Goal: Task Accomplishment & Management: Complete application form

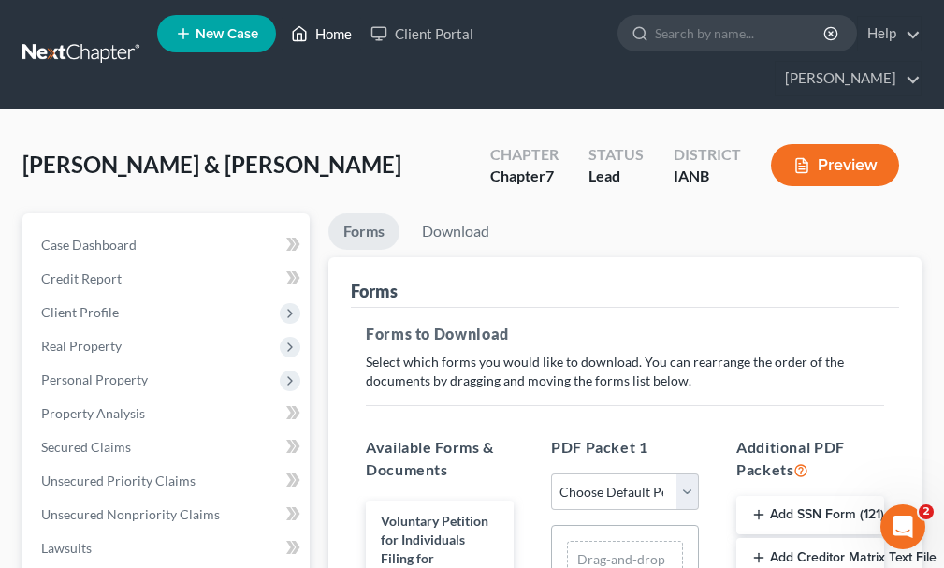
click at [339, 36] on link "Home" at bounding box center [322, 34] width 80 height 34
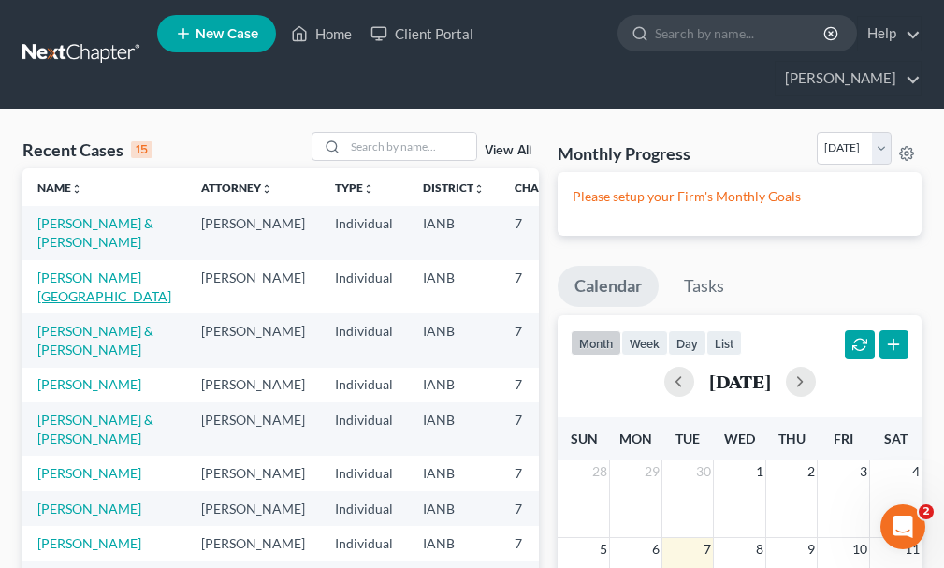
click at [67, 269] on link "[PERSON_NAME][GEOGRAPHIC_DATA]" at bounding box center [104, 286] width 134 height 35
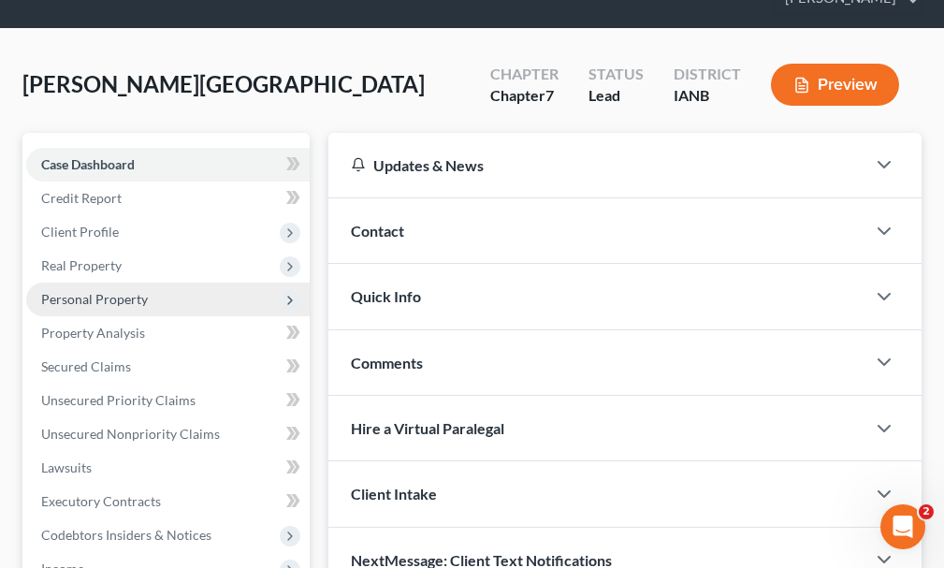
scroll to position [374, 0]
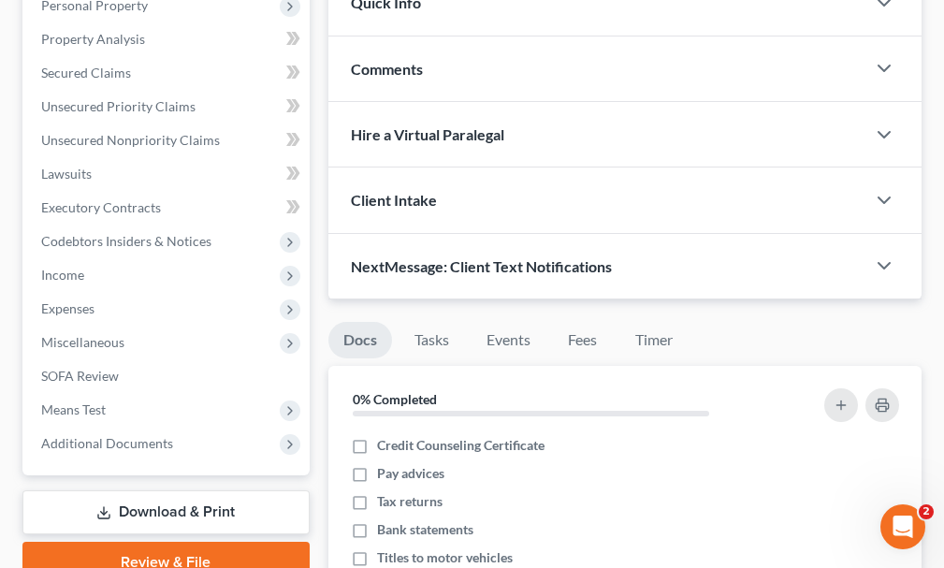
click at [146, 490] on link "Download & Print" at bounding box center [165, 512] width 287 height 44
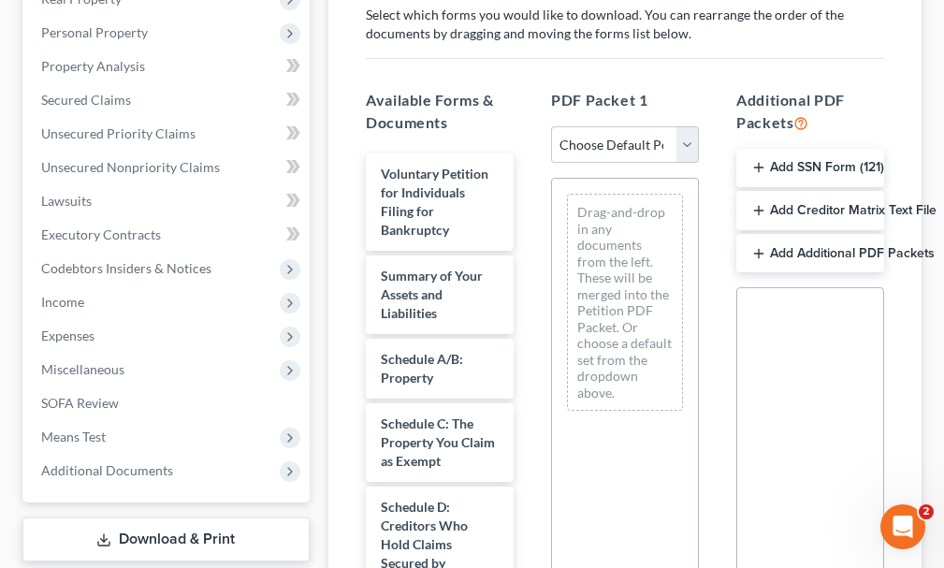
scroll to position [374, 0]
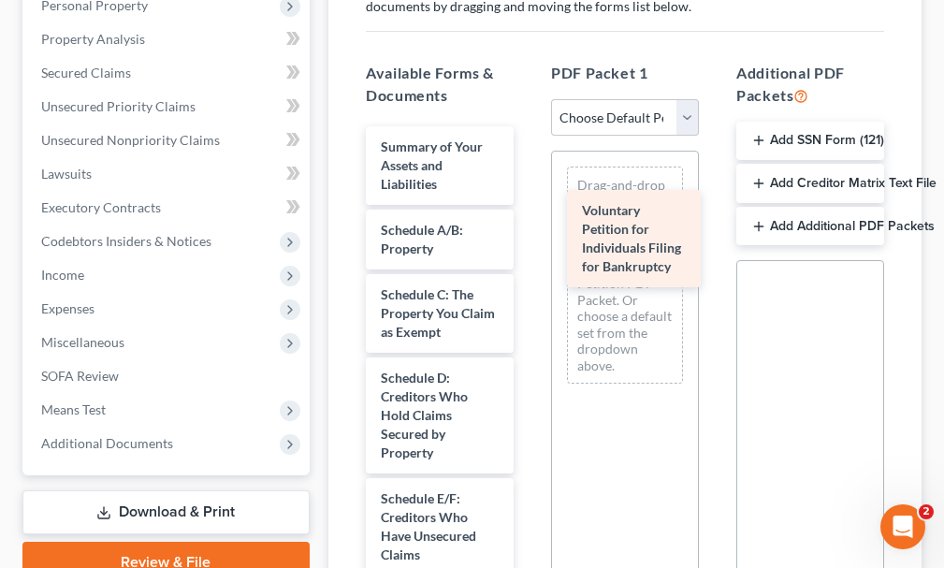
drag, startPoint x: 418, startPoint y: 117, endPoint x: 619, endPoint y: 213, distance: 223.0
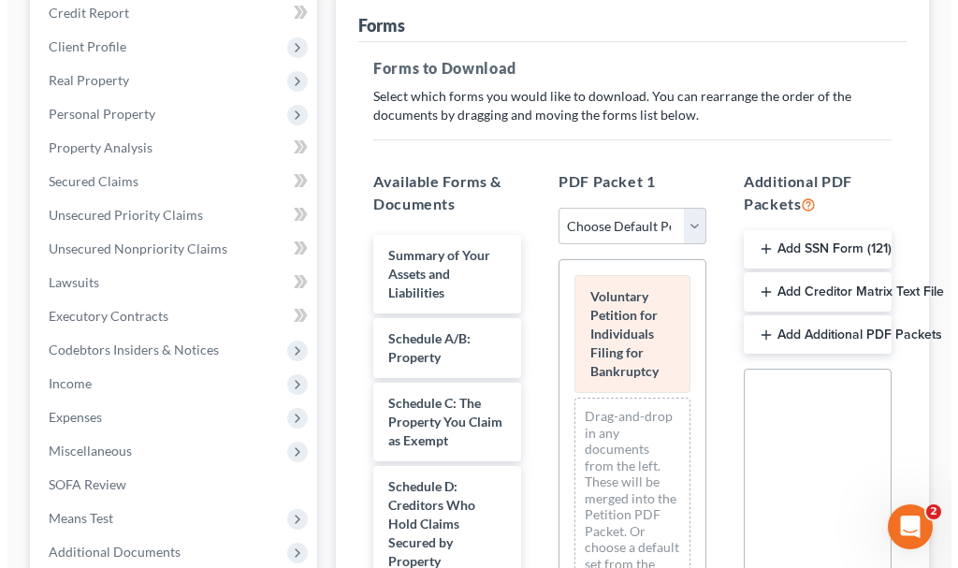
scroll to position [0, 0]
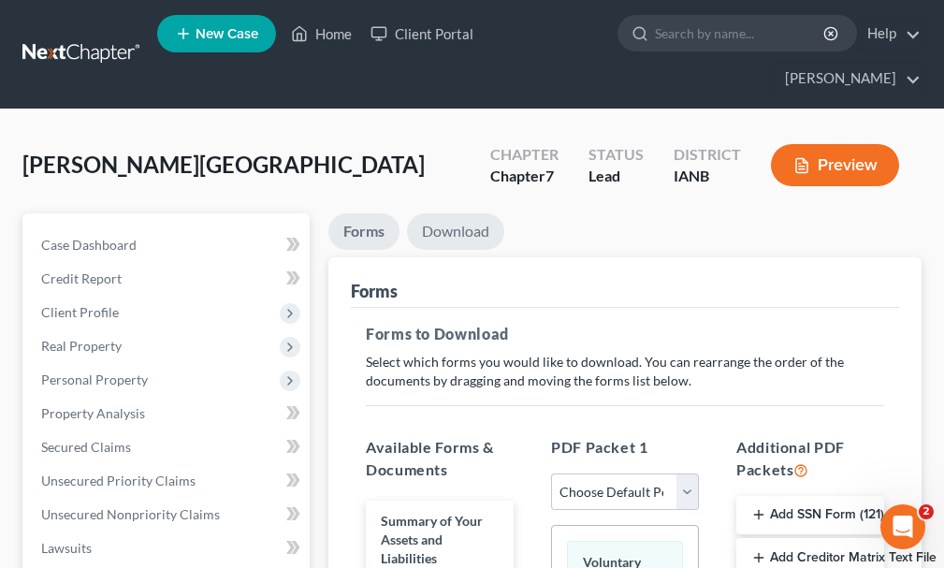
click at [474, 213] on link "Download" at bounding box center [455, 231] width 97 height 36
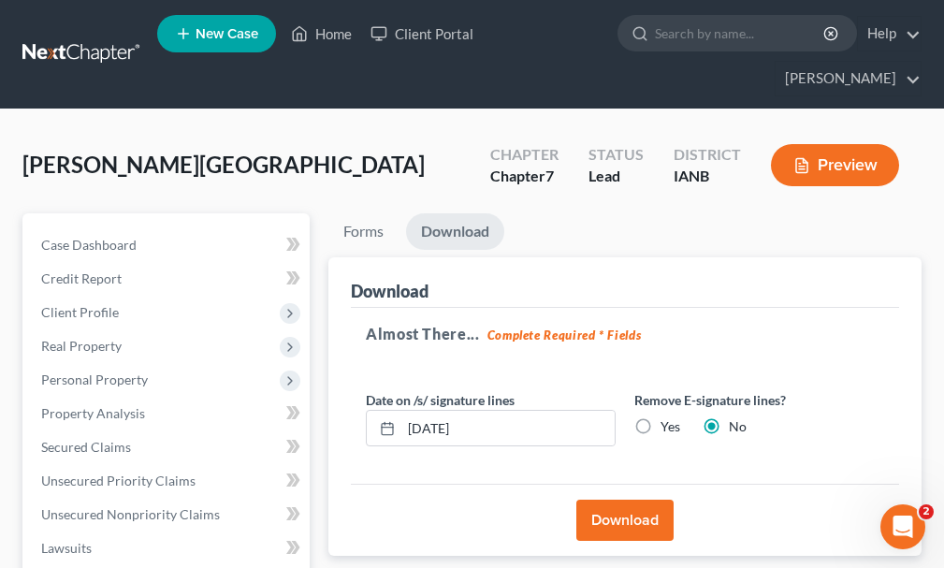
click at [617, 499] on button "Download" at bounding box center [624, 519] width 97 height 41
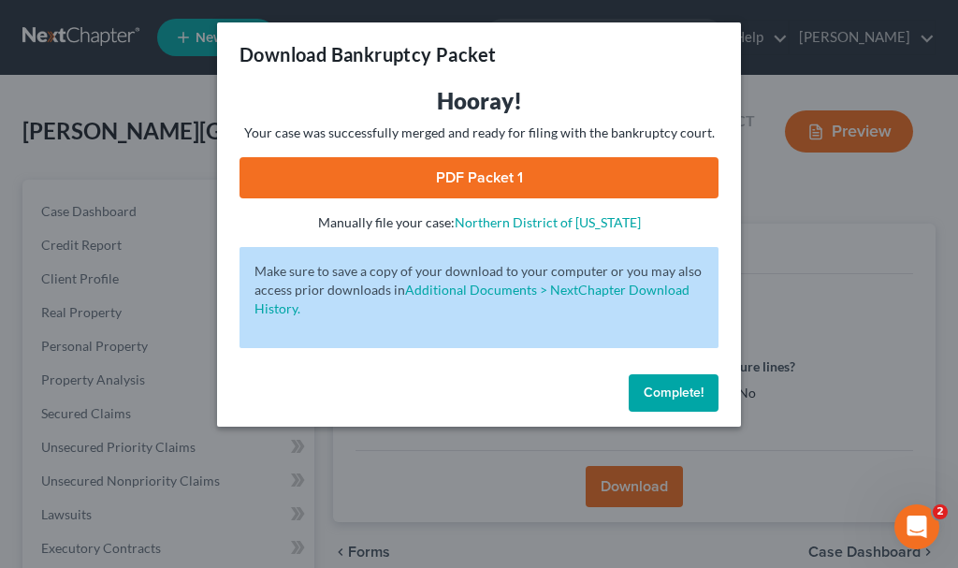
click at [391, 169] on link "PDF Packet 1" at bounding box center [478, 177] width 479 height 41
click at [672, 385] on span "Complete!" at bounding box center [674, 392] width 60 height 16
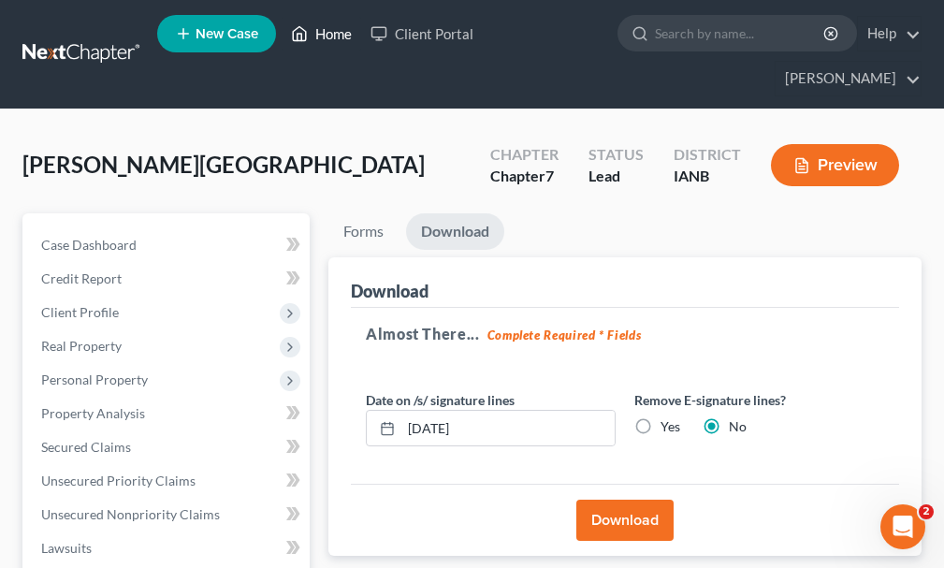
click at [330, 35] on link "Home" at bounding box center [322, 34] width 80 height 34
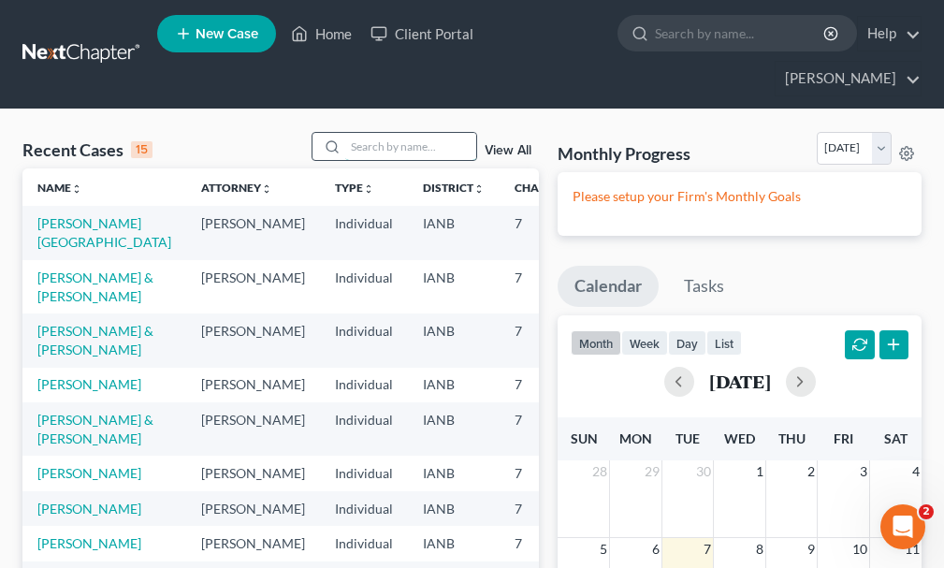
click at [376, 133] on input "search" at bounding box center [410, 146] width 131 height 27
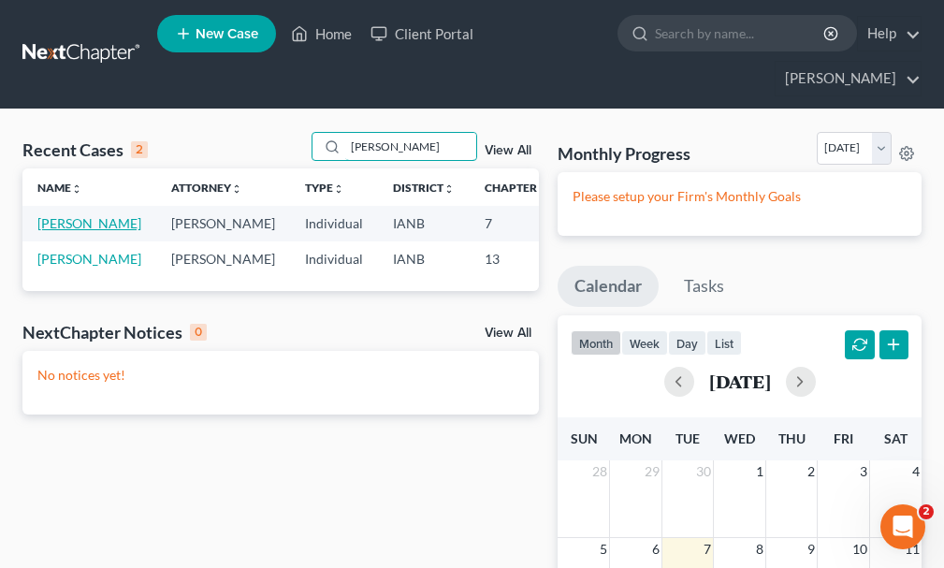
type input "[PERSON_NAME]"
click at [46, 215] on link "[PERSON_NAME]" at bounding box center [89, 223] width 104 height 16
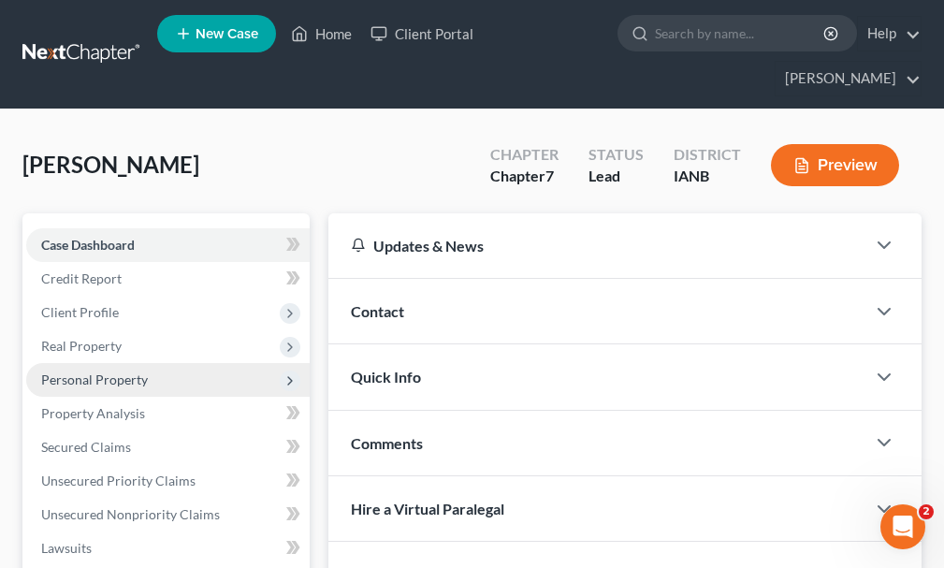
click at [80, 371] on span "Personal Property" at bounding box center [94, 379] width 107 height 16
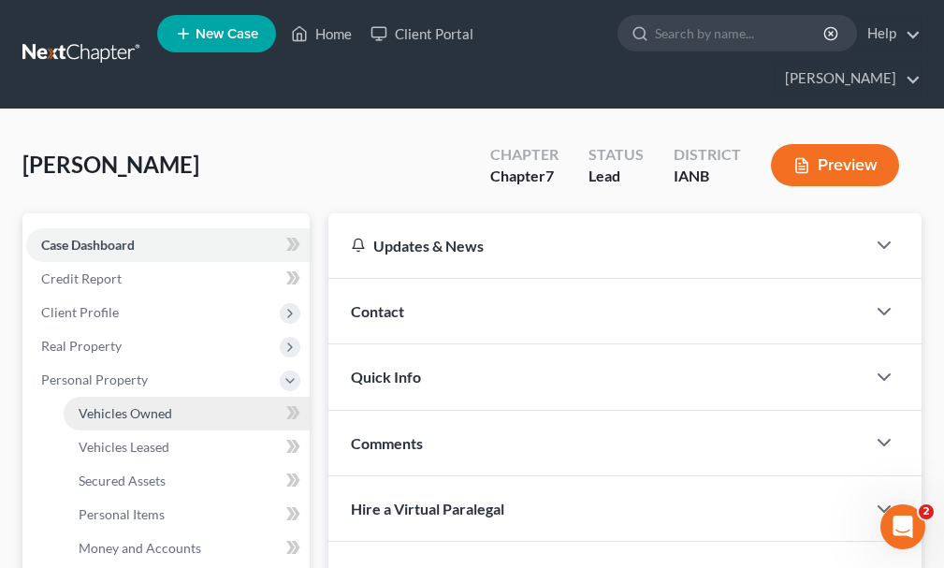
click at [109, 405] on span "Vehicles Owned" at bounding box center [126, 413] width 94 height 16
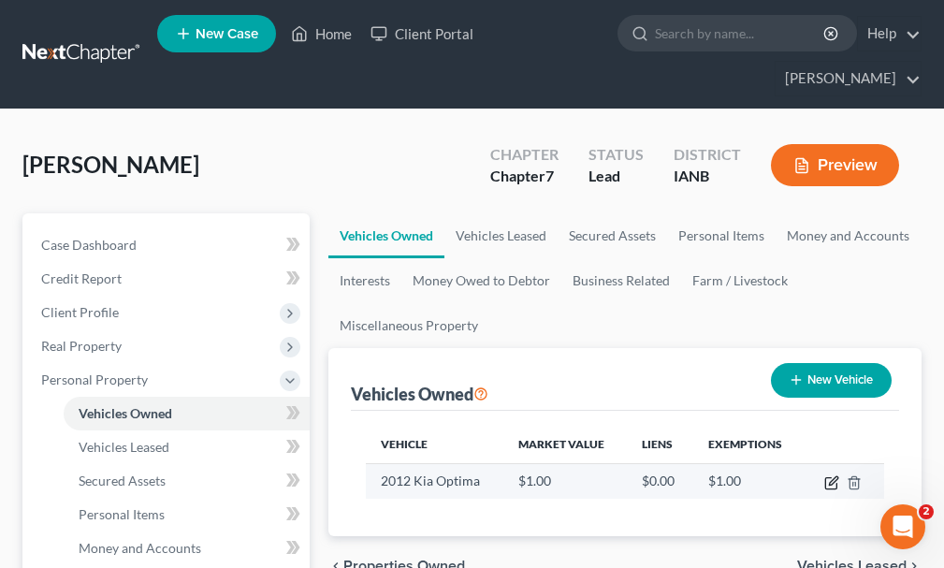
click at [831, 475] on icon "button" at bounding box center [831, 482] width 15 height 15
select select "0"
select select "14"
select select "0"
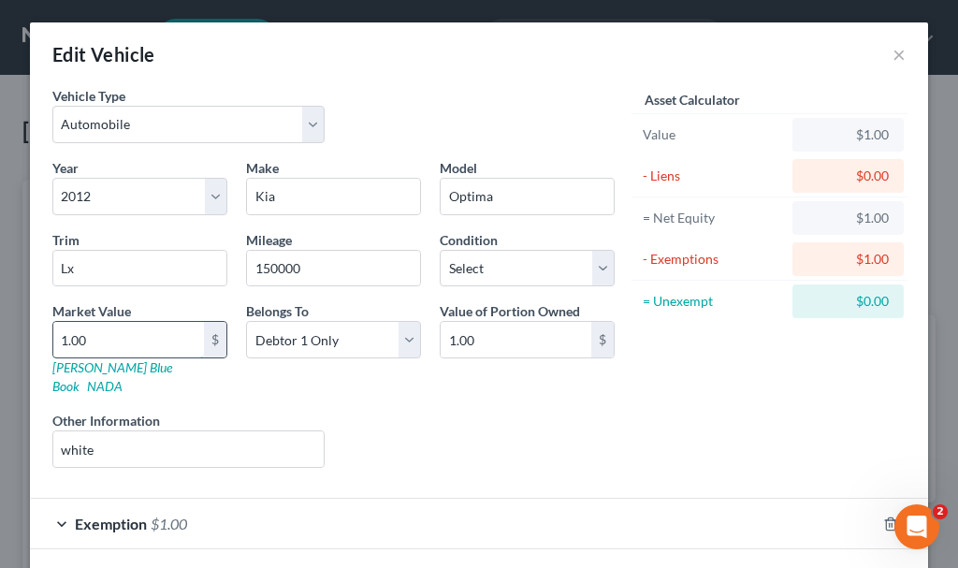
type input "2"
type input "2.00"
type input "29"
type input "29.00"
type input "298"
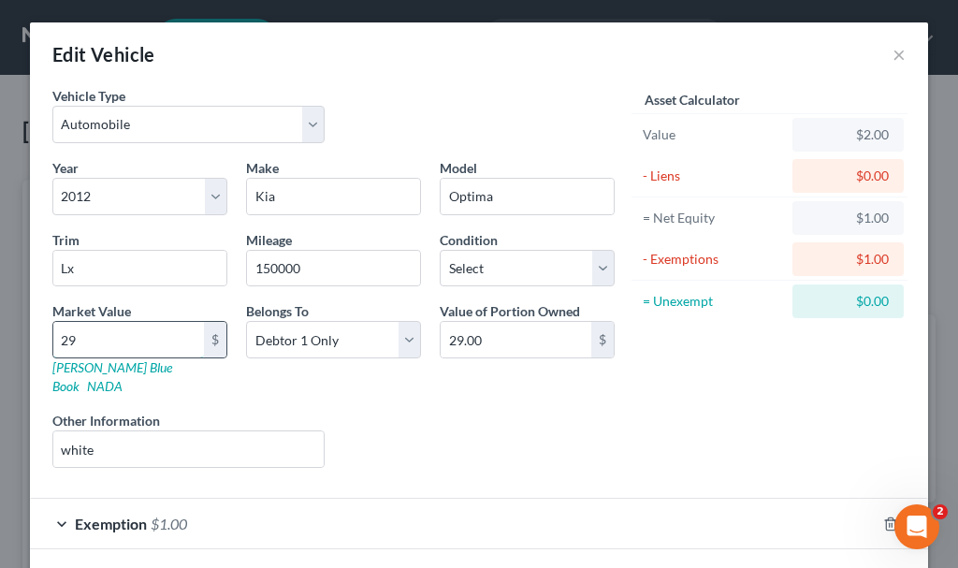
type input "298.00"
type input "2980"
type input "2,980.00"
type input "2,980"
click at [160, 514] on span "$1.00" at bounding box center [169, 523] width 36 height 18
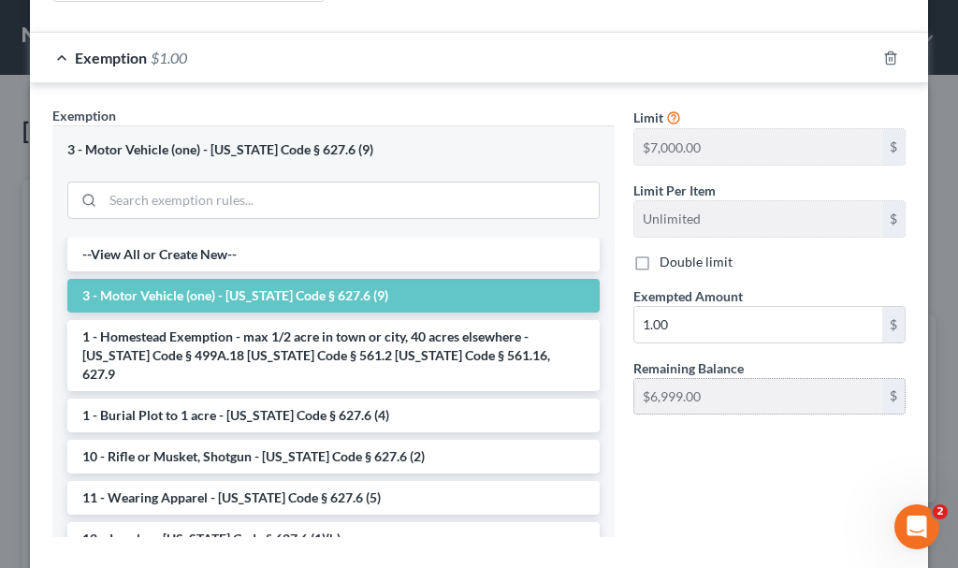
scroll to position [468, 0]
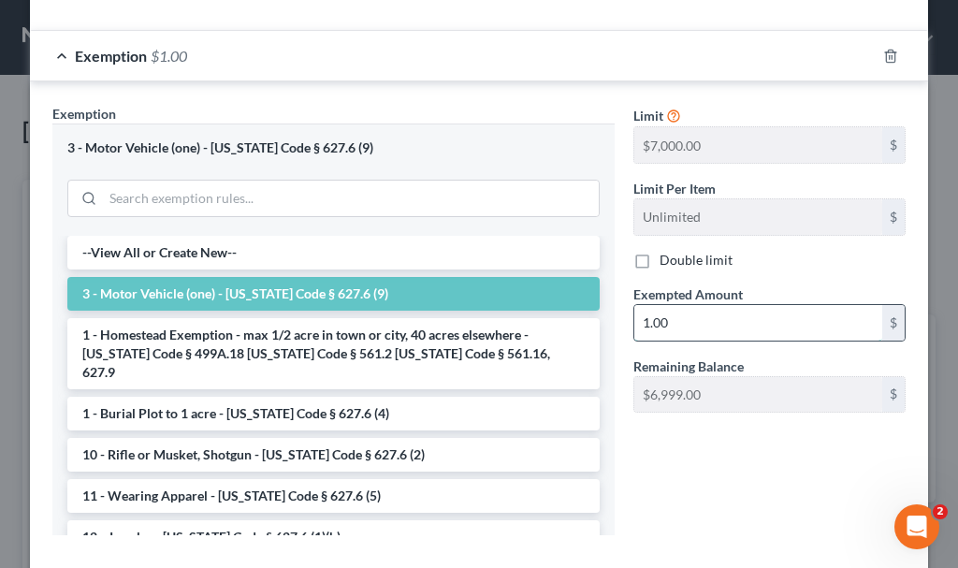
click at [677, 305] on input "1.00" at bounding box center [758, 323] width 248 height 36
type input "2,980"
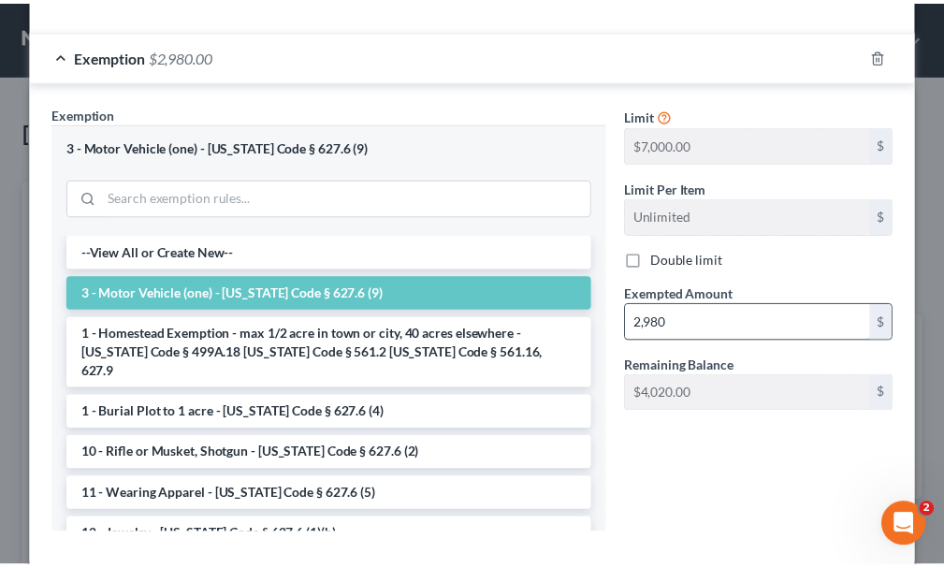
scroll to position [549, 0]
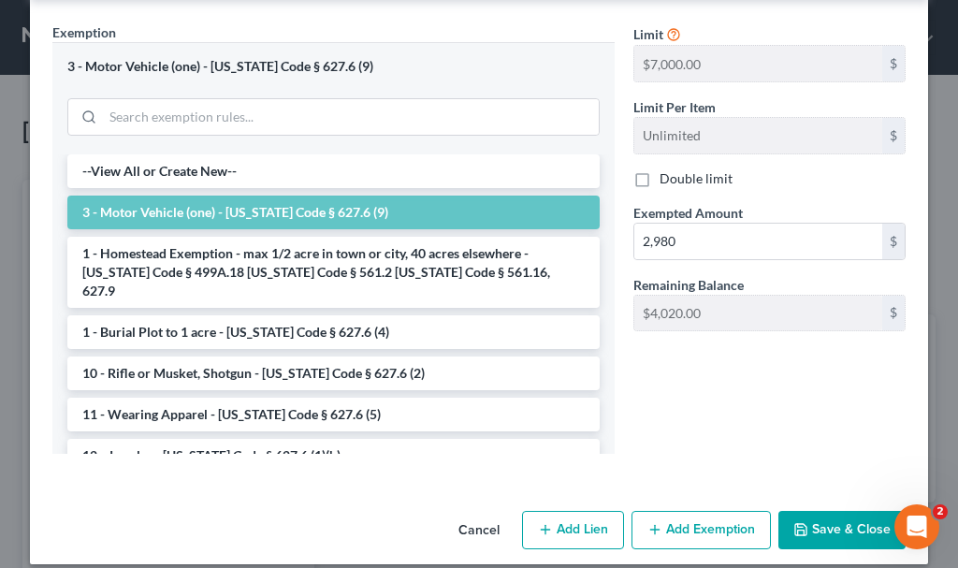
click at [808, 515] on button "Save & Close" at bounding box center [841, 530] width 127 height 39
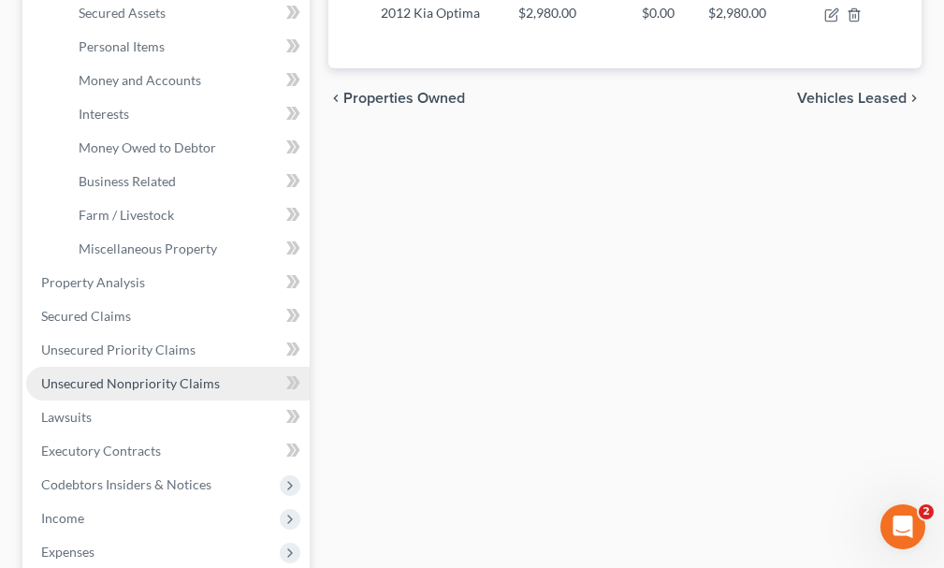
click at [110, 375] on span "Unsecured Nonpriority Claims" at bounding box center [130, 383] width 179 height 16
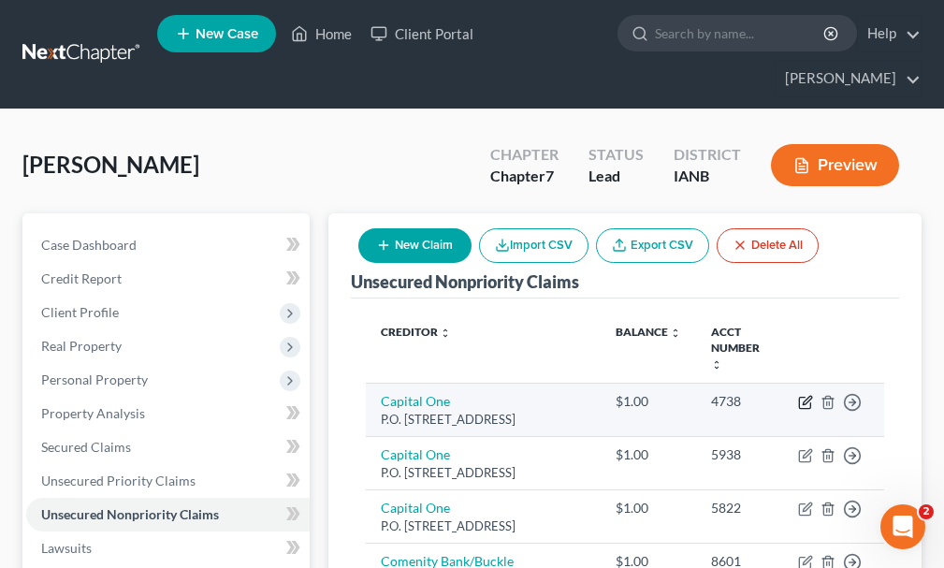
click at [805, 395] on icon "button" at bounding box center [805, 402] width 15 height 15
select select "46"
select select "2"
select select "0"
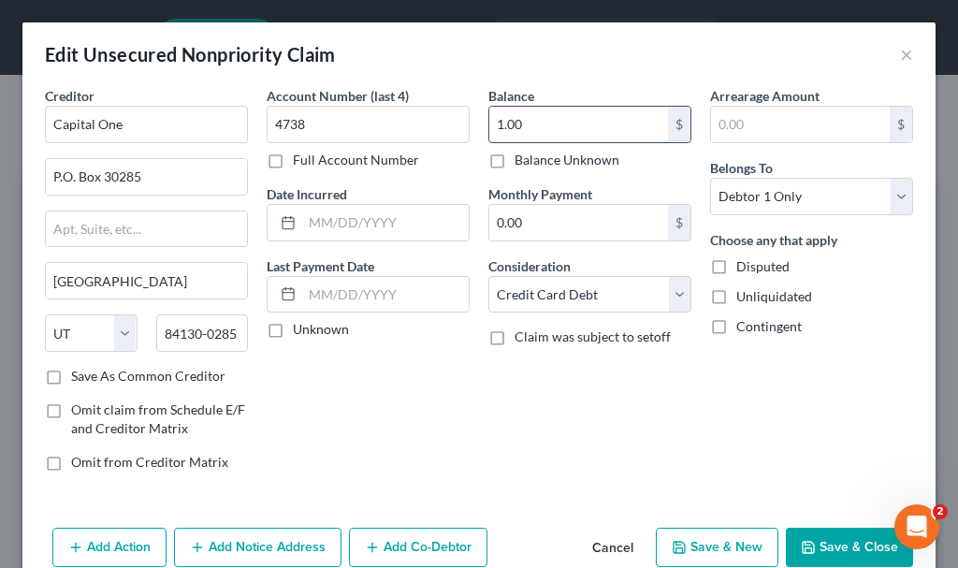
click at [537, 122] on input "1.00" at bounding box center [578, 125] width 179 height 36
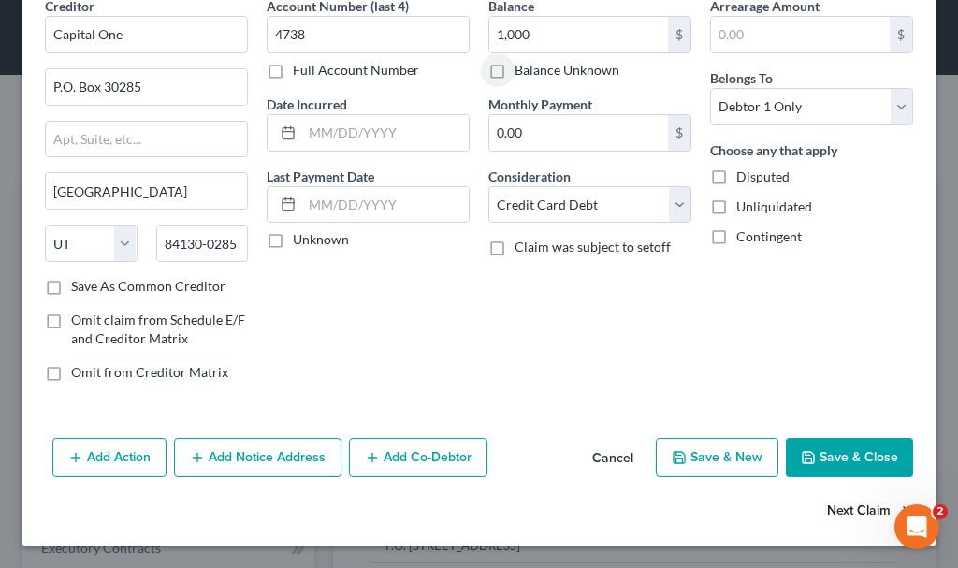
click at [840, 501] on button "Next Claim" at bounding box center [870, 511] width 86 height 39
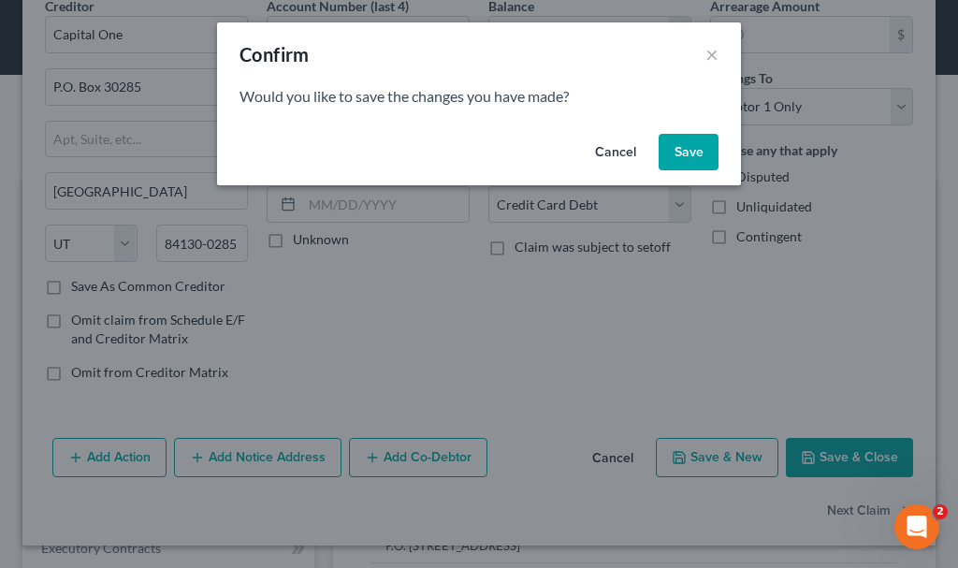
click at [689, 149] on button "Save" at bounding box center [688, 152] width 60 height 37
type input "1,000.00"
type input "0"
select select "46"
select select "2"
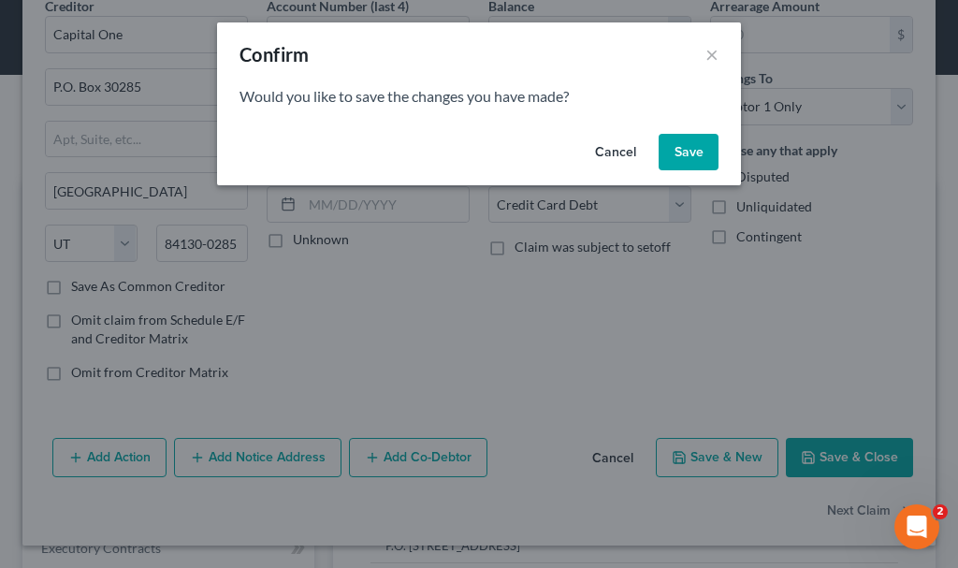
select select "0"
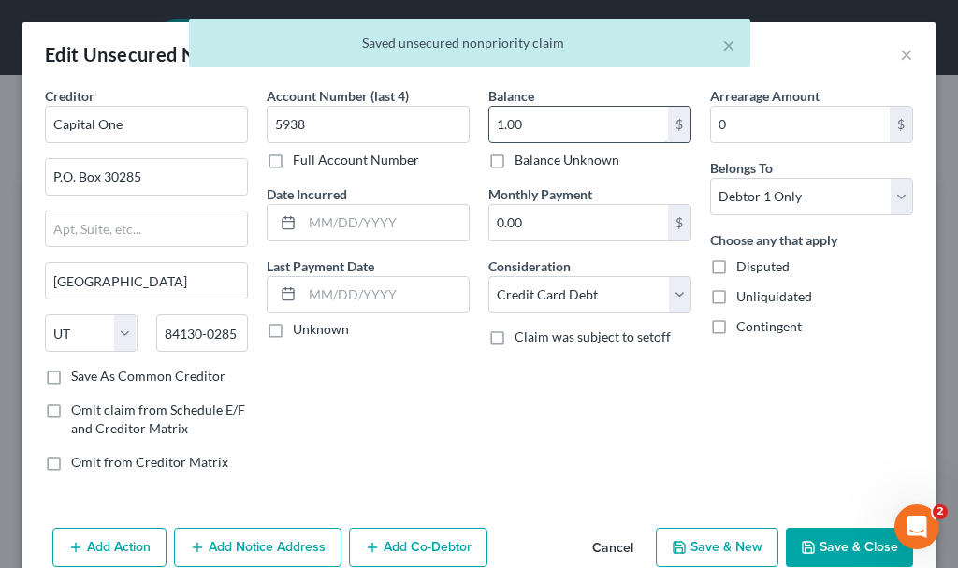
click at [548, 124] on input "1.00" at bounding box center [578, 125] width 179 height 36
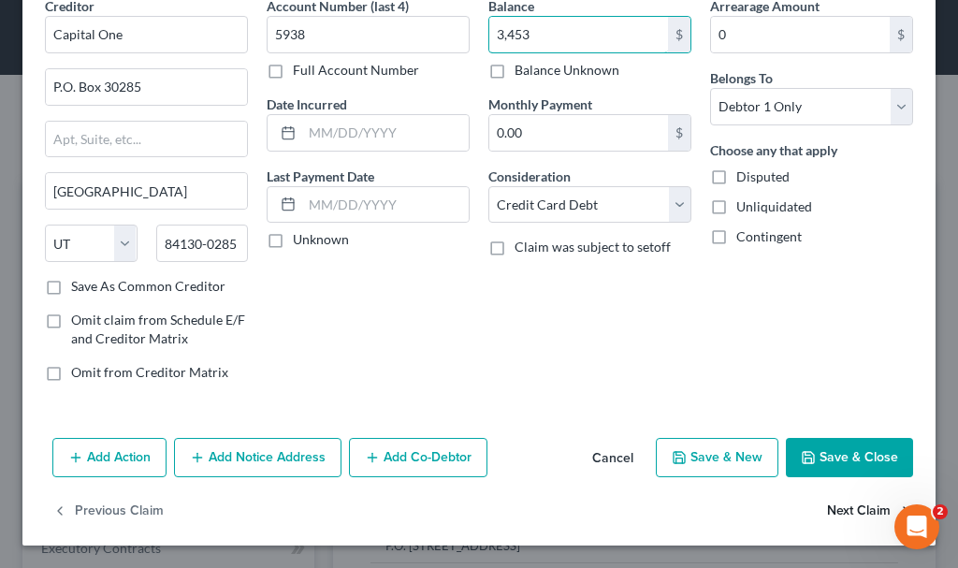
type input "3,453"
click at [835, 508] on button "Next Claim" at bounding box center [870, 511] width 86 height 39
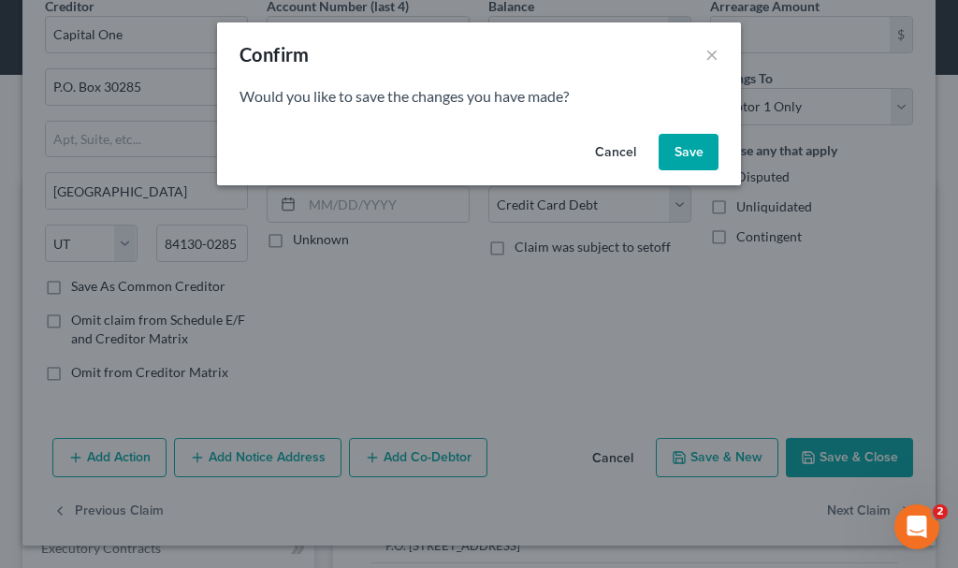
click at [686, 149] on button "Save" at bounding box center [688, 152] width 60 height 37
select select "46"
select select "2"
select select "0"
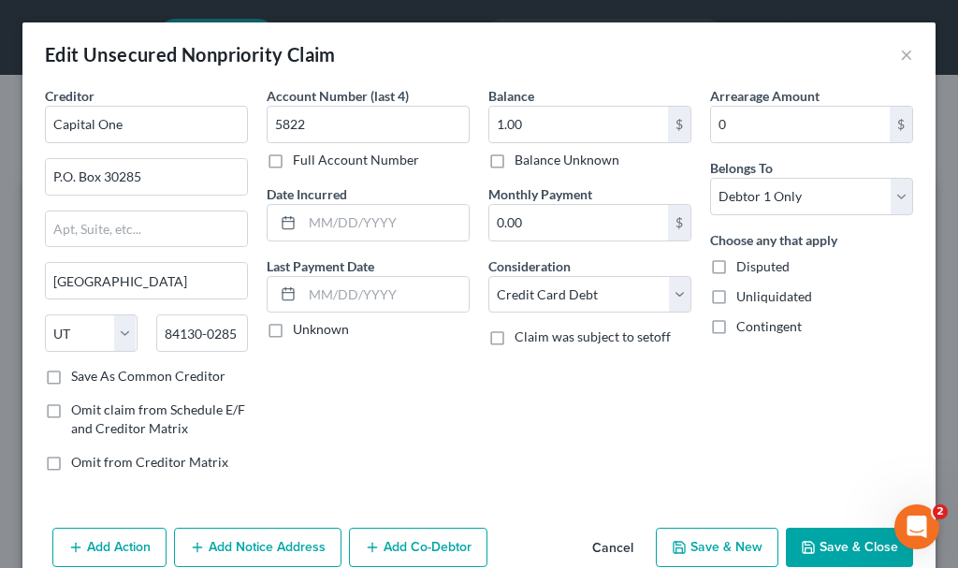
type input "3,453.00"
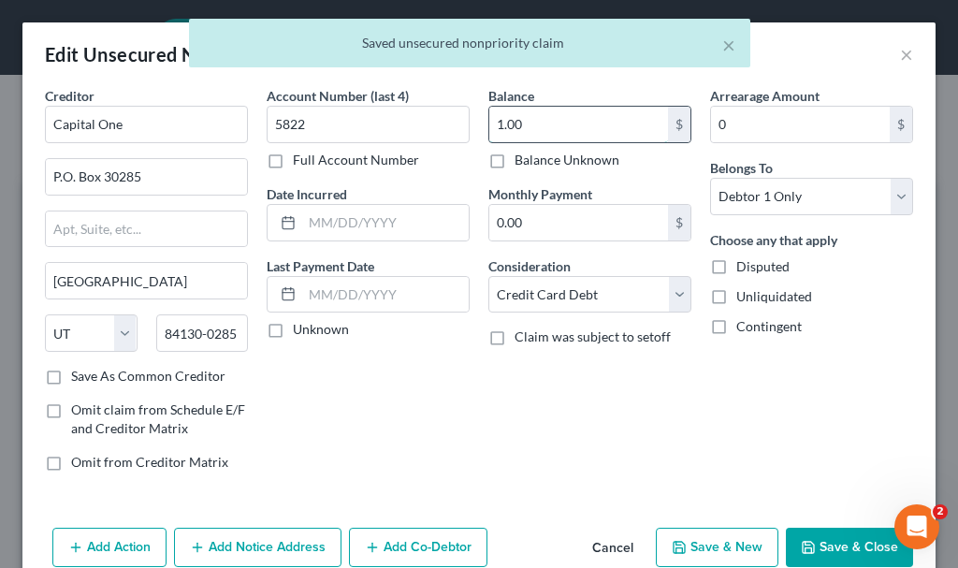
click at [540, 126] on input "1.00" at bounding box center [578, 125] width 179 height 36
type input "1,000"
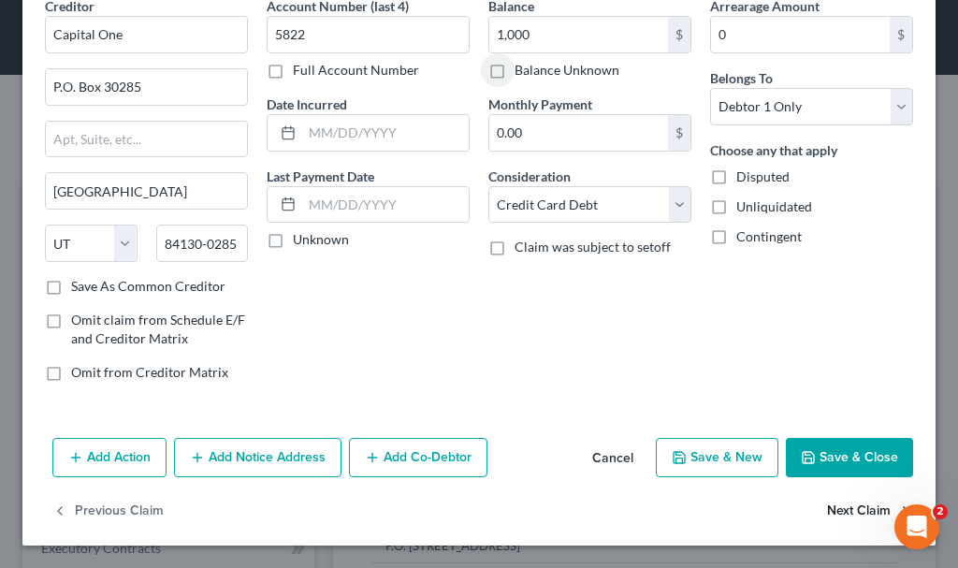
click at [827, 507] on button "Next Claim" at bounding box center [870, 511] width 86 height 39
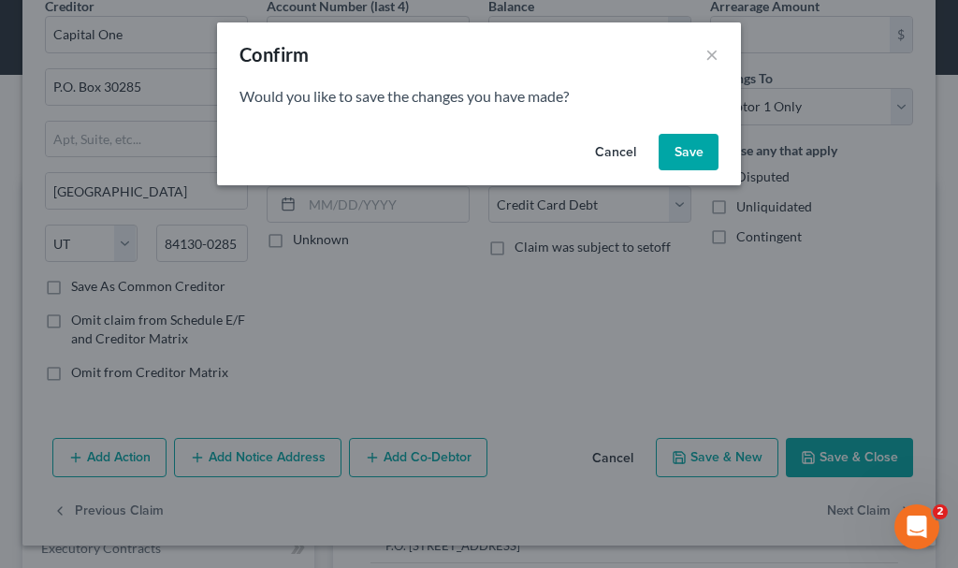
click at [681, 143] on button "Save" at bounding box center [688, 152] width 60 height 37
select select "36"
select select "2"
select select "0"
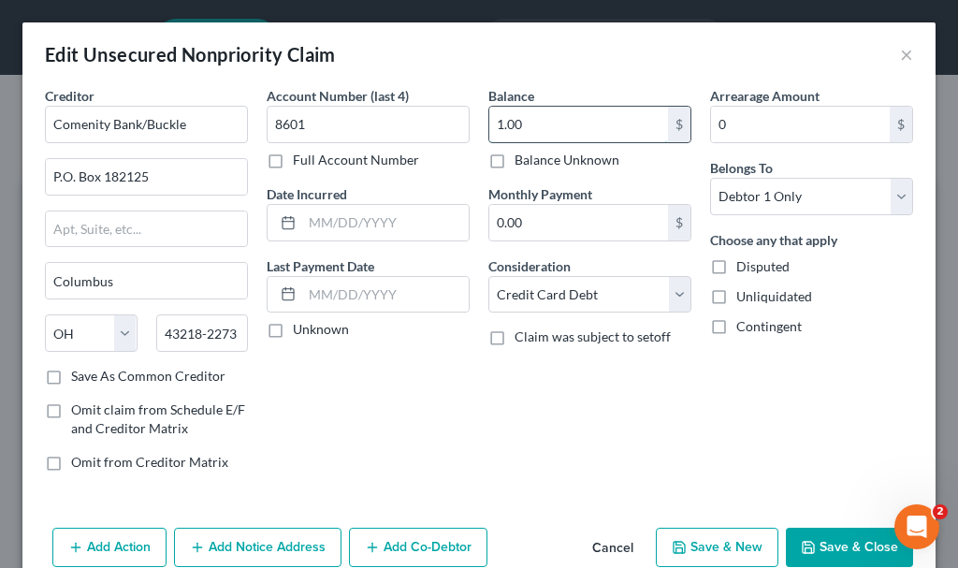
click at [541, 123] on input "1.00" at bounding box center [578, 125] width 179 height 36
type input "700"
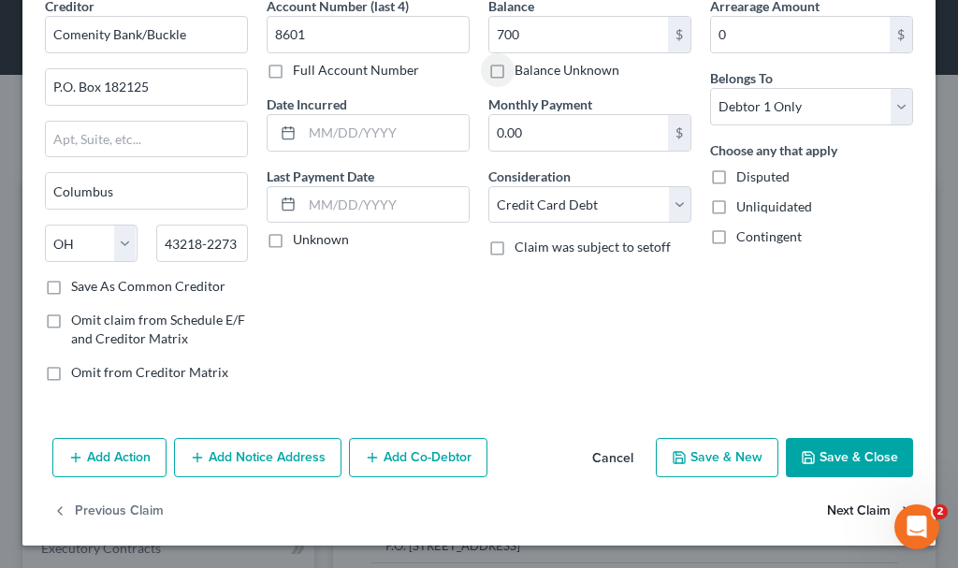
click at [834, 506] on button "Next Claim" at bounding box center [870, 511] width 86 height 39
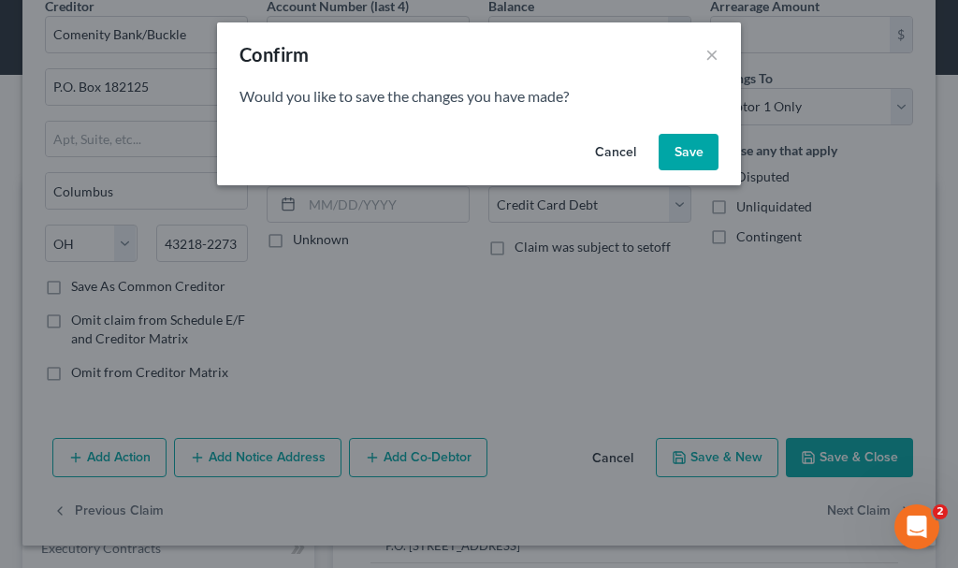
click at [691, 152] on button "Save" at bounding box center [688, 152] width 60 height 37
select select "36"
select select "2"
select select "0"
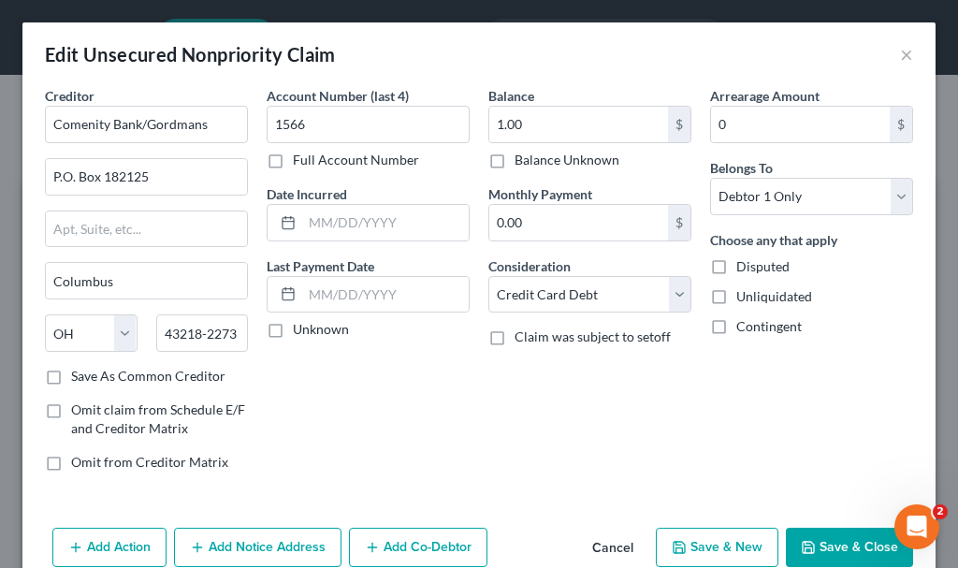
type input "700.00"
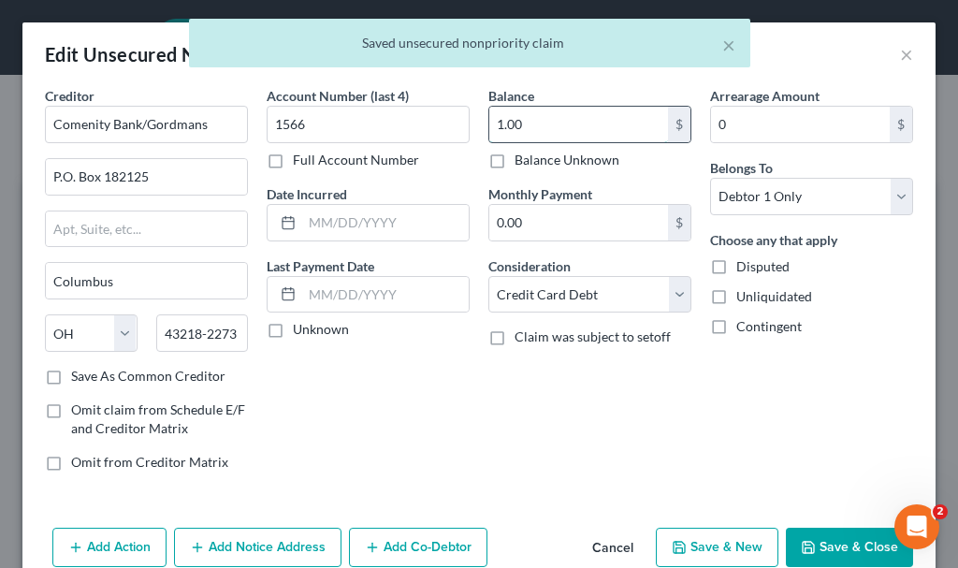
click at [535, 114] on input "1.00" at bounding box center [578, 125] width 179 height 36
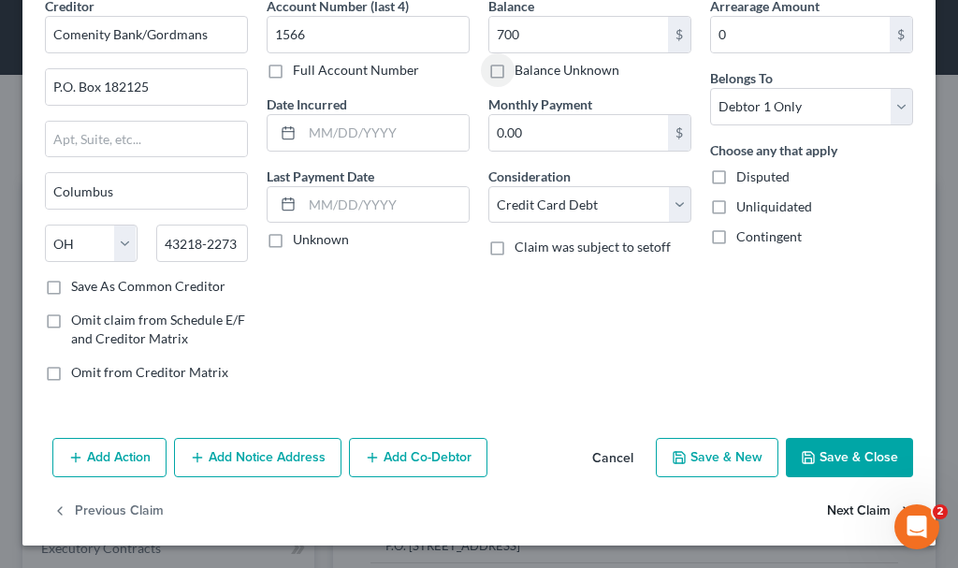
click at [840, 512] on button "Next Claim" at bounding box center [870, 511] width 86 height 39
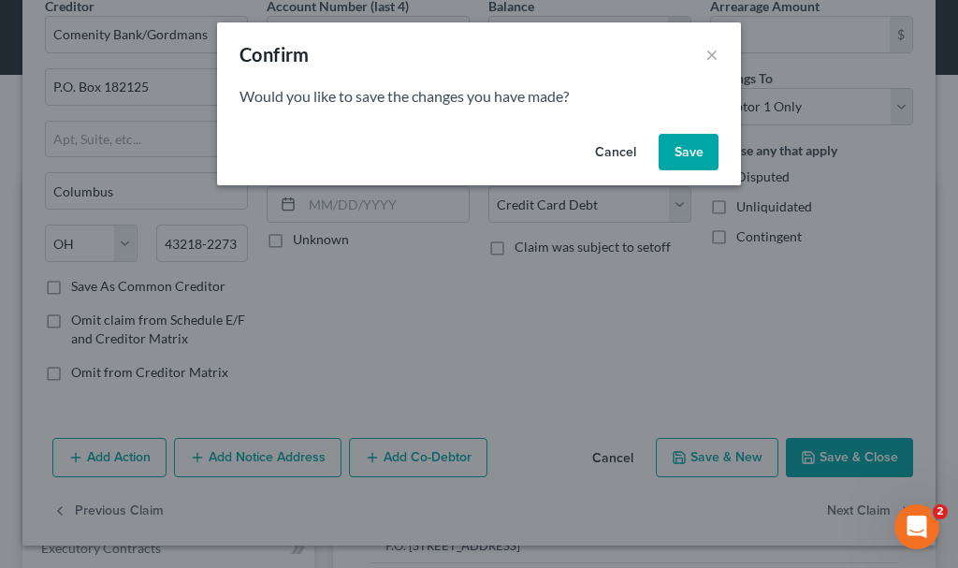
click at [676, 142] on button "Save" at bounding box center [688, 152] width 60 height 37
type input "700.00"
select select "36"
select select "2"
select select "0"
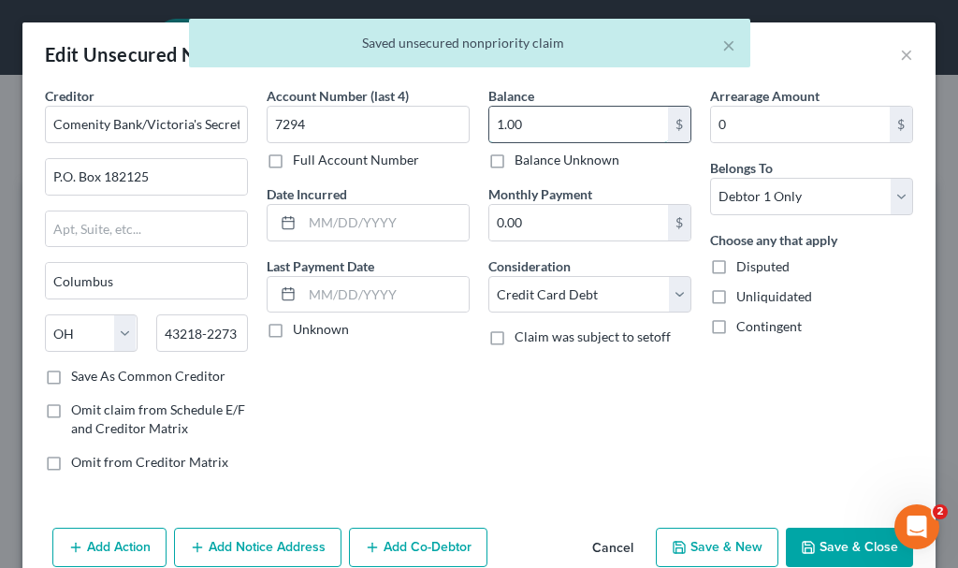
click at [557, 126] on input "1.00" at bounding box center [578, 125] width 179 height 36
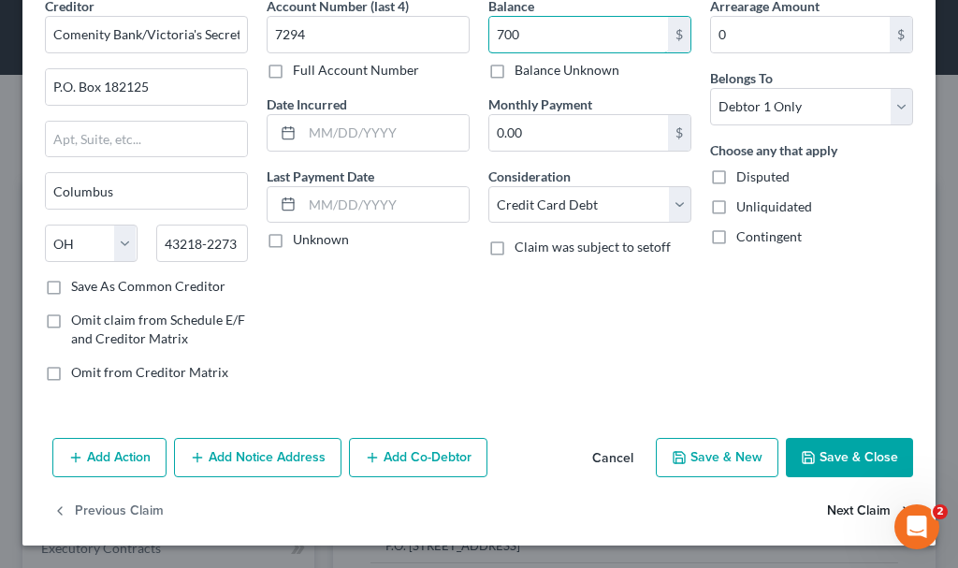
type input "700"
click at [828, 508] on button "Next Claim" at bounding box center [870, 511] width 86 height 39
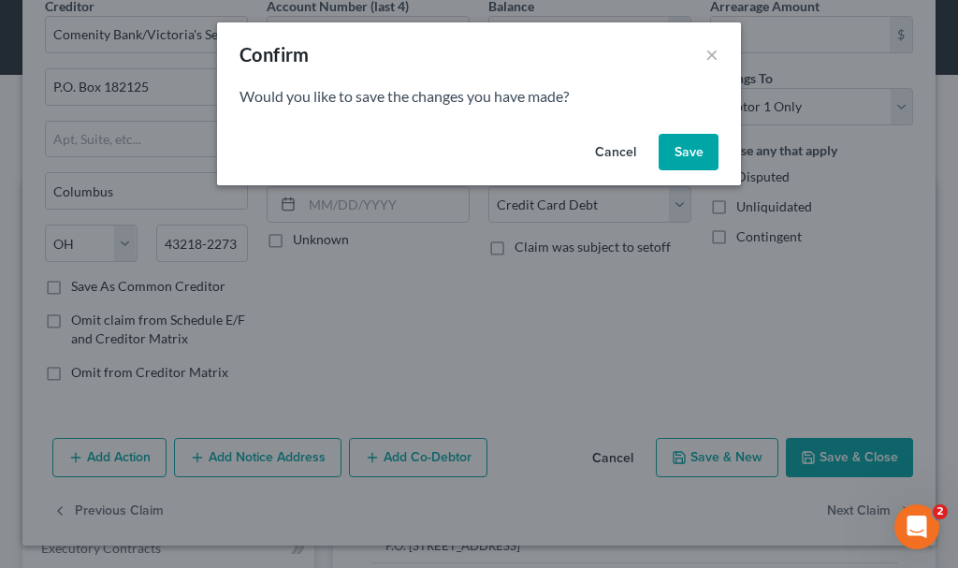
click at [686, 149] on button "Save" at bounding box center [688, 152] width 60 height 37
select select "31"
select select "2"
select select "0"
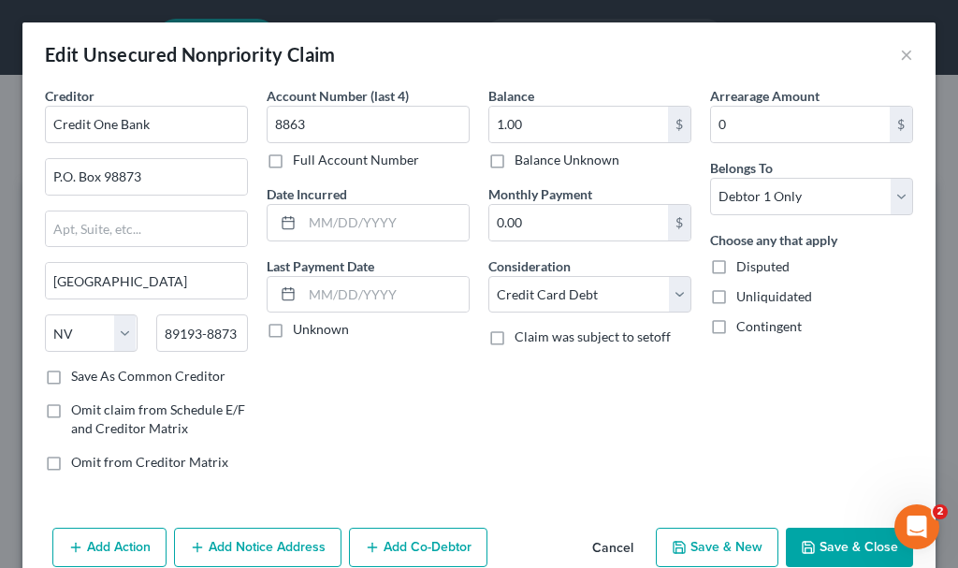
type input "700.00"
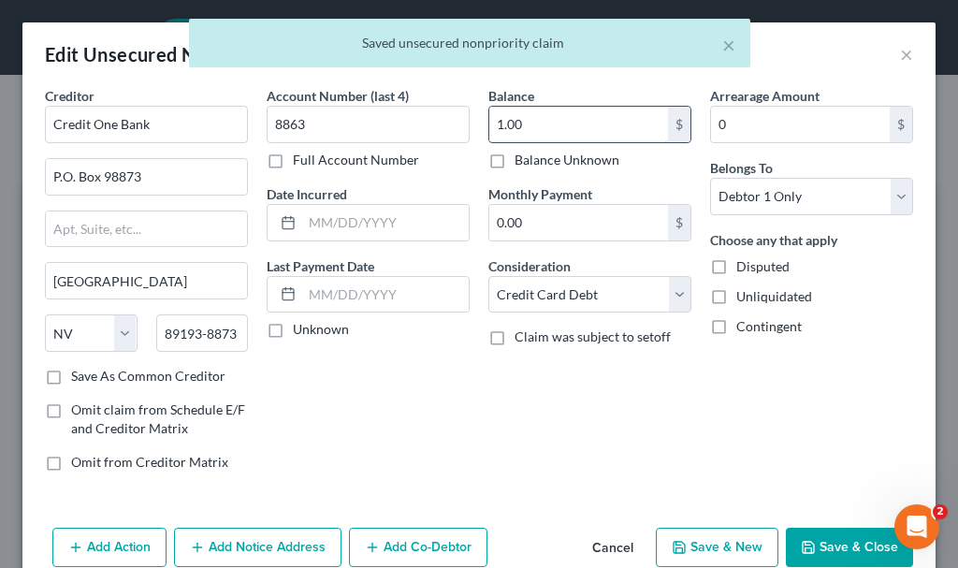
click at [550, 118] on input "1.00" at bounding box center [578, 125] width 179 height 36
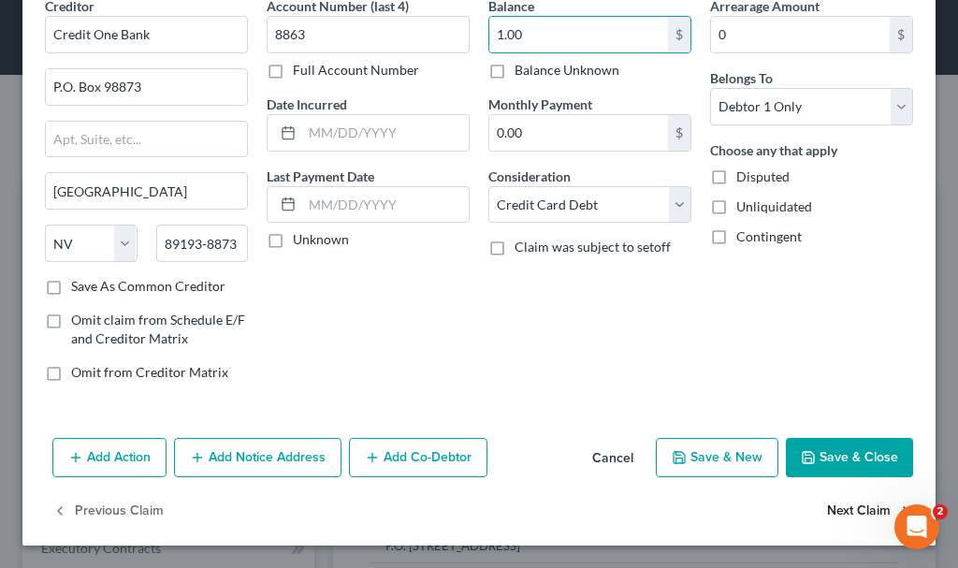
click at [827, 511] on button "Next Claim" at bounding box center [870, 511] width 86 height 39
select select "10"
select select "2"
select select "0"
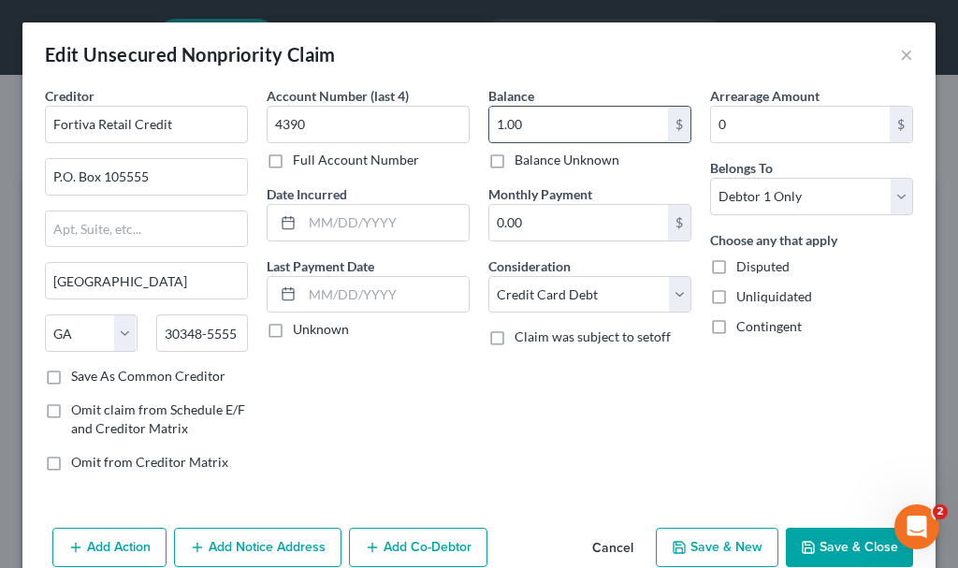
click at [560, 120] on input "1.00" at bounding box center [578, 125] width 179 height 36
type input "1,064"
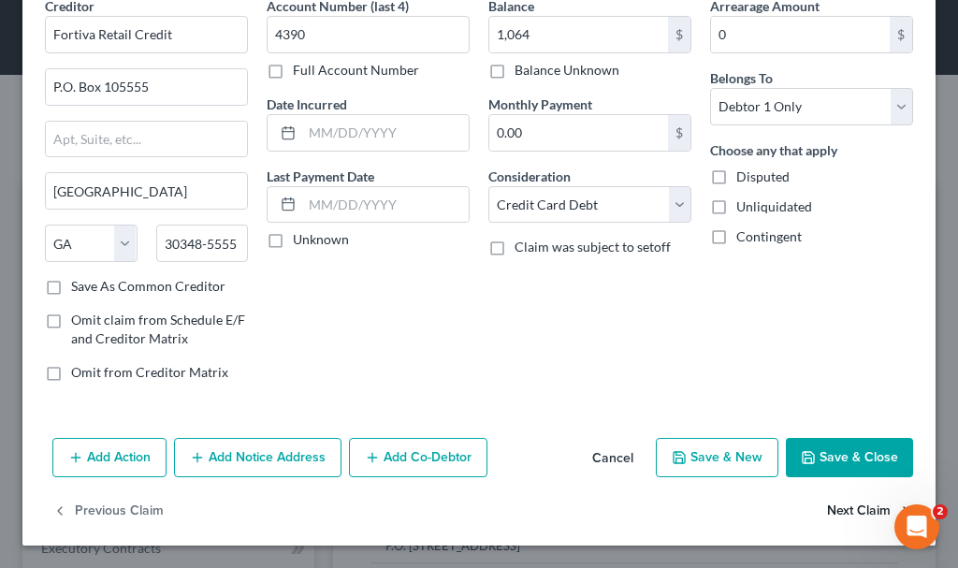
click at [831, 509] on button "Next Claim" at bounding box center [870, 511] width 86 height 39
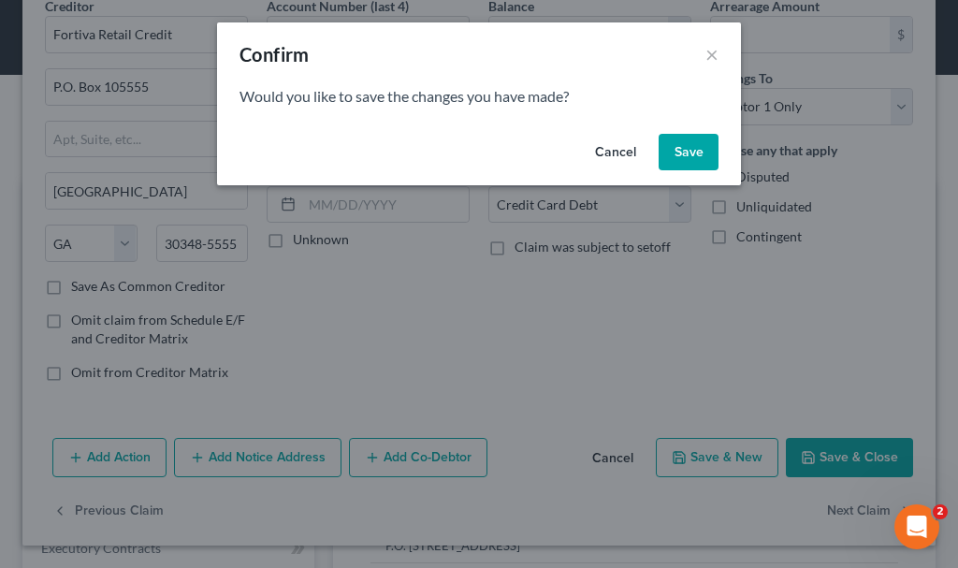
click at [681, 152] on button "Save" at bounding box center [688, 152] width 60 height 37
select select "38"
select select "2"
select select "0"
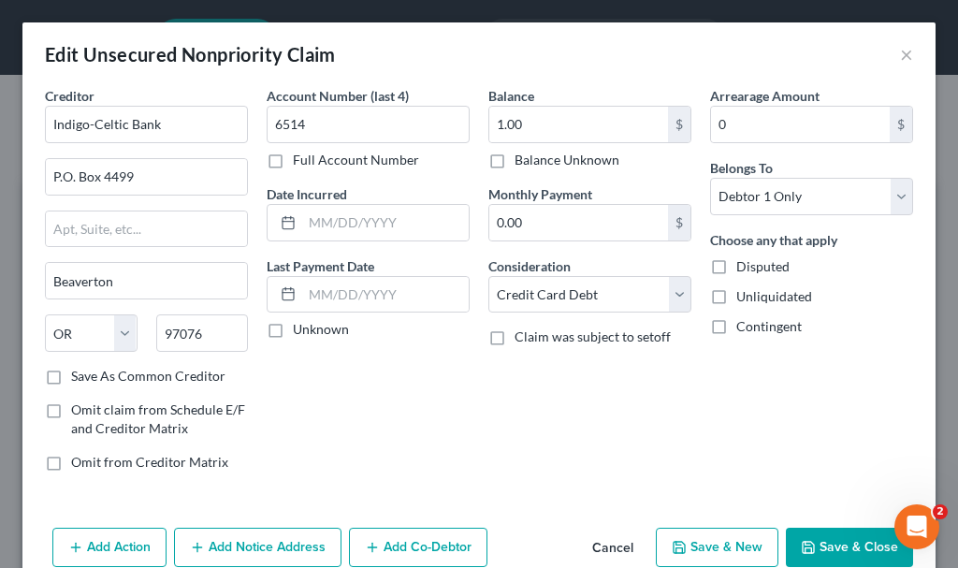
type input "1,064.00"
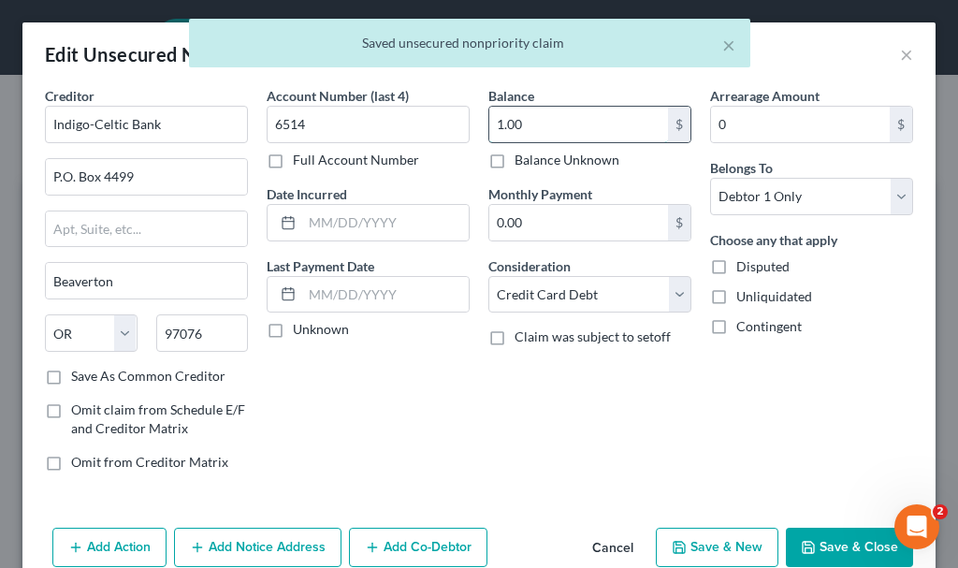
click at [532, 123] on input "1.00" at bounding box center [578, 125] width 179 height 36
type input "574.8"
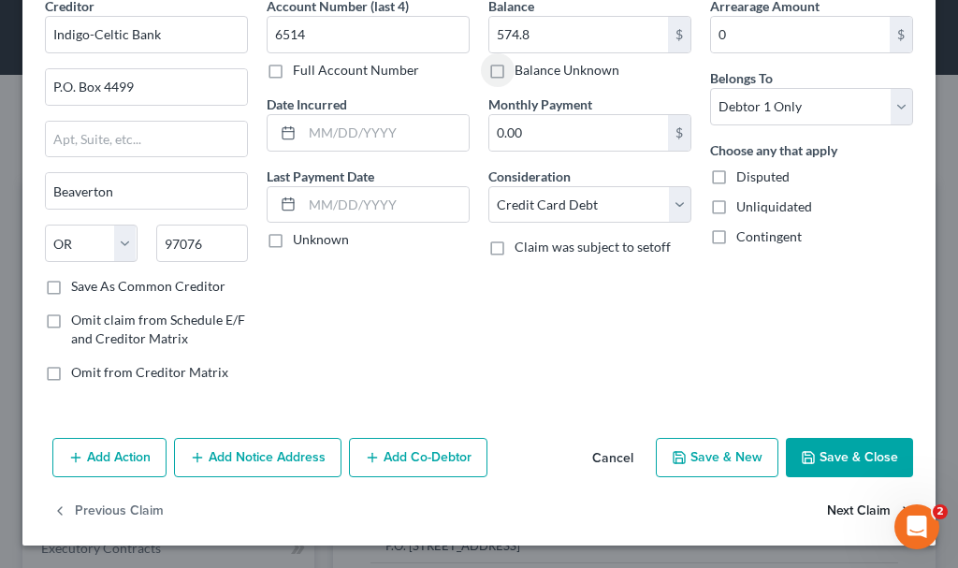
click at [831, 501] on button "Next Claim" at bounding box center [870, 511] width 86 height 39
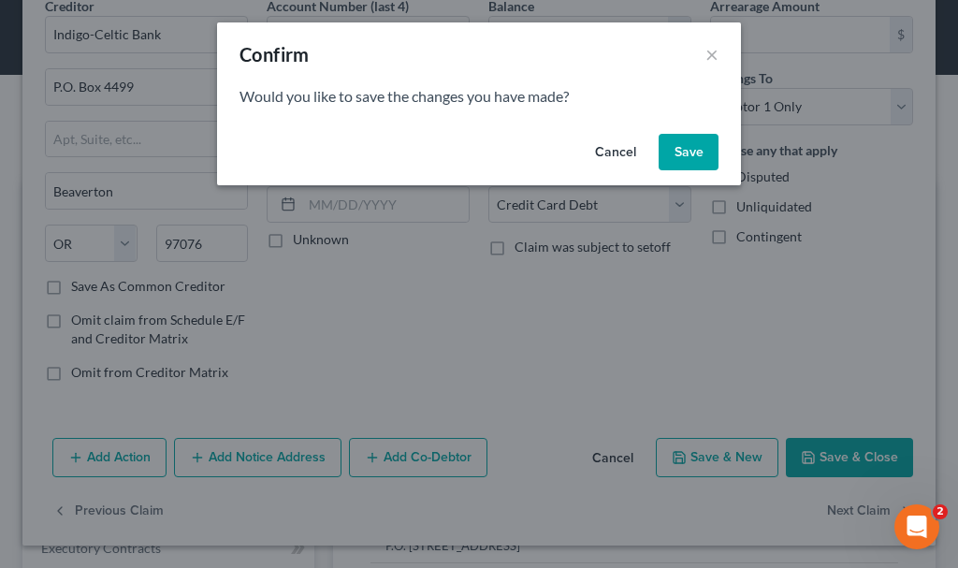
click at [689, 145] on button "Save" at bounding box center [688, 152] width 60 height 37
select select "16"
select select "17"
select select "0"
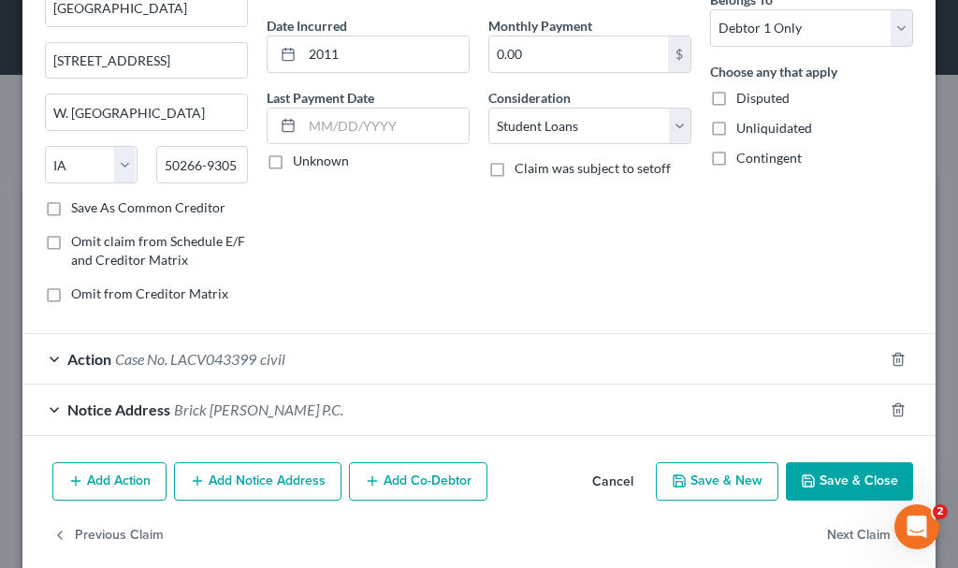
scroll to position [193, 0]
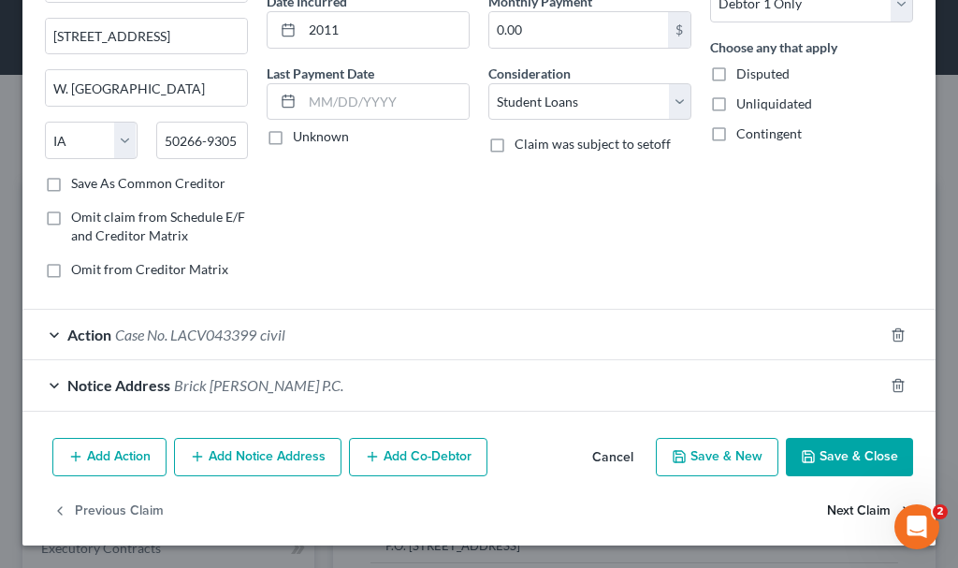
click at [827, 509] on button "Next Claim" at bounding box center [870, 510] width 86 height 39
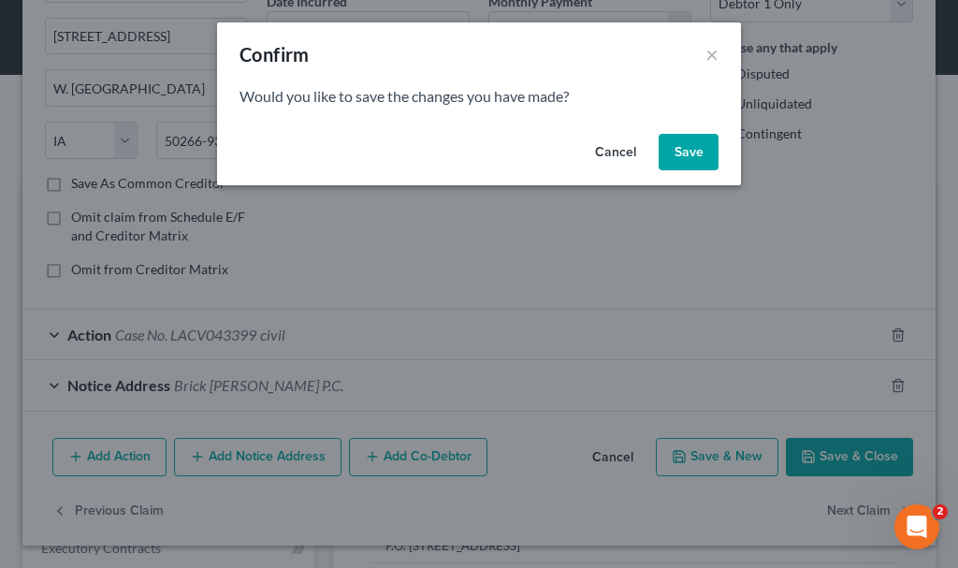
click at [695, 149] on button "Save" at bounding box center [688, 152] width 60 height 37
select select "9"
select select "2"
select select "0"
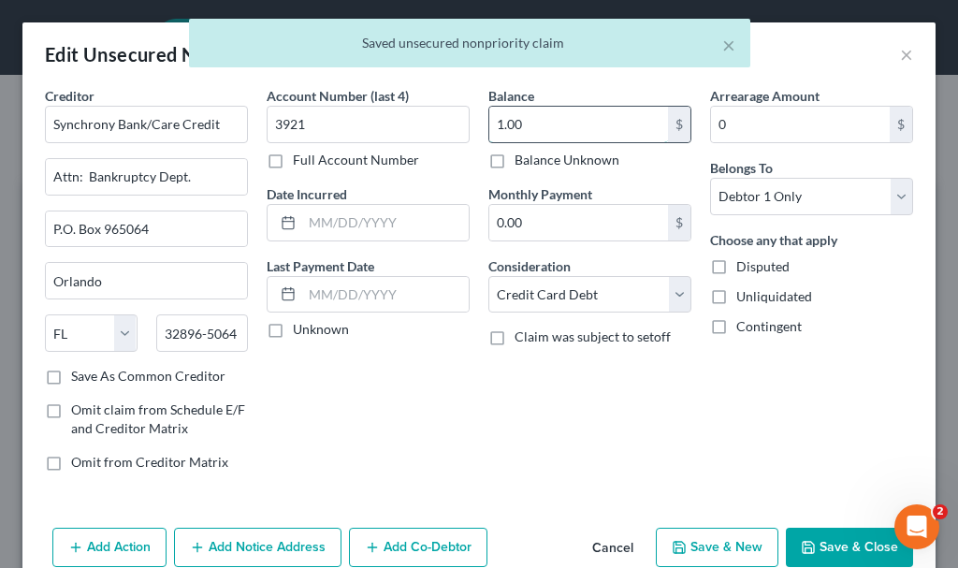
click at [544, 132] on input "1.00" at bounding box center [578, 125] width 179 height 36
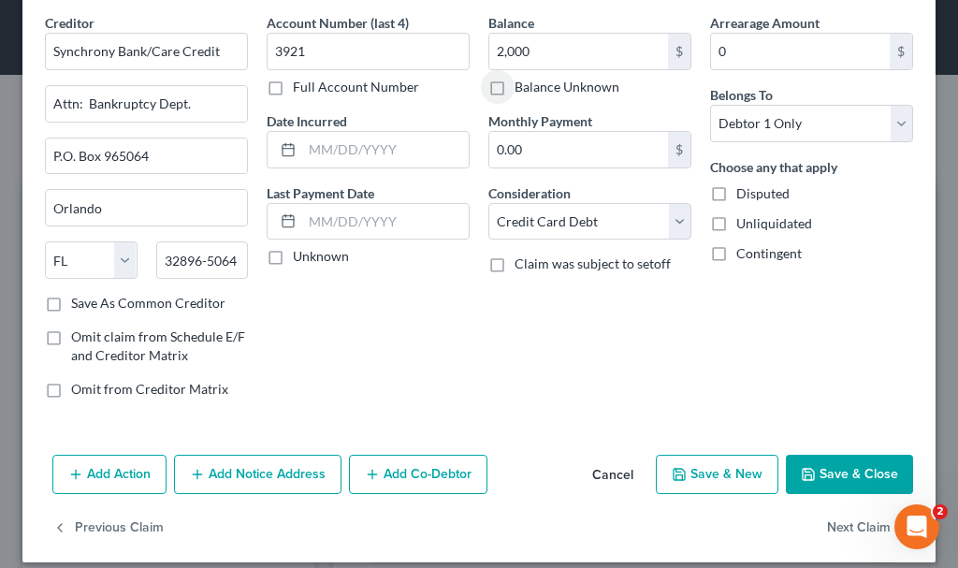
scroll to position [90, 0]
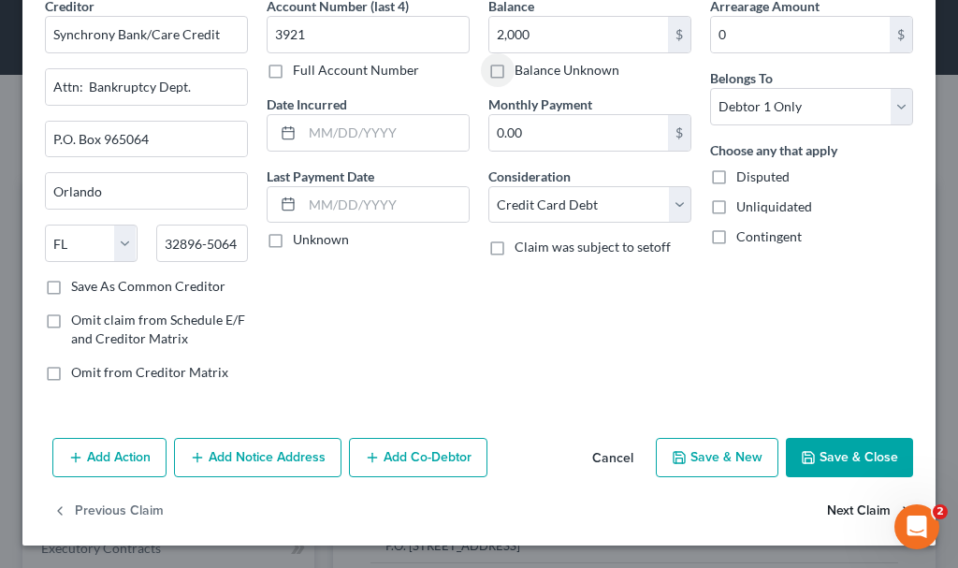
click at [841, 510] on button "Next Claim" at bounding box center [870, 511] width 86 height 39
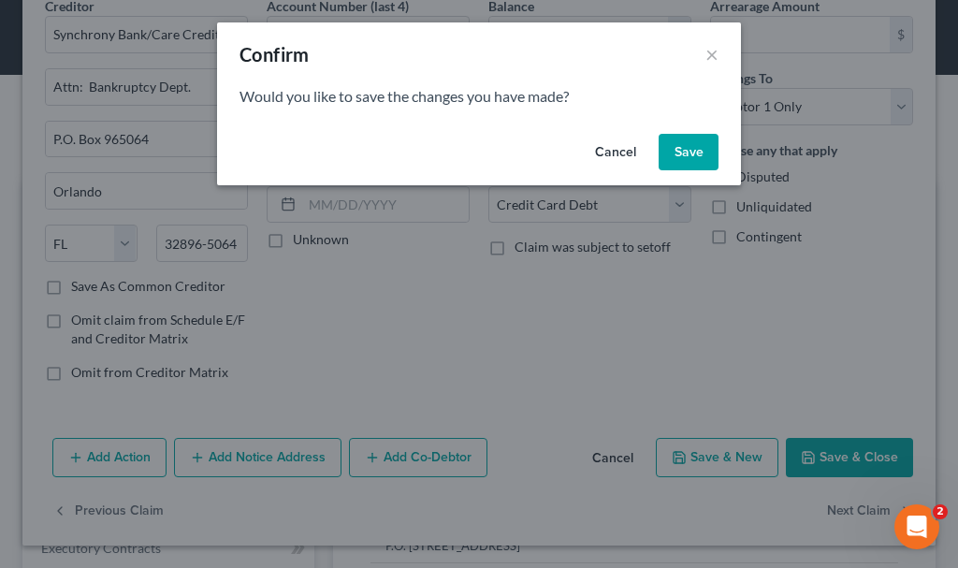
click at [676, 149] on button "Save" at bounding box center [688, 152] width 60 height 37
type input "2,000.00"
select select "24"
select select "2"
select select "0"
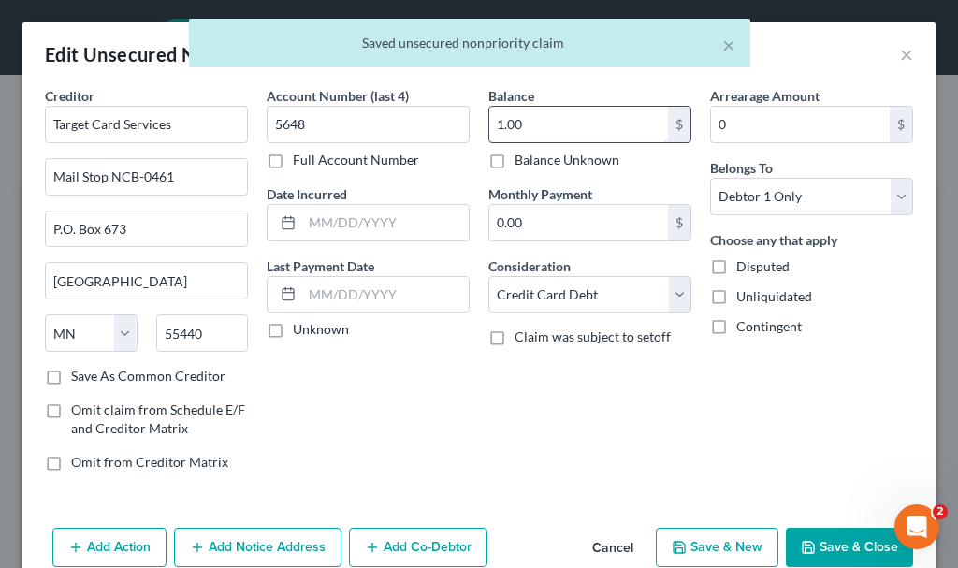
click at [531, 133] on input "1.00" at bounding box center [578, 125] width 179 height 36
type input "600"
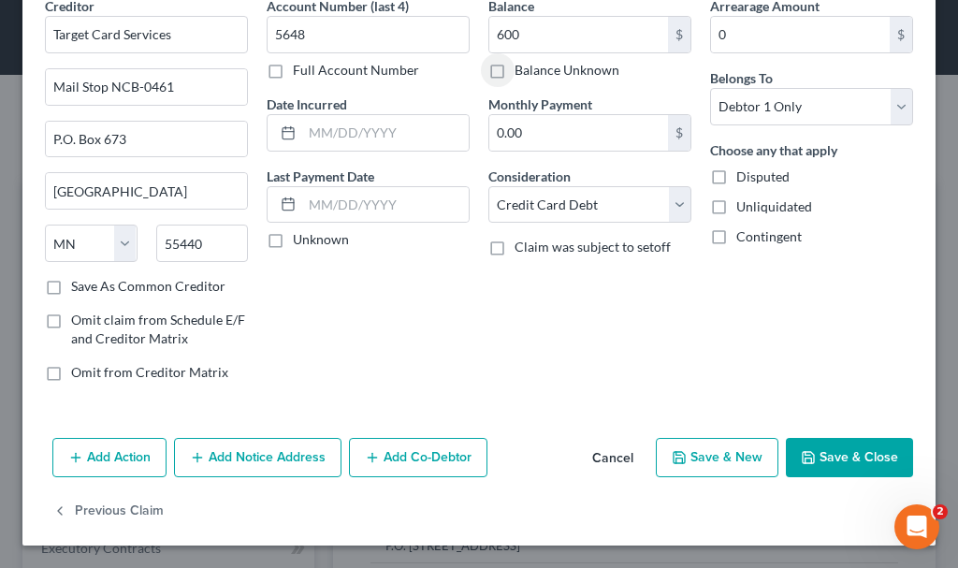
click at [824, 459] on button "Save & Close" at bounding box center [849, 457] width 127 height 39
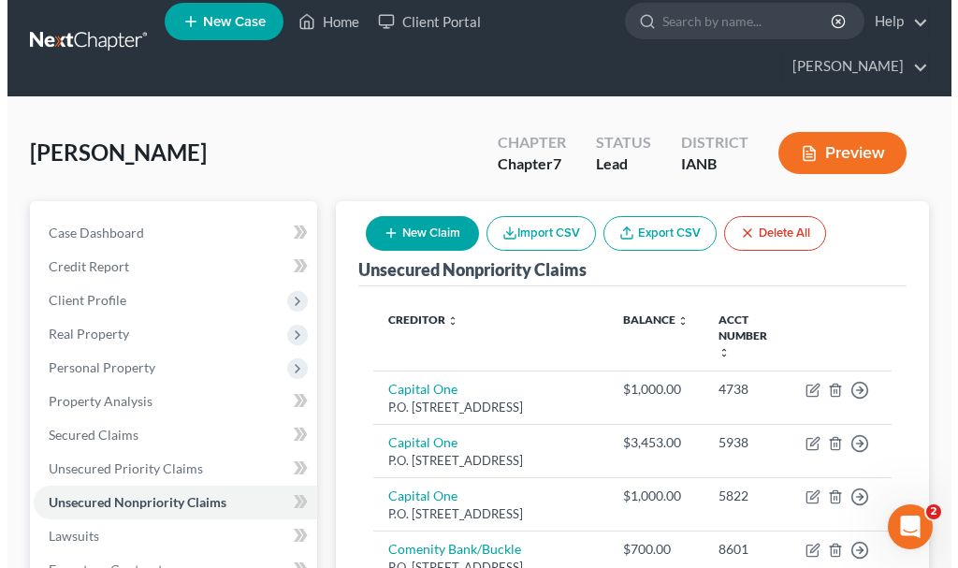
scroll to position [0, 0]
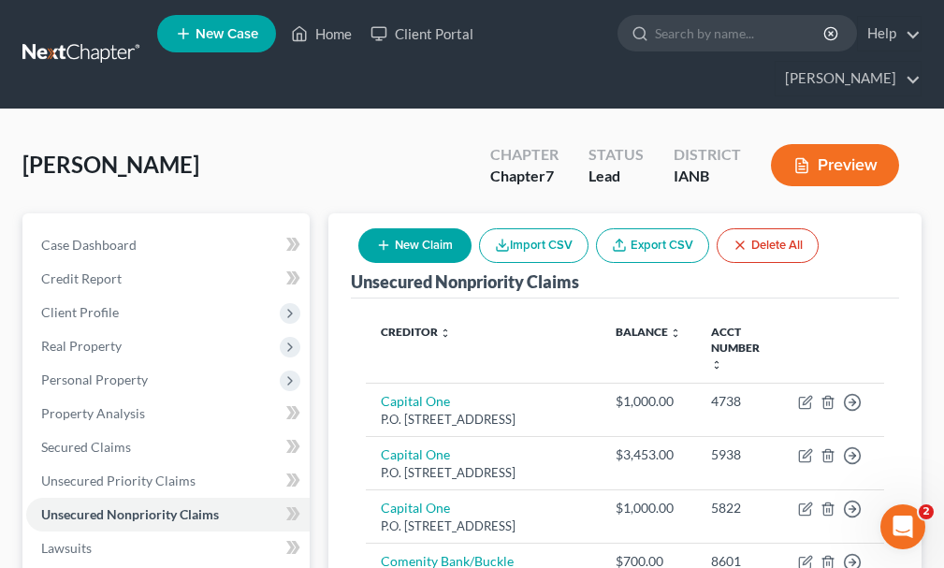
click at [417, 228] on button "New Claim" at bounding box center [414, 245] width 113 height 35
select select "0"
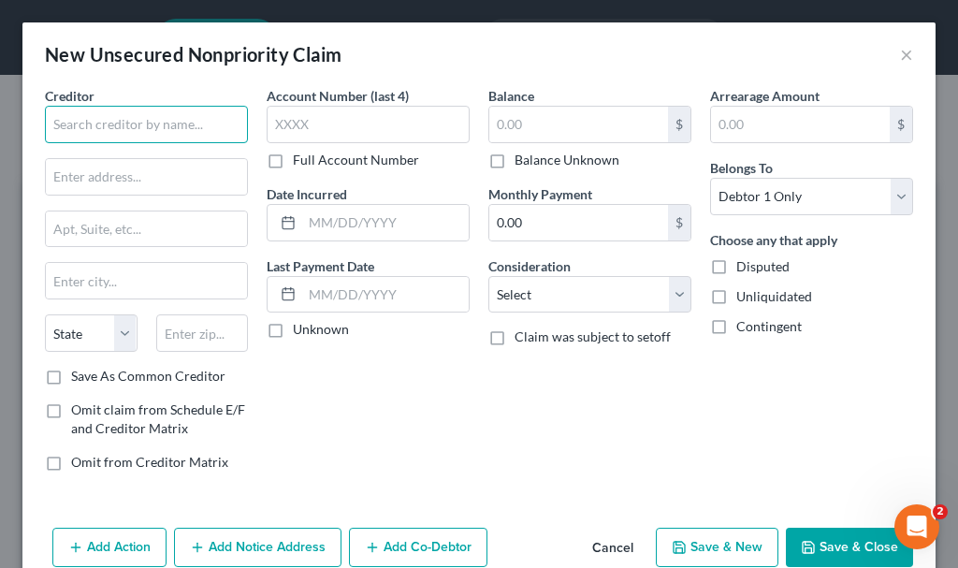
click at [121, 113] on input "text" at bounding box center [146, 124] width 203 height 37
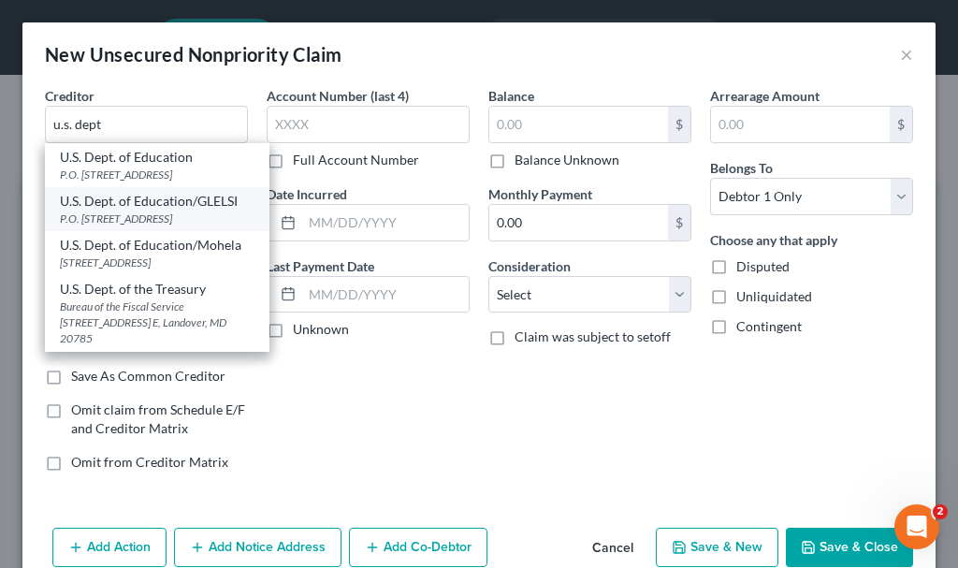
click at [133, 226] on div "P.O. [STREET_ADDRESS]" at bounding box center [157, 218] width 195 height 16
type input "U.S. Dept. of Education/GLELSI"
type input "P.O. Box 7860"
type input "[GEOGRAPHIC_DATA]"
select select "52"
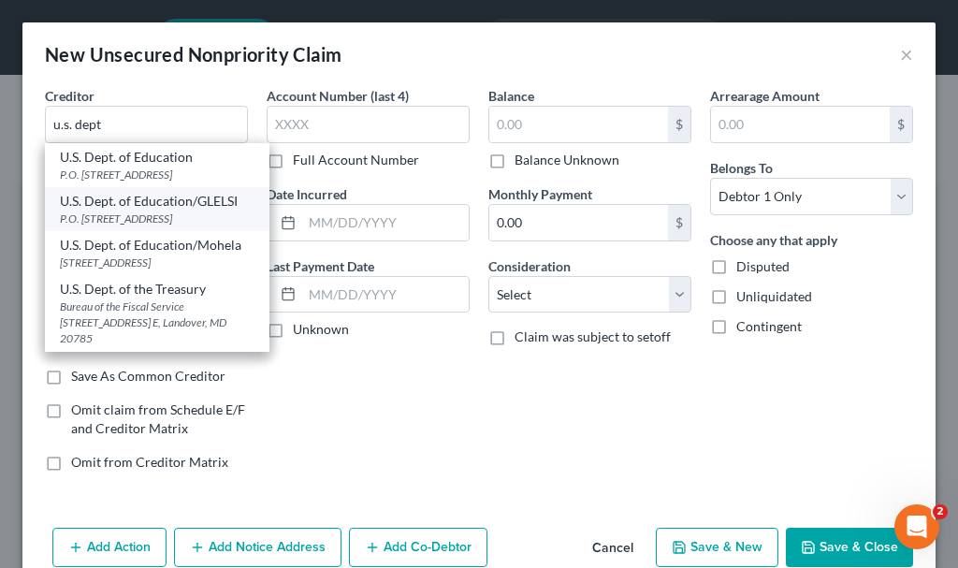
type input "53704"
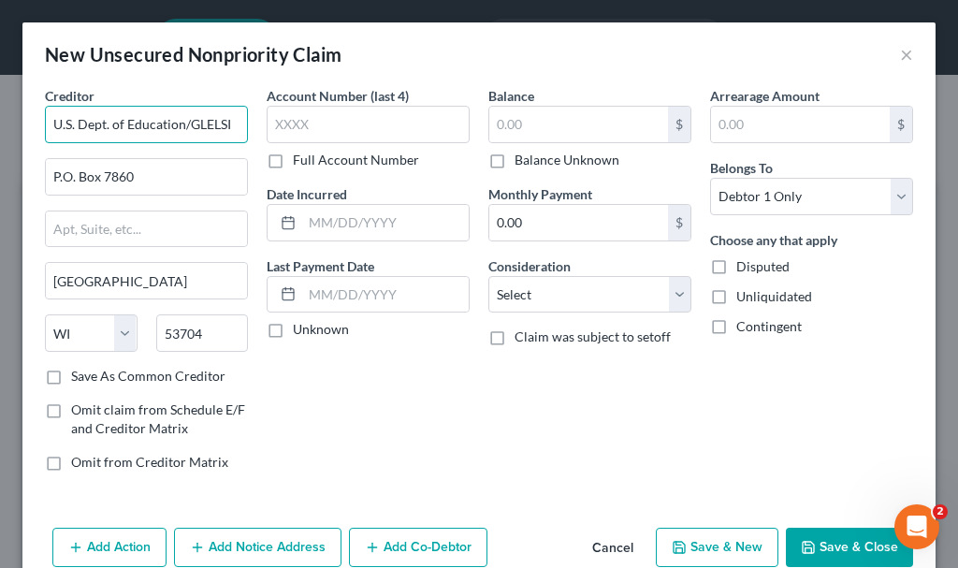
drag, startPoint x: 230, startPoint y: 128, endPoint x: 245, endPoint y: 152, distance: 28.6
click at [232, 130] on input "U.S. Dept. of Education/GLELSI" at bounding box center [146, 124] width 203 height 37
type input "U.S. Dept. of Education"
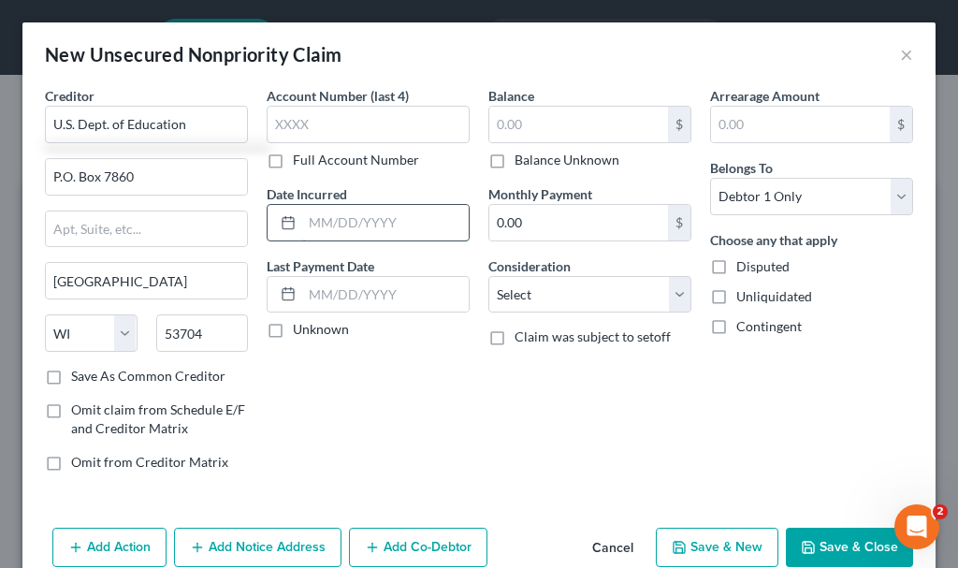
click at [352, 228] on input "text" at bounding box center [385, 223] width 166 height 36
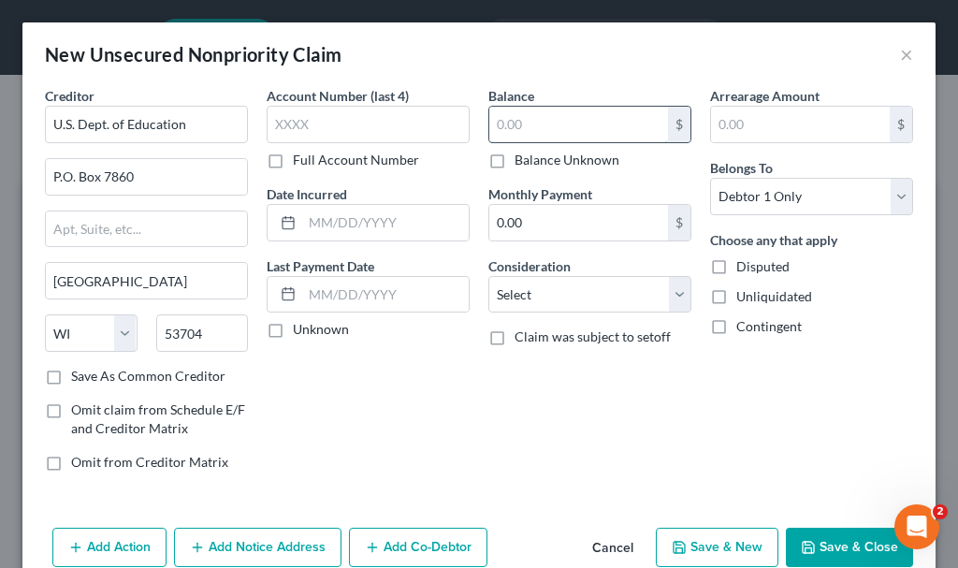
click at [555, 125] on input "text" at bounding box center [578, 125] width 179 height 36
type input "5,1158"
type input "5"
click at [554, 123] on input "text" at bounding box center [578, 125] width 179 height 36
type input "51,158"
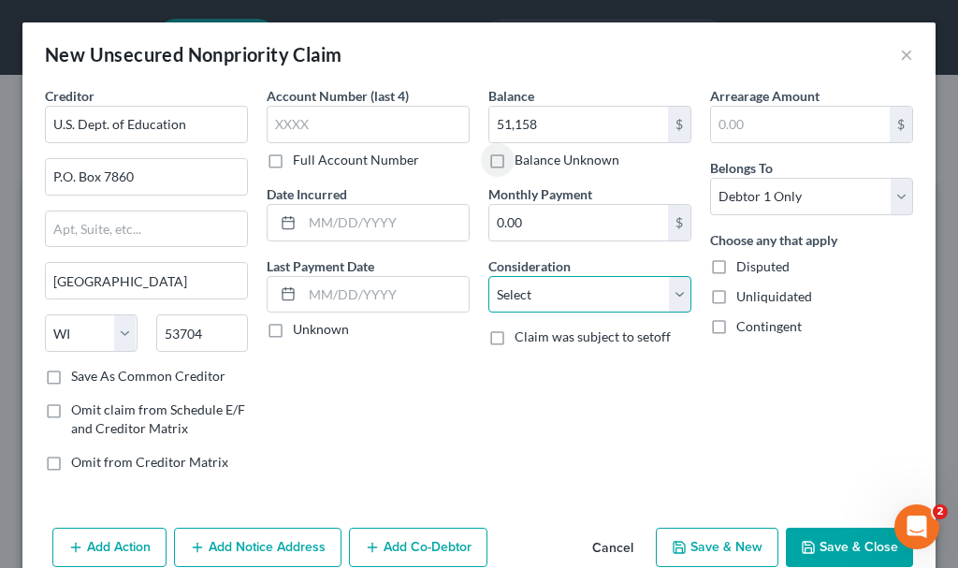
click at [558, 295] on select "Select Cable / Satellite Services Collection Agency Credit Card Debt Debt Couns…" at bounding box center [589, 294] width 203 height 37
select select "17"
click at [488, 276] on select "Select Cable / Satellite Services Collection Agency Credit Card Debt Debt Couns…" at bounding box center [589, 294] width 203 height 37
drag, startPoint x: 276, startPoint y: 543, endPoint x: 421, endPoint y: 436, distance: 180.5
click at [276, 543] on button "Add Notice Address" at bounding box center [257, 547] width 167 height 39
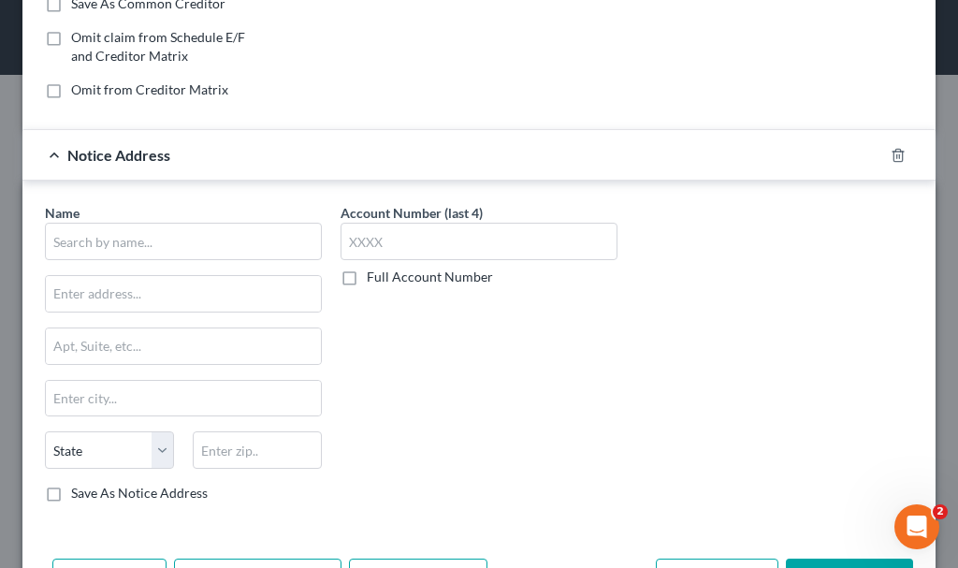
scroll to position [374, 0]
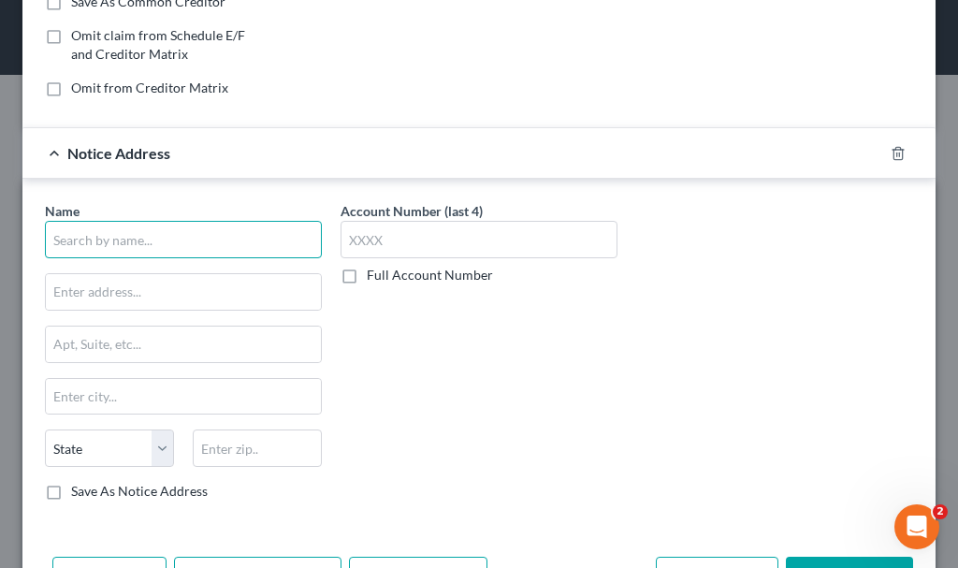
click at [245, 228] on input "text" at bounding box center [183, 239] width 277 height 37
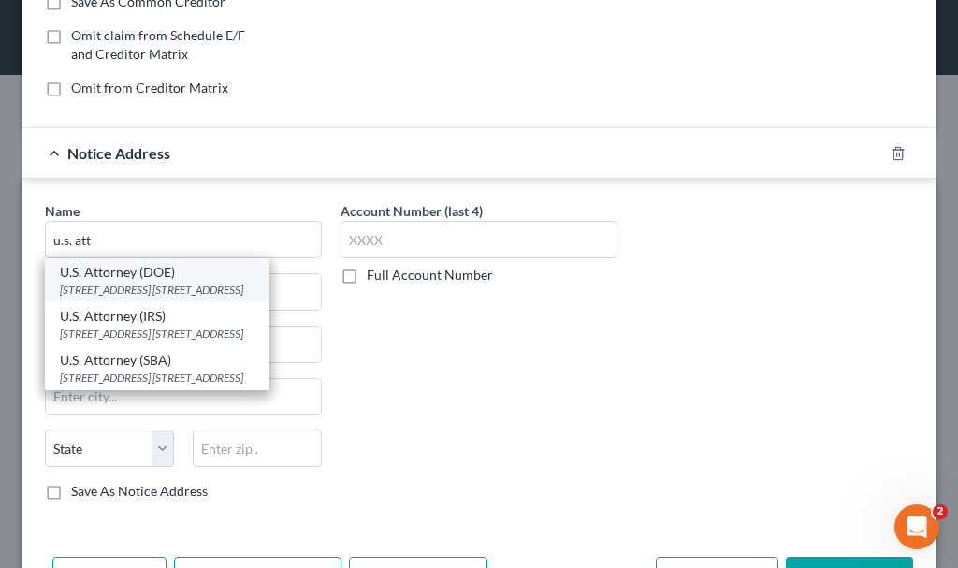
click at [129, 279] on div "U.S. Attorney (DOE)" at bounding box center [157, 272] width 195 height 19
type input "U.S. Attorney (DOE)"
type input "[STREET_ADDRESS] SE, Box 1"
type input "[GEOGRAPHIC_DATA]"
select select "16"
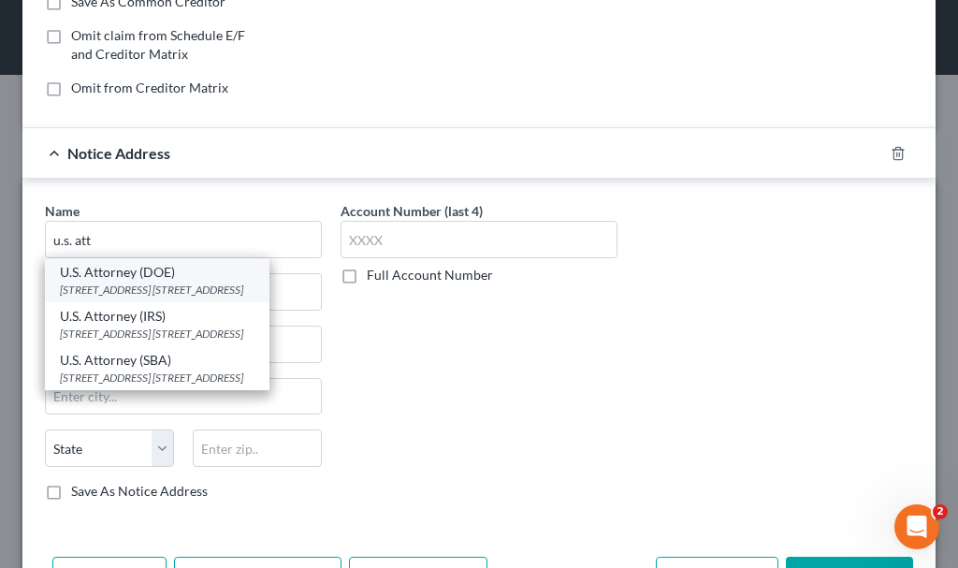
type input "52401"
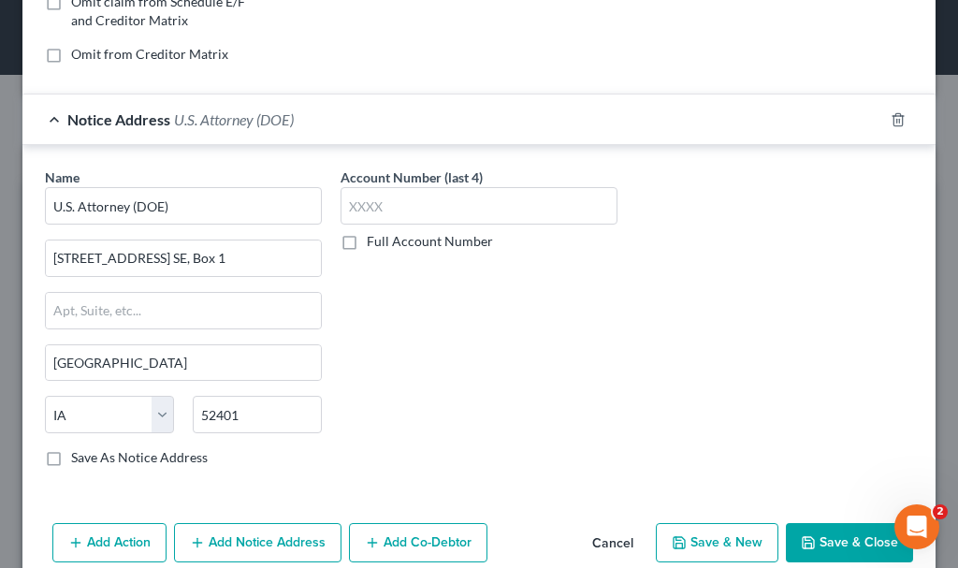
scroll to position [440, 0]
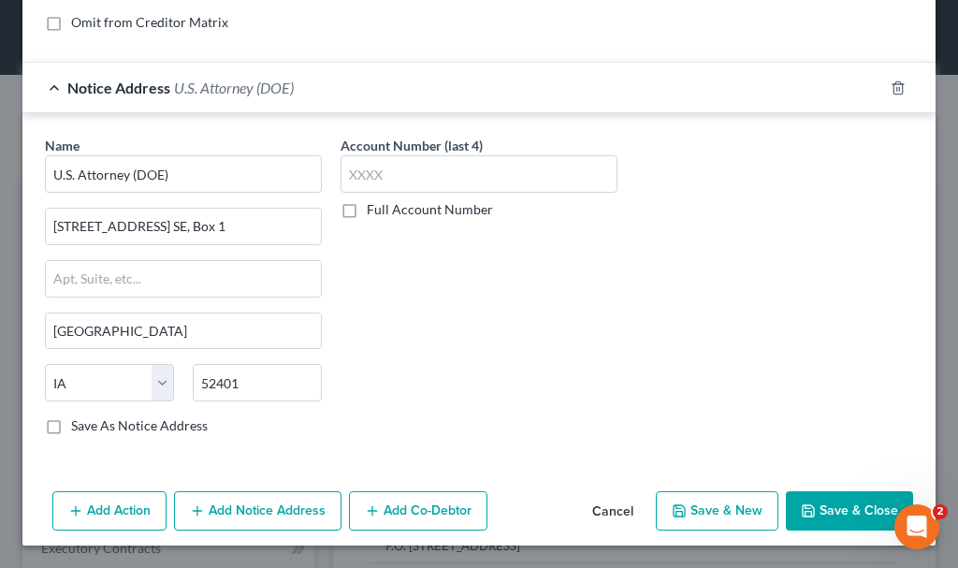
click at [818, 521] on button "Save & Close" at bounding box center [849, 510] width 127 height 39
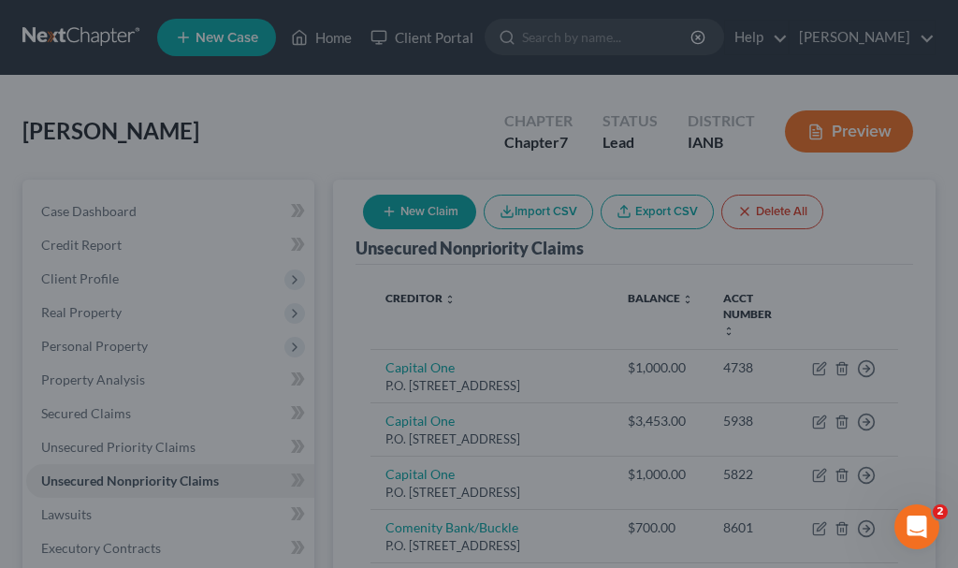
type input "51,158.00"
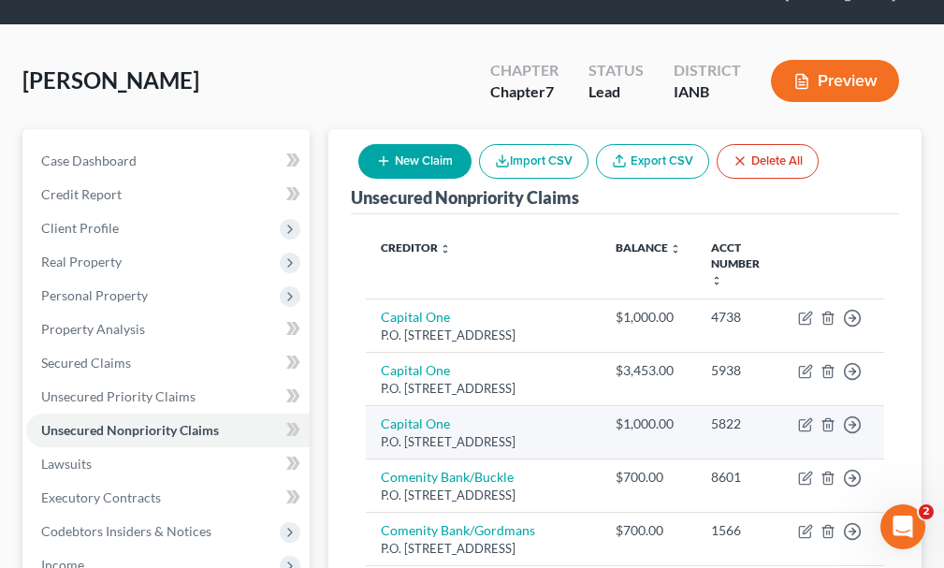
scroll to position [187, 0]
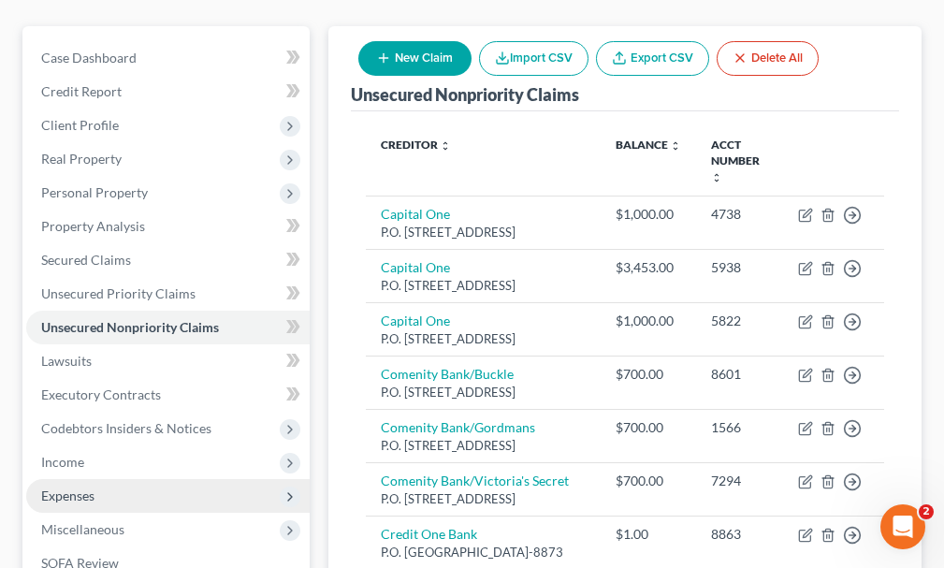
click at [68, 487] on span "Expenses" at bounding box center [67, 495] width 53 height 16
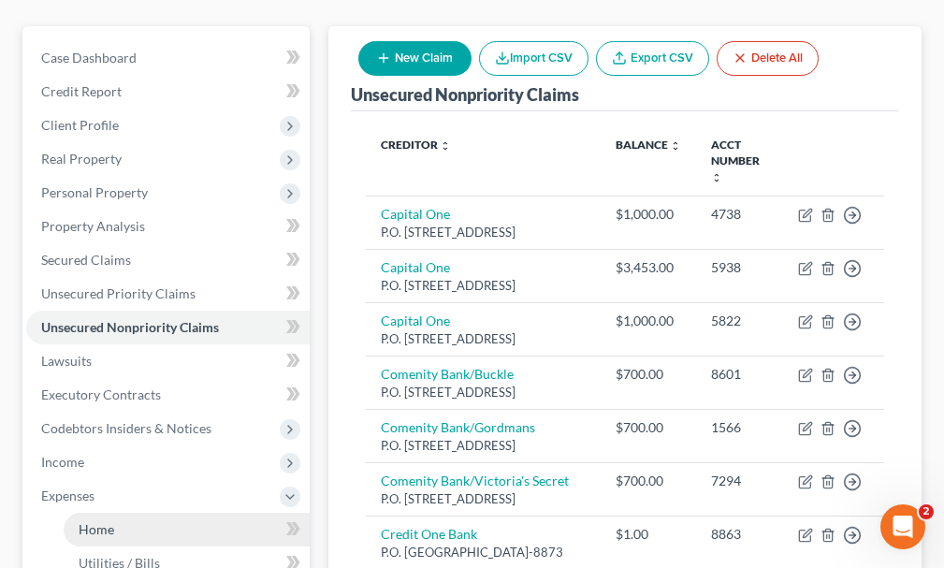
click at [93, 521] on span "Home" at bounding box center [97, 529] width 36 height 16
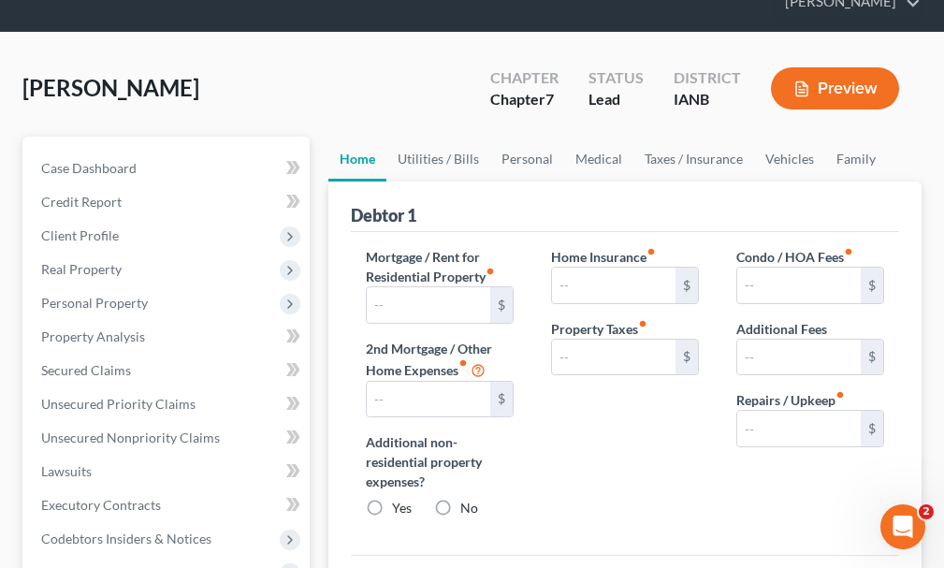
type input "440.00"
type input "0.00"
radio input "true"
type input "0.00"
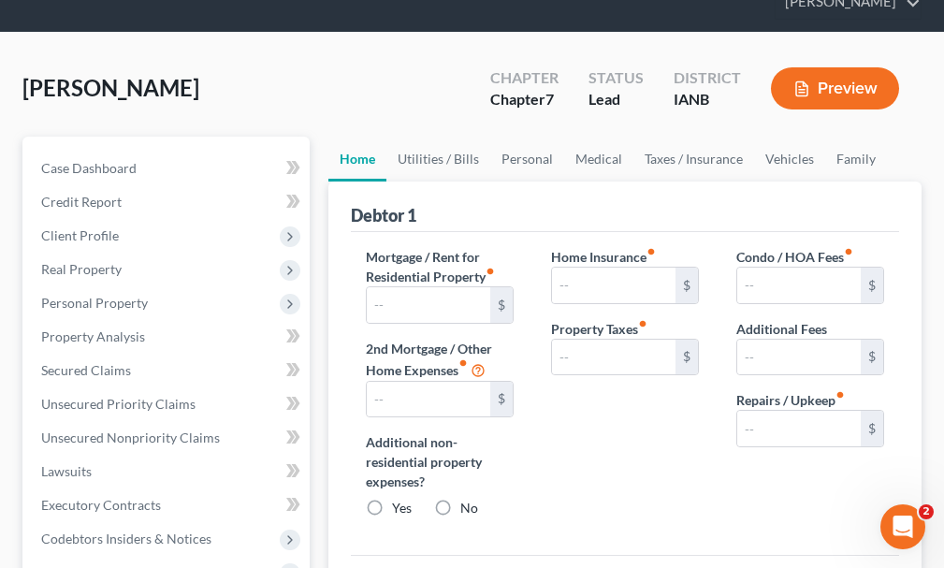
type input "0.00"
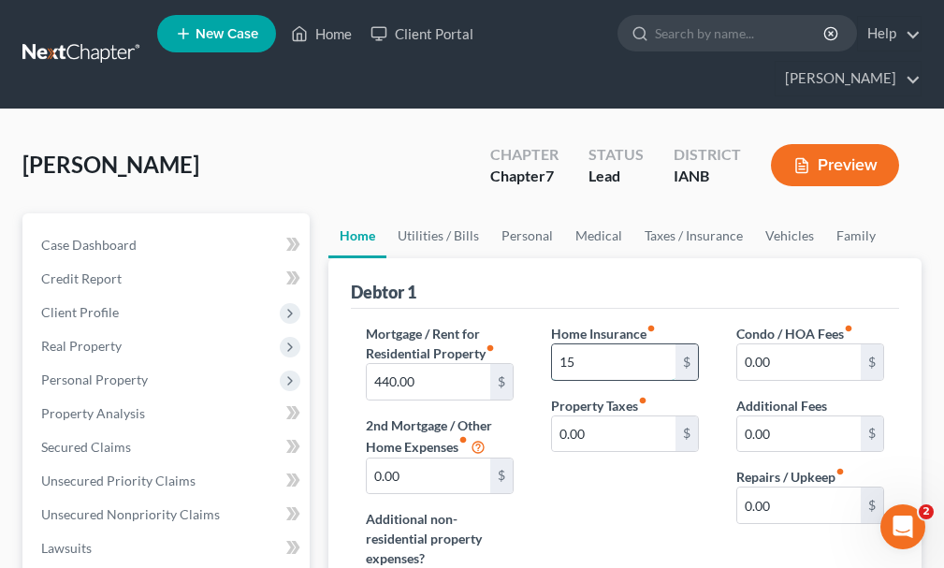
type input "15"
type input "40"
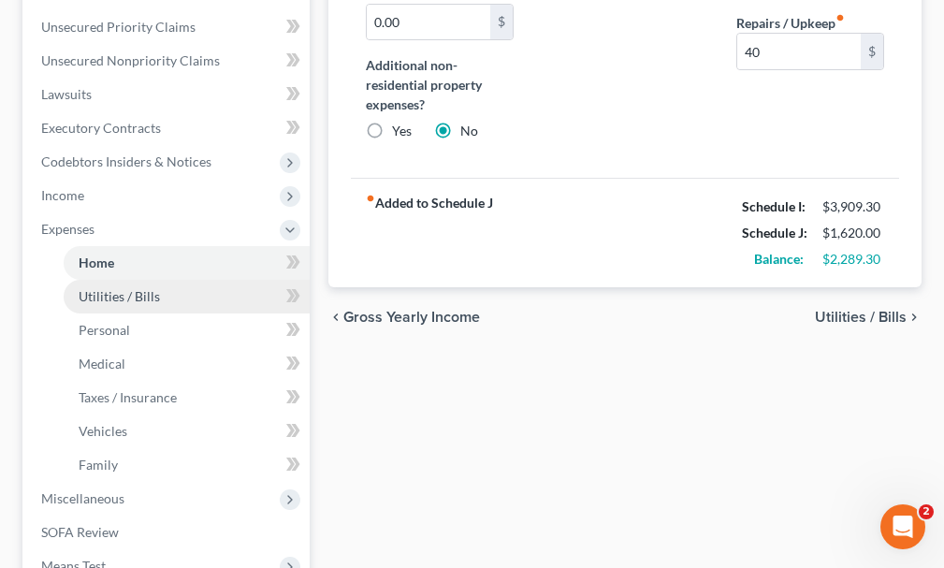
click at [96, 288] on span "Utilities / Bills" at bounding box center [119, 296] width 81 height 16
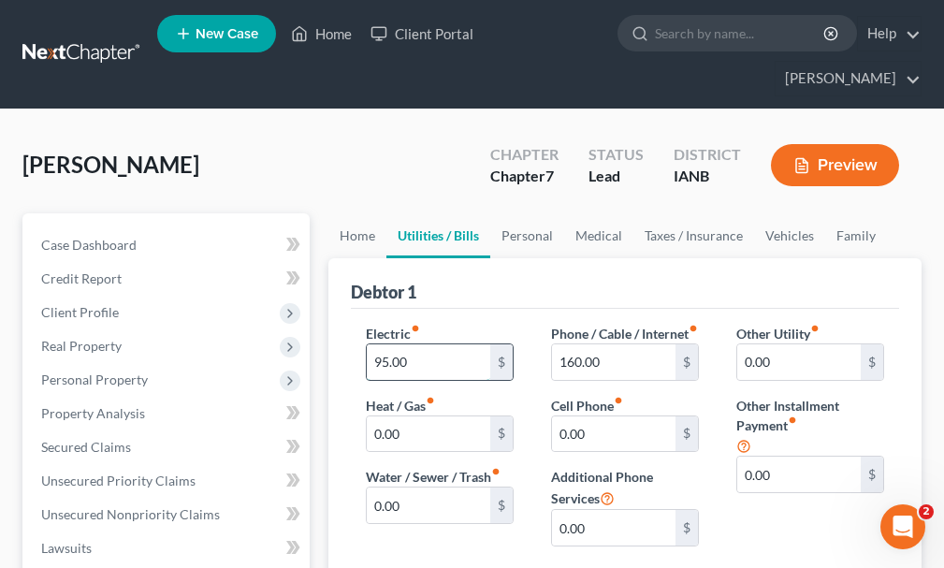
click at [421, 344] on input "95.00" at bounding box center [428, 362] width 123 height 36
type input "112"
click at [632, 354] on input "160.00" at bounding box center [613, 362] width 123 height 36
type input "330"
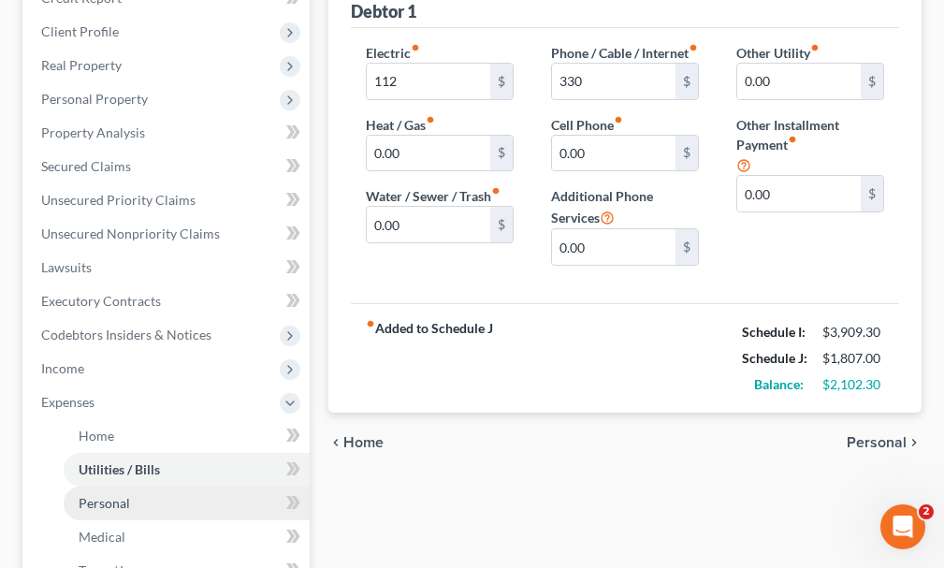
drag, startPoint x: 103, startPoint y: 465, endPoint x: 340, endPoint y: 352, distance: 262.3
click at [103, 495] on span "Personal" at bounding box center [104, 503] width 51 height 16
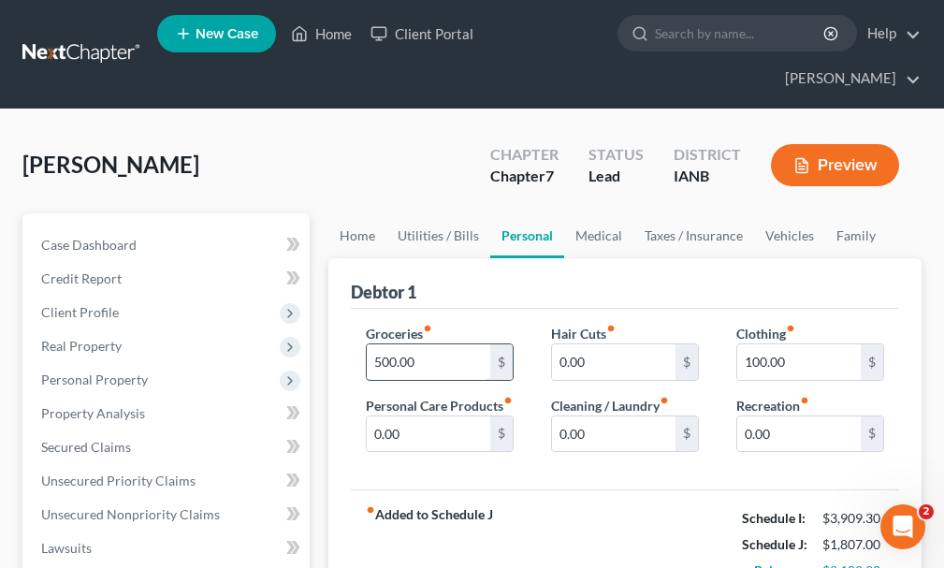
click at [437, 344] on input "500.00" at bounding box center [428, 362] width 123 height 36
type input "700"
type input "100"
type input "150"
type input "100"
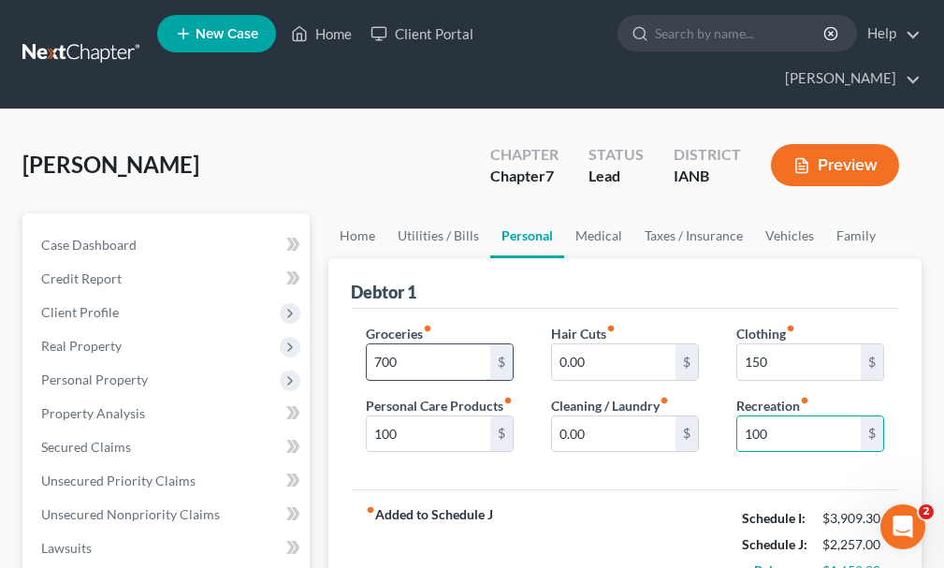
scroll to position [331, 0]
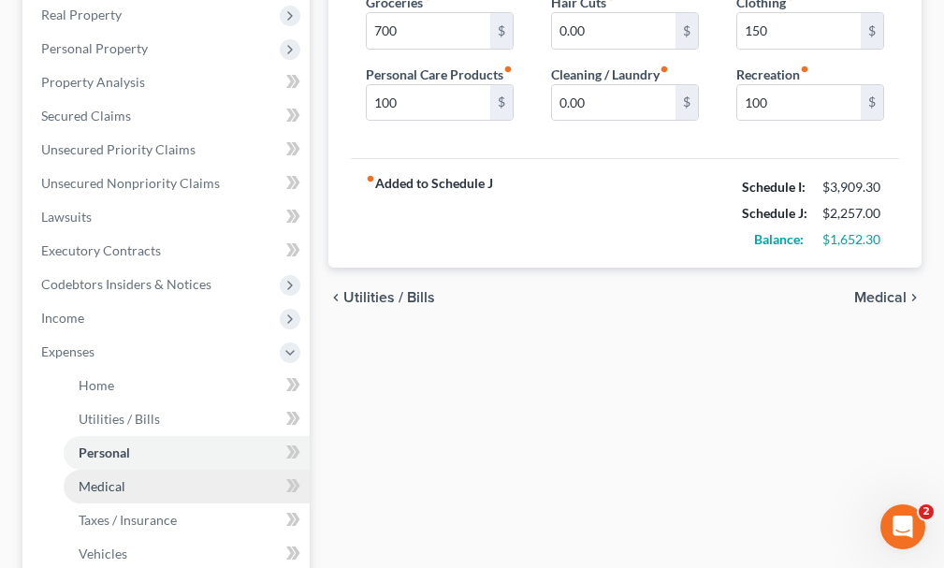
click at [102, 478] on span "Medical" at bounding box center [102, 486] width 47 height 16
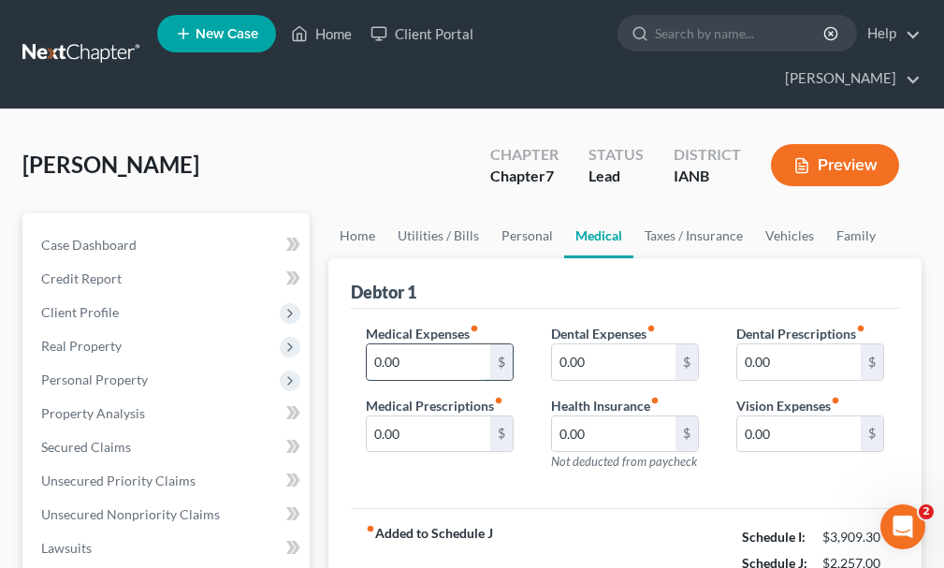
click at [419, 344] on input "0.00" at bounding box center [428, 362] width 123 height 36
type input "165"
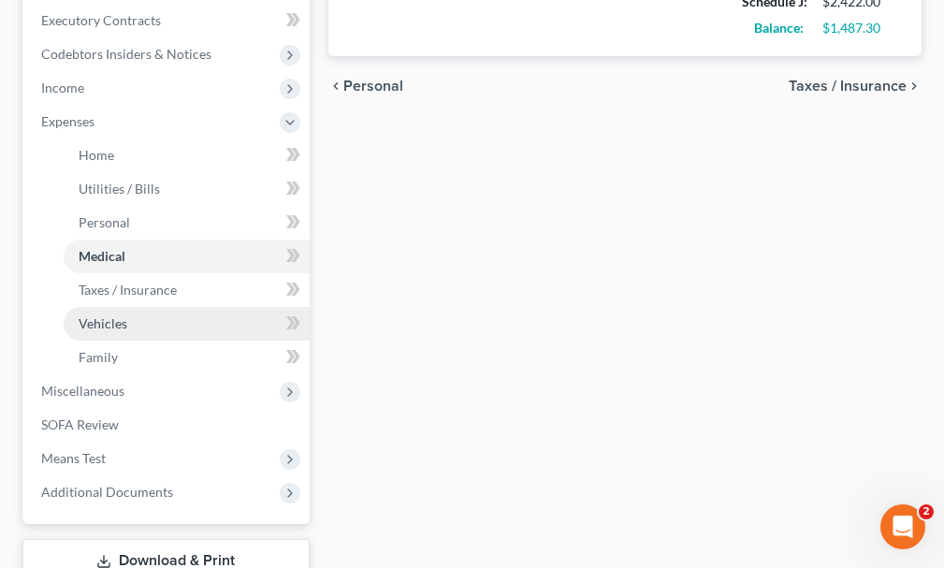
click at [93, 315] on span "Vehicles" at bounding box center [103, 323] width 49 height 16
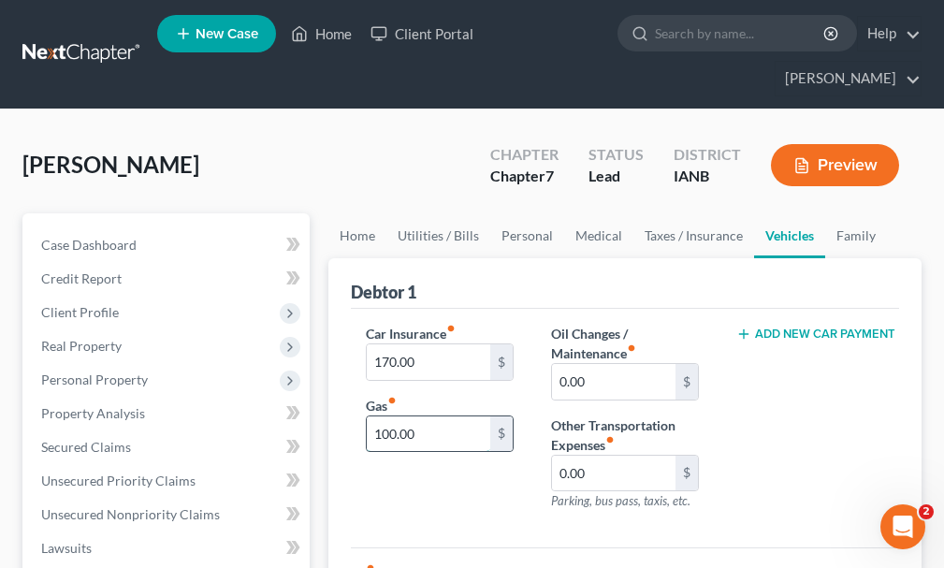
click at [444, 416] on input "100.00" at bounding box center [428, 434] width 123 height 36
type input "250"
click at [441, 344] on input "170.00" at bounding box center [428, 362] width 123 height 36
type input "190"
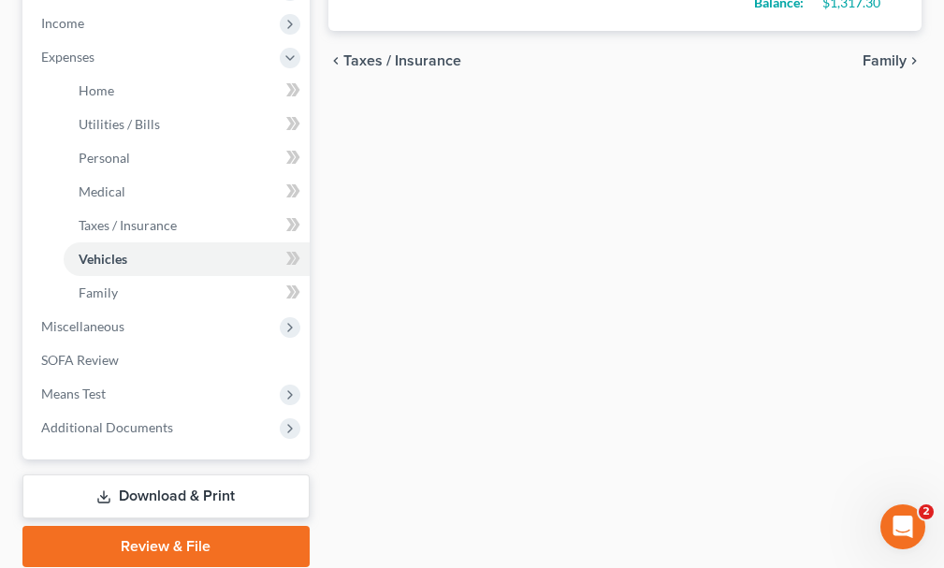
scroll to position [655, 0]
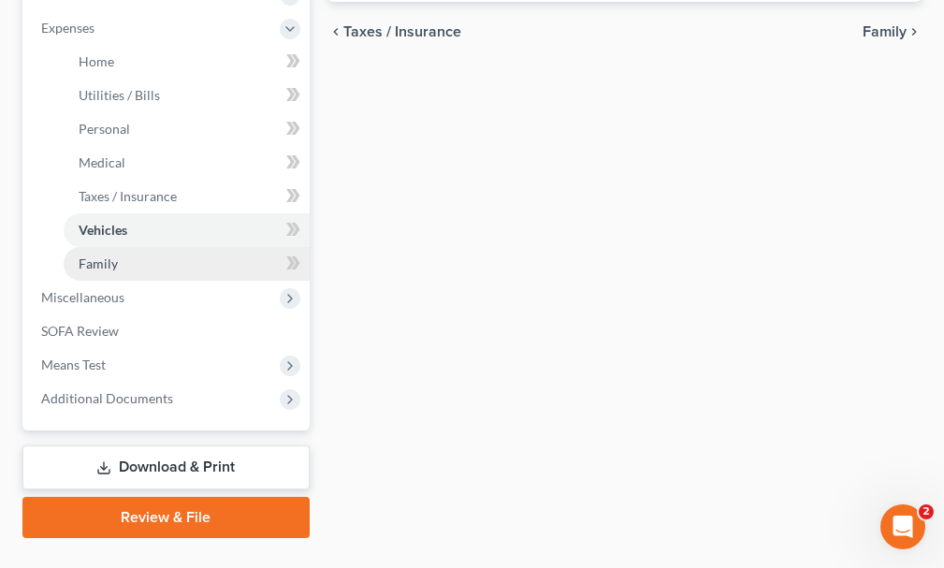
click at [89, 255] on span "Family" at bounding box center [98, 263] width 39 height 16
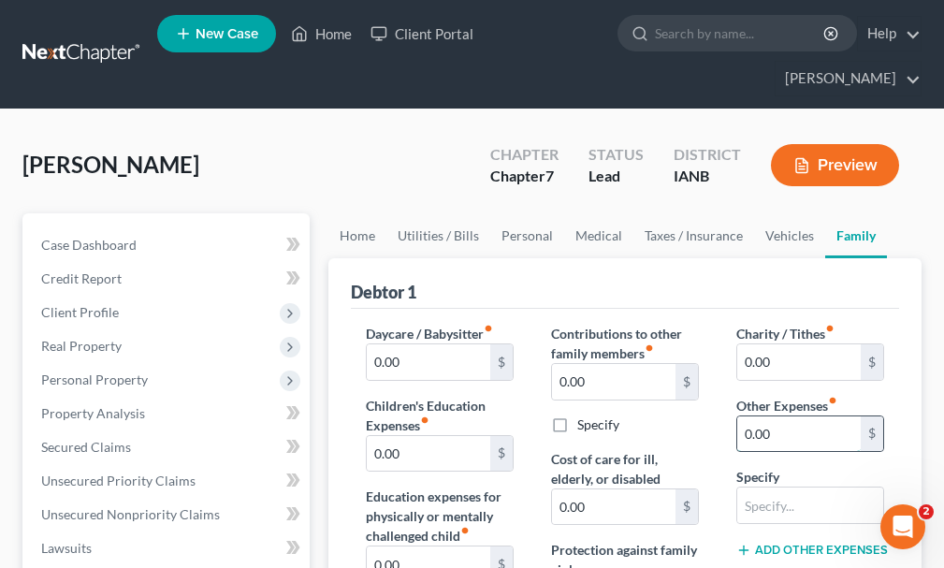
click at [789, 416] on input "0.00" at bounding box center [798, 434] width 123 height 36
type input "150"
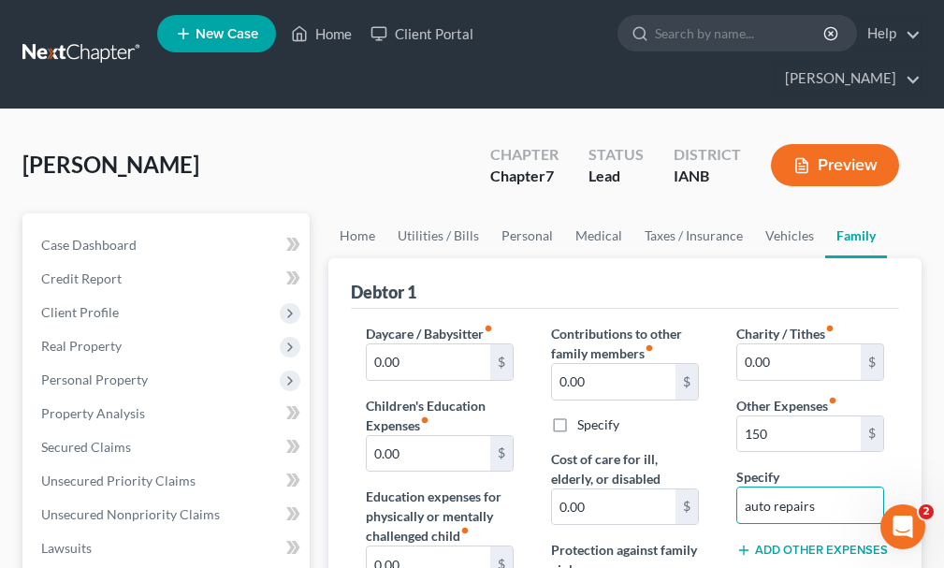
type input "auto repairs"
click at [795, 543] on button "Add Other Expenses" at bounding box center [810, 550] width 148 height 15
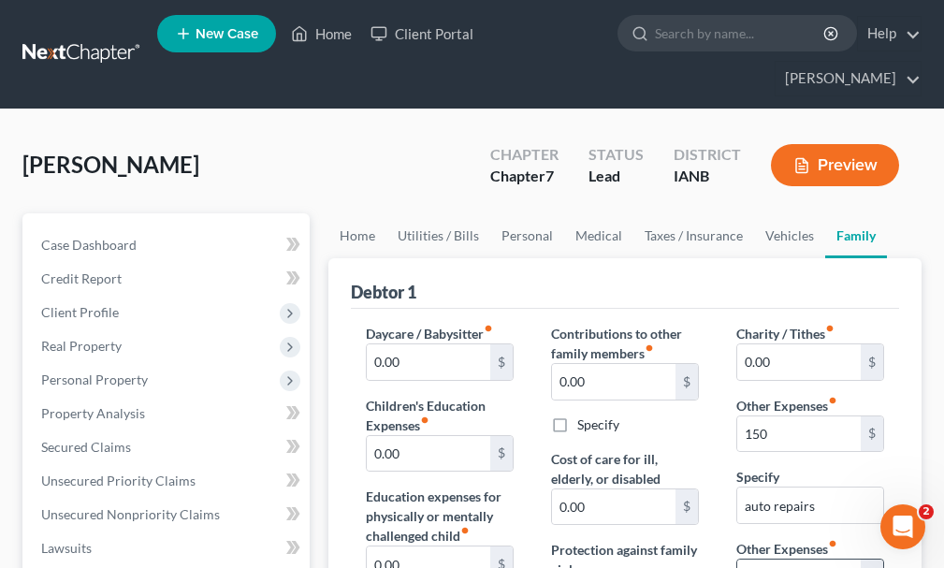
click at [782, 559] on input "0.00" at bounding box center [798, 577] width 123 height 36
type input "150"
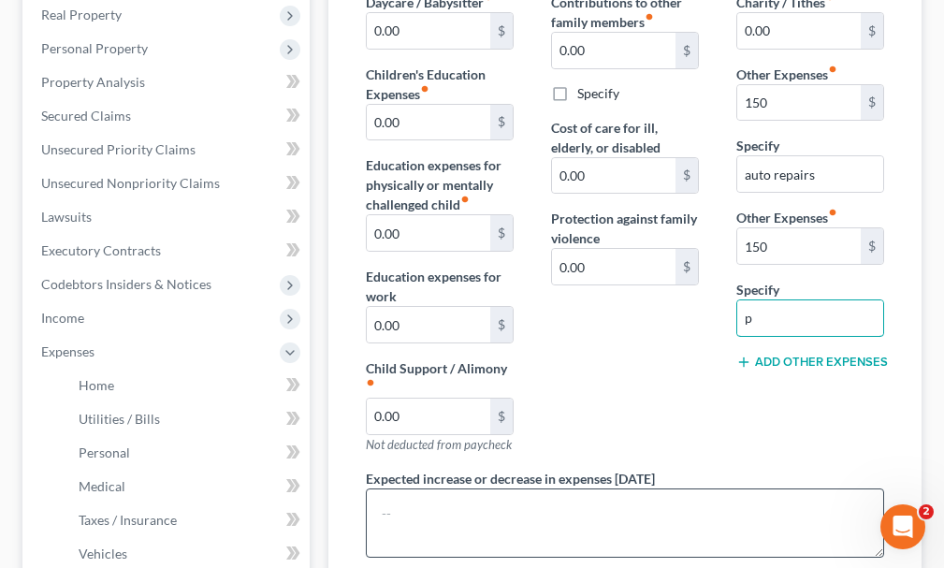
type input "pet care"
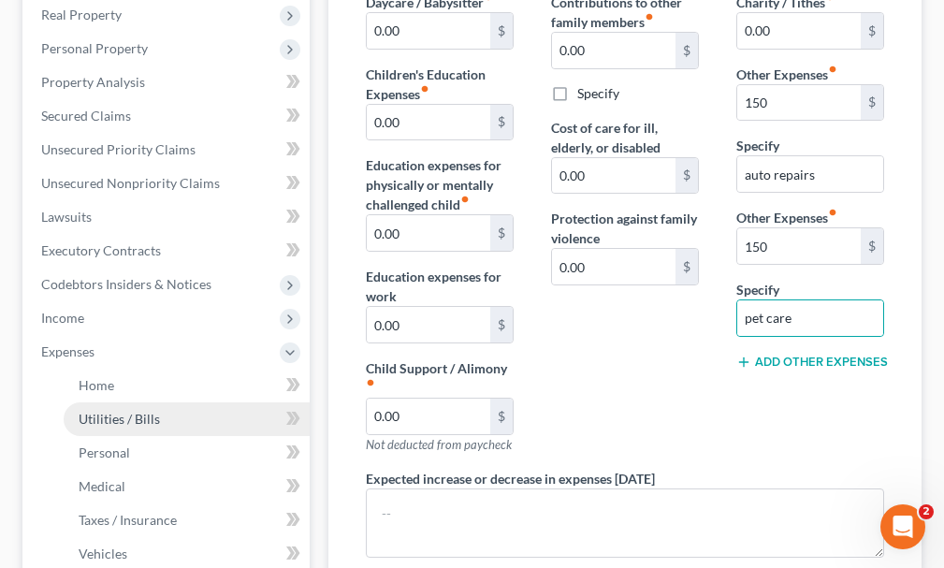
click at [118, 411] on span "Utilities / Bills" at bounding box center [119, 419] width 81 height 16
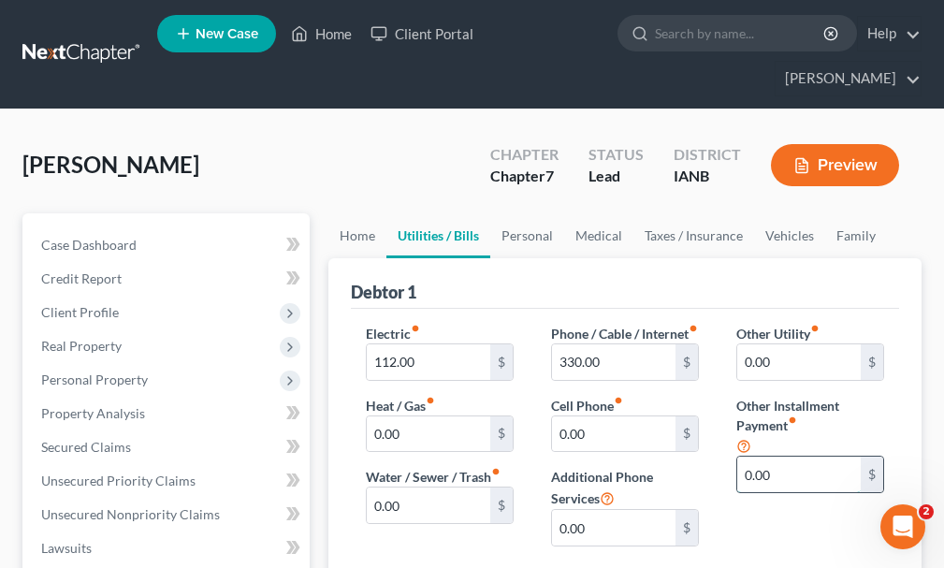
click at [803, 456] on input "0.00" at bounding box center [798, 474] width 123 height 36
type input "165"
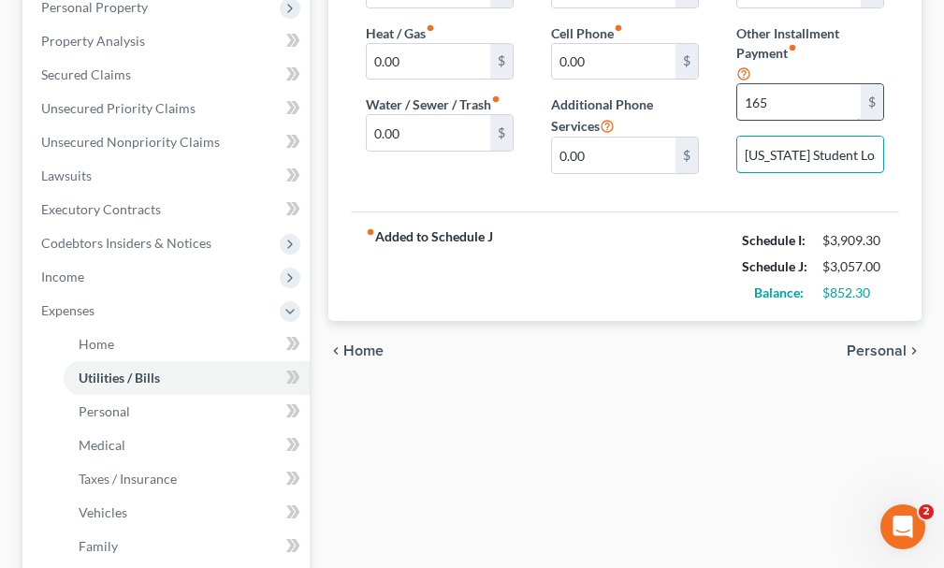
scroll to position [374, 0]
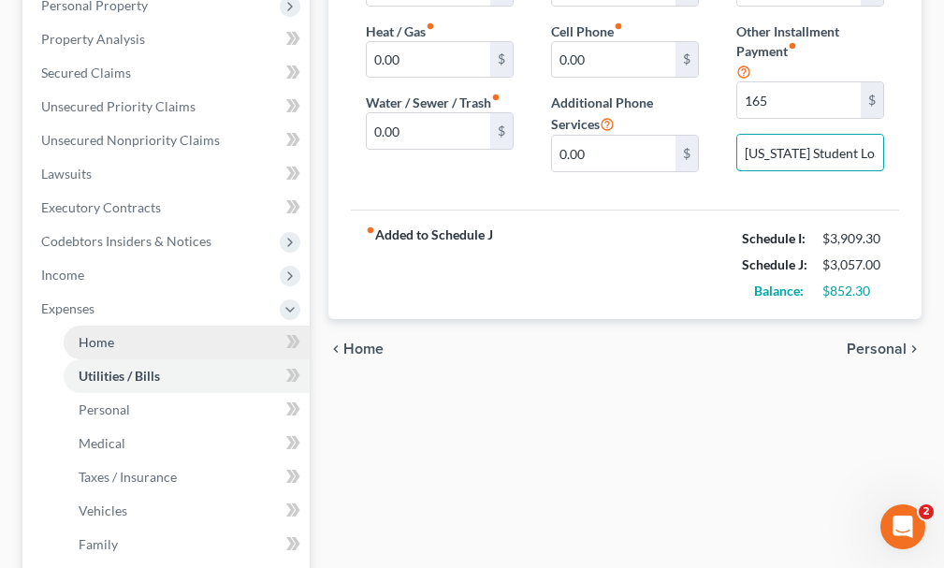
type input "[US_STATE] Student Loan"
click at [94, 334] on span "Home" at bounding box center [97, 342] width 36 height 16
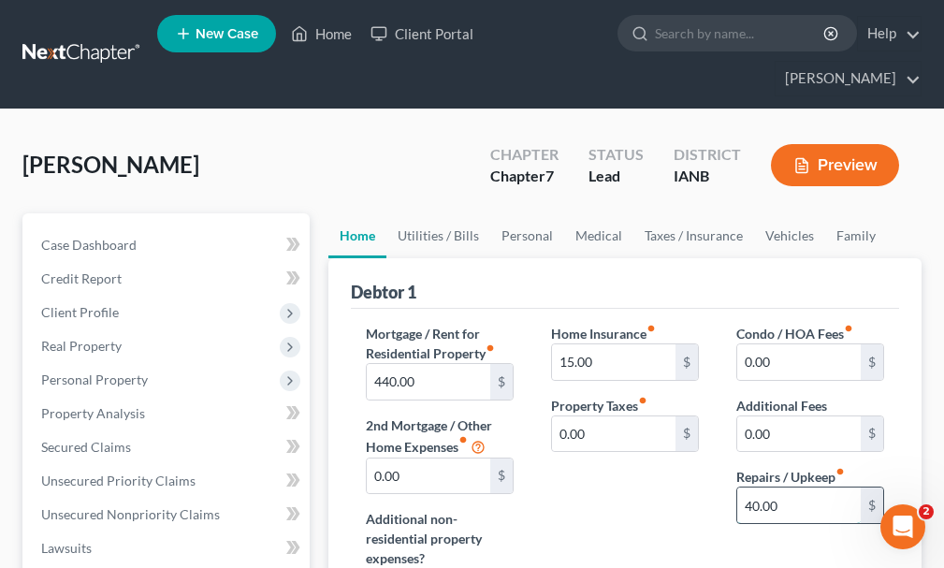
click at [789, 487] on input "40.00" at bounding box center [798, 505] width 123 height 36
type input "100"
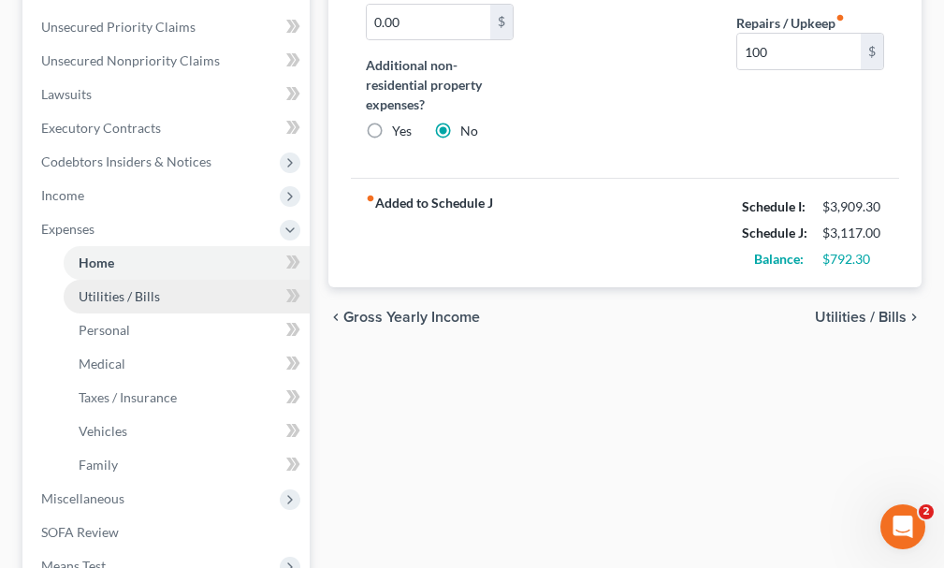
click at [106, 288] on span "Utilities / Bills" at bounding box center [119, 296] width 81 height 16
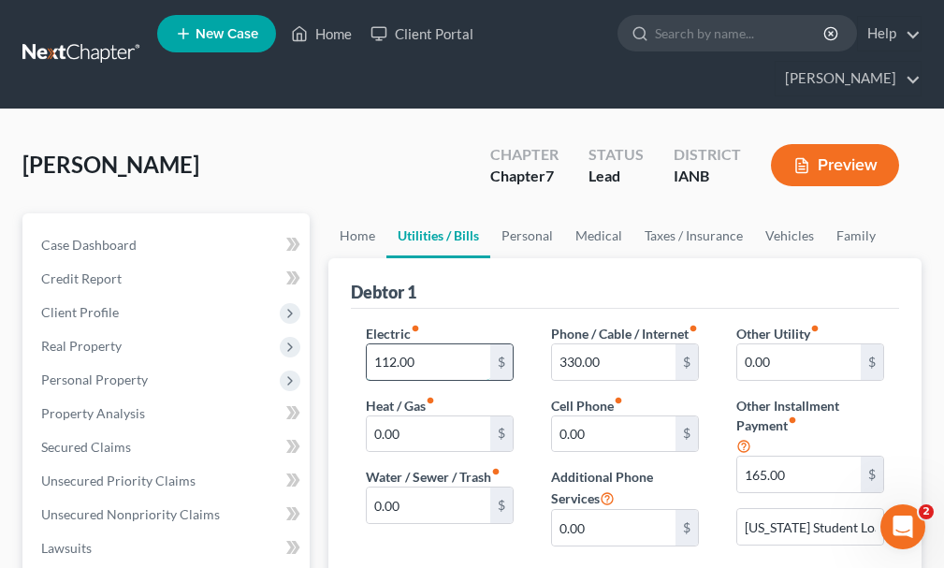
click at [456, 344] on input "112.00" at bounding box center [428, 362] width 123 height 36
type input "312.00"
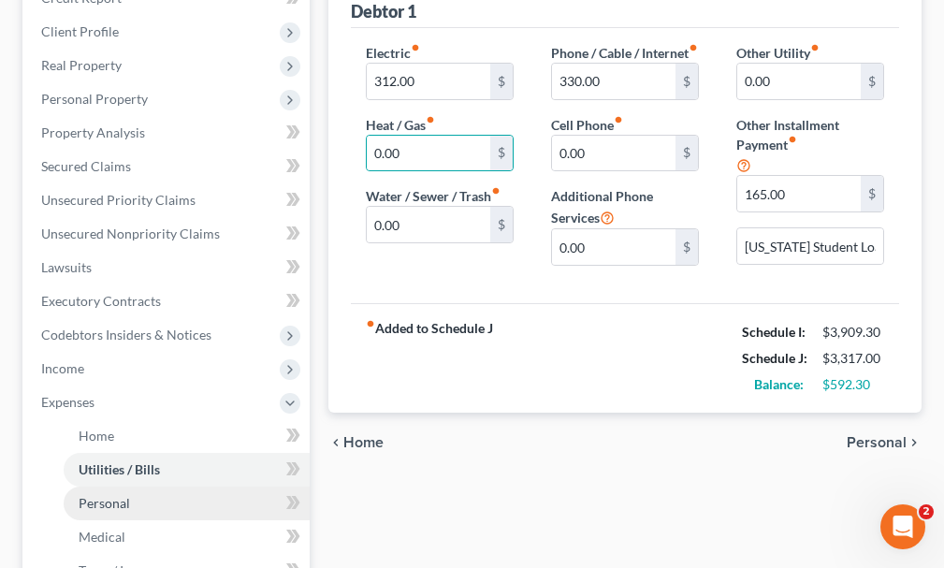
click at [94, 495] on span "Personal" at bounding box center [104, 503] width 51 height 16
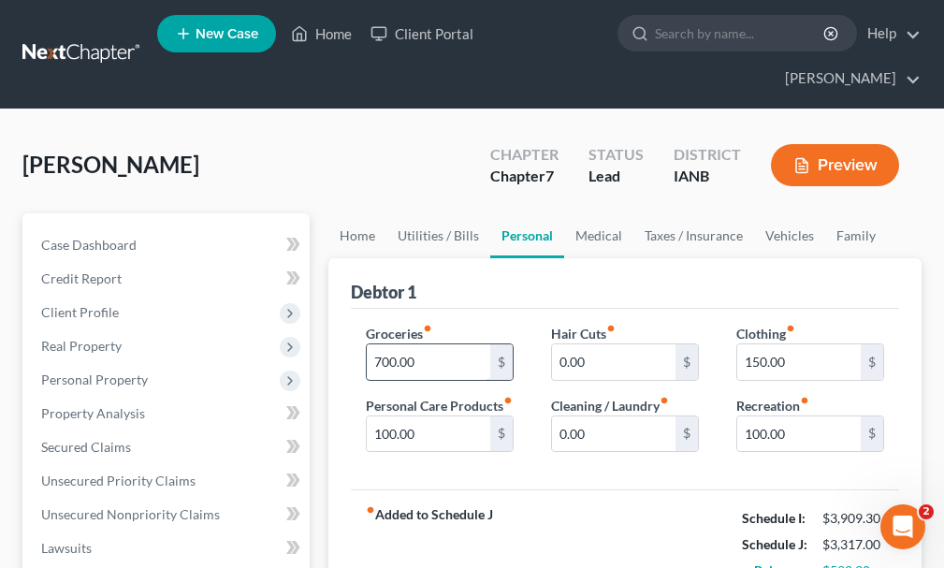
click at [439, 344] on input "700.00" at bounding box center [428, 362] width 123 height 36
type input "800"
type input "200"
type input "50"
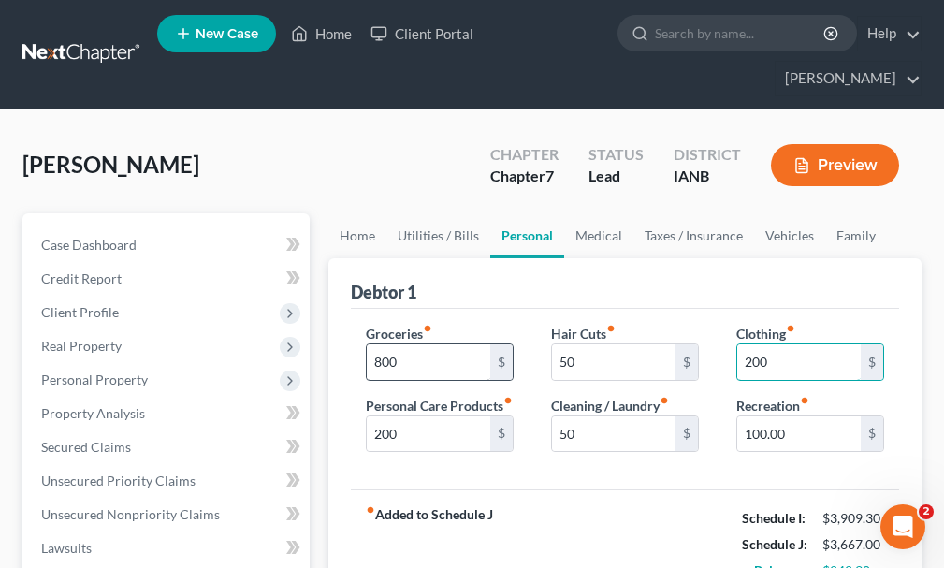
type input "200"
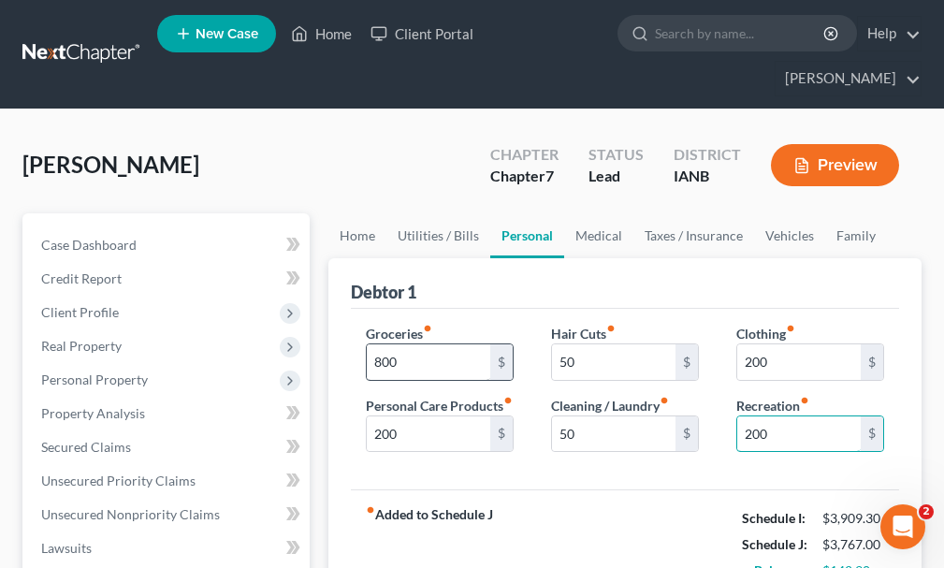
type input "200"
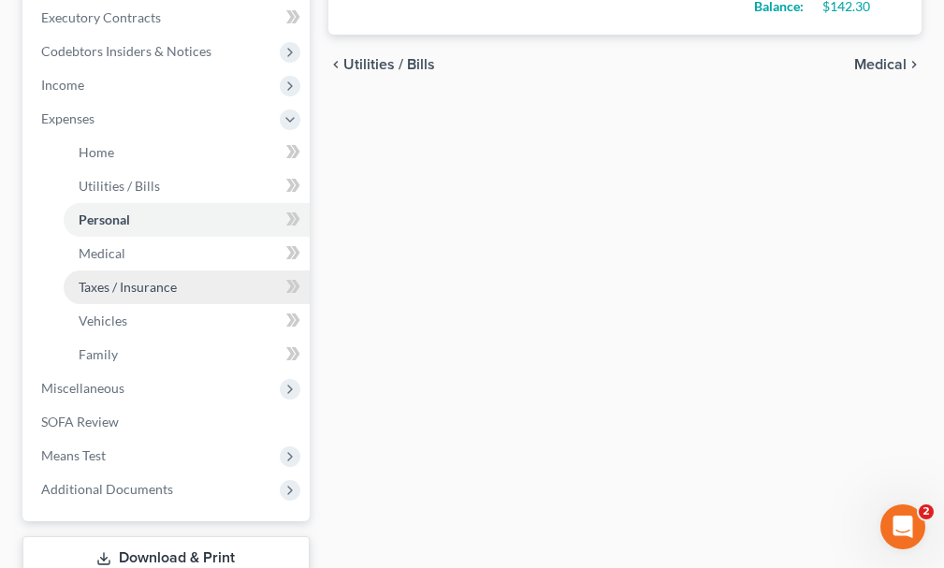
scroll to position [288, 0]
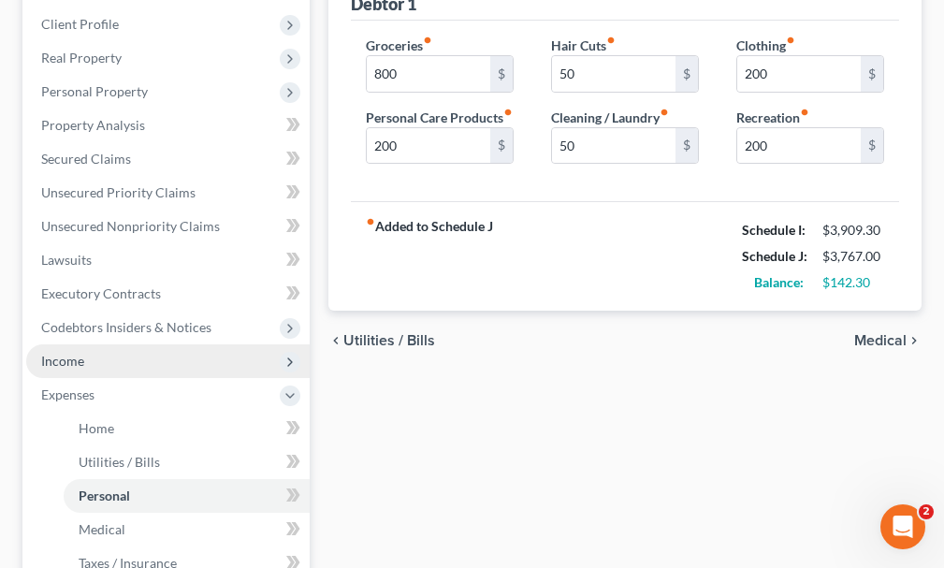
click at [59, 353] on span "Income" at bounding box center [62, 361] width 43 height 16
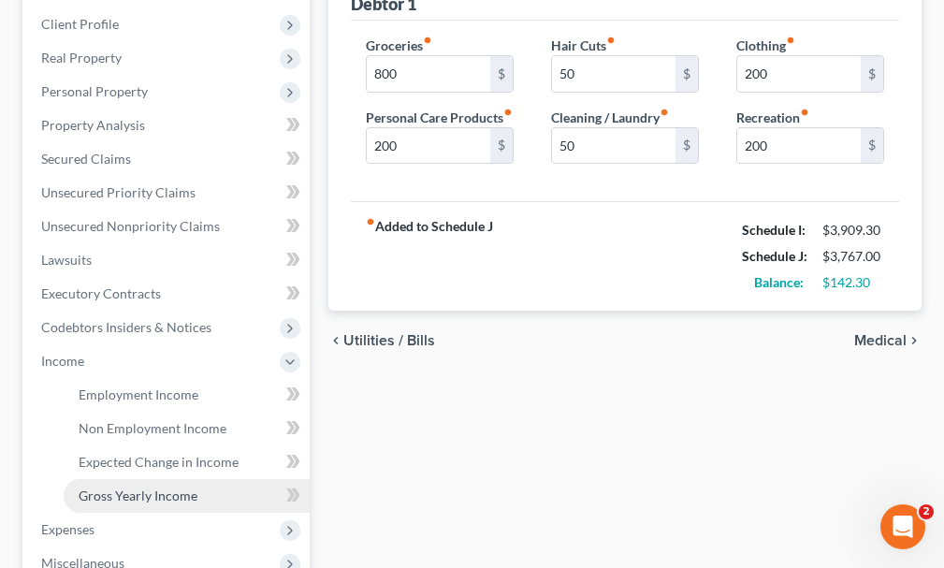
click at [123, 487] on span "Gross Yearly Income" at bounding box center [138, 495] width 119 height 16
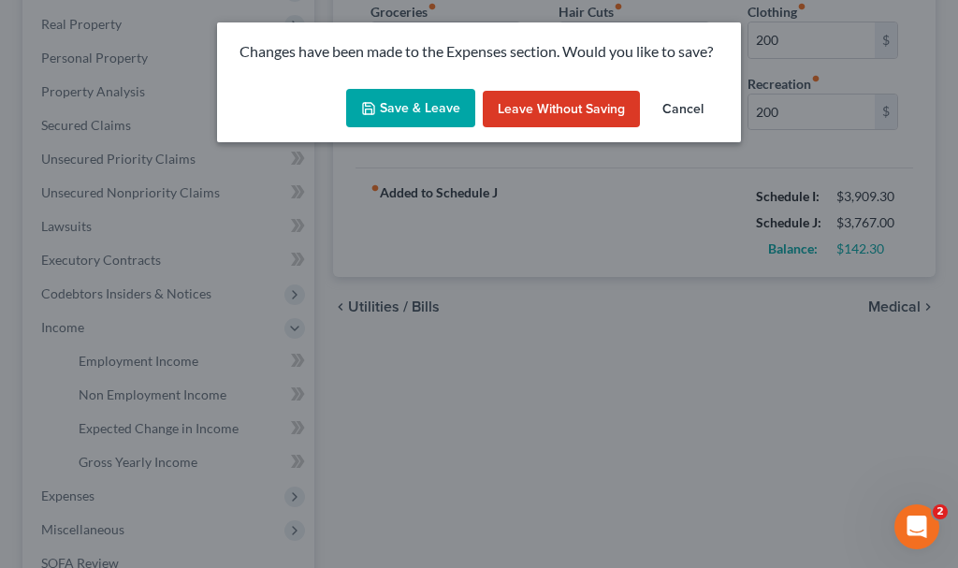
click at [383, 99] on button "Save & Leave" at bounding box center [410, 108] width 129 height 39
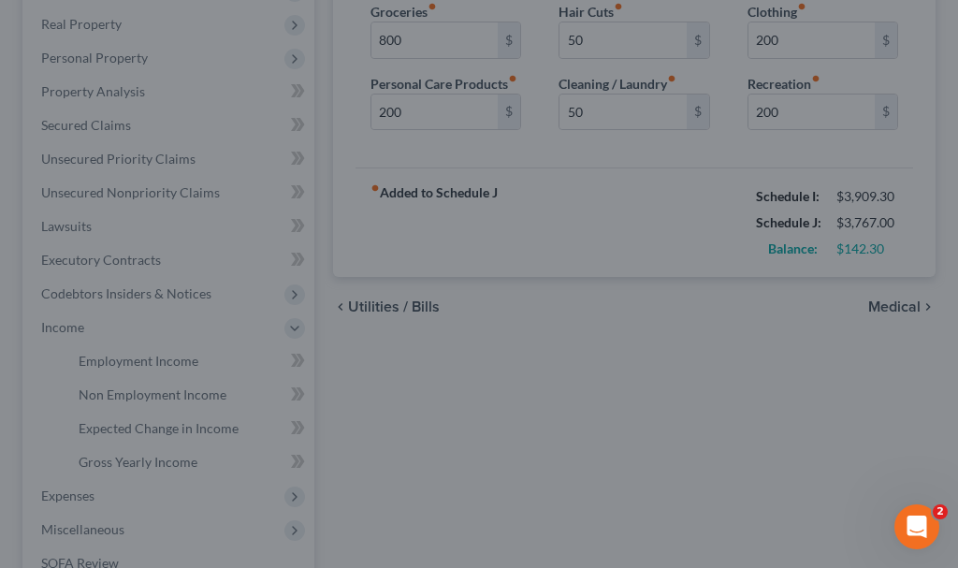
type input "800.00"
type input "200.00"
type input "50.00"
type input "200.00"
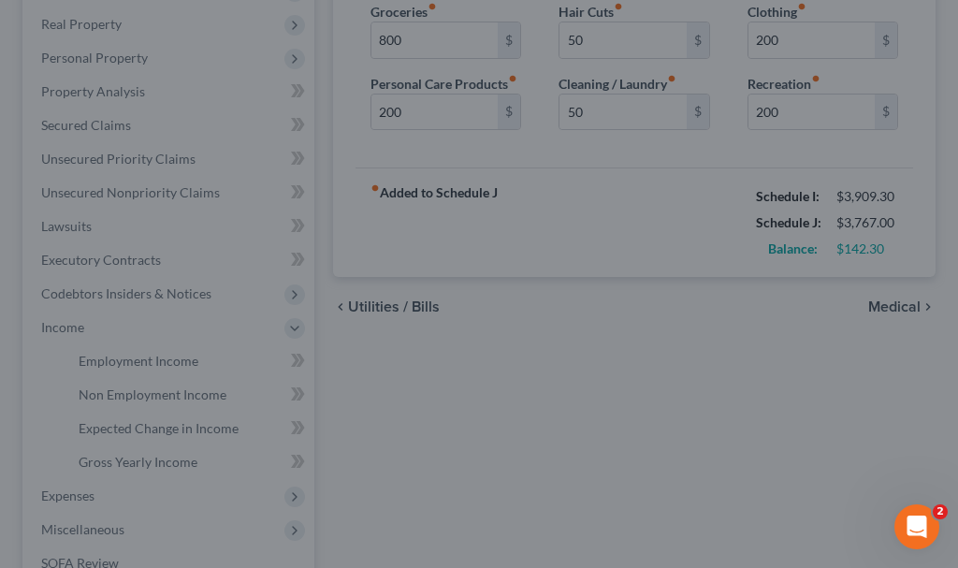
type input "200.00"
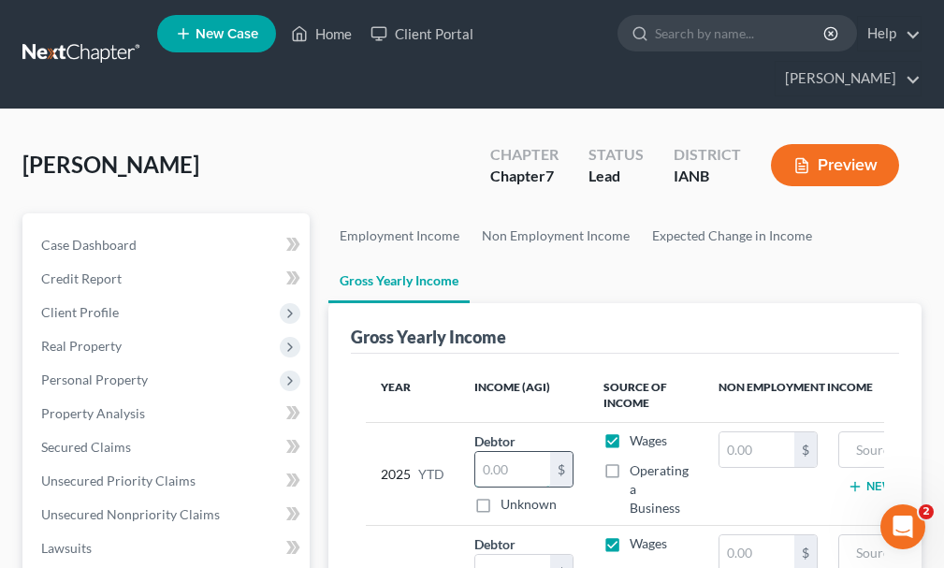
click at [501, 452] on input "text" at bounding box center [512, 470] width 75 height 36
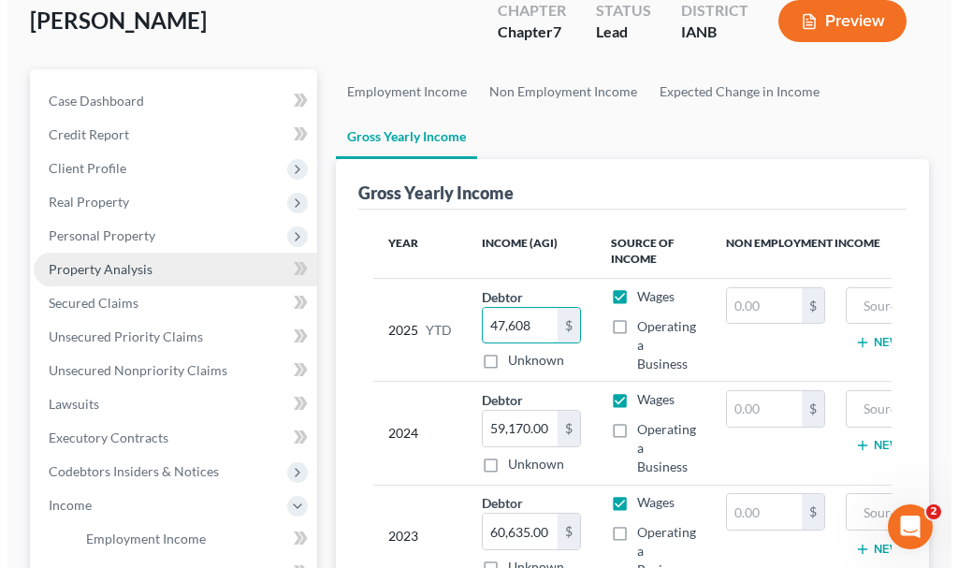
scroll to position [187, 0]
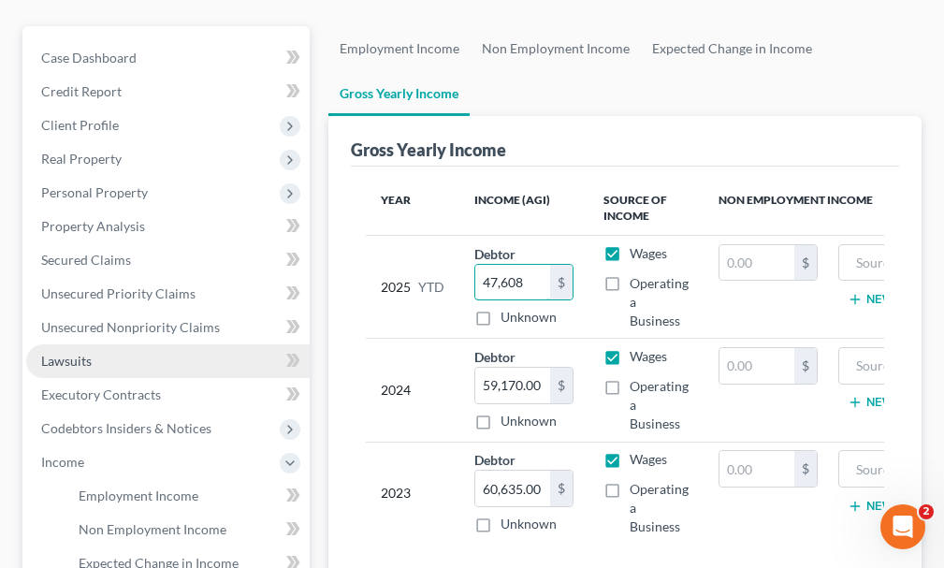
type input "47,608"
click at [63, 344] on link "Lawsuits" at bounding box center [167, 361] width 283 height 34
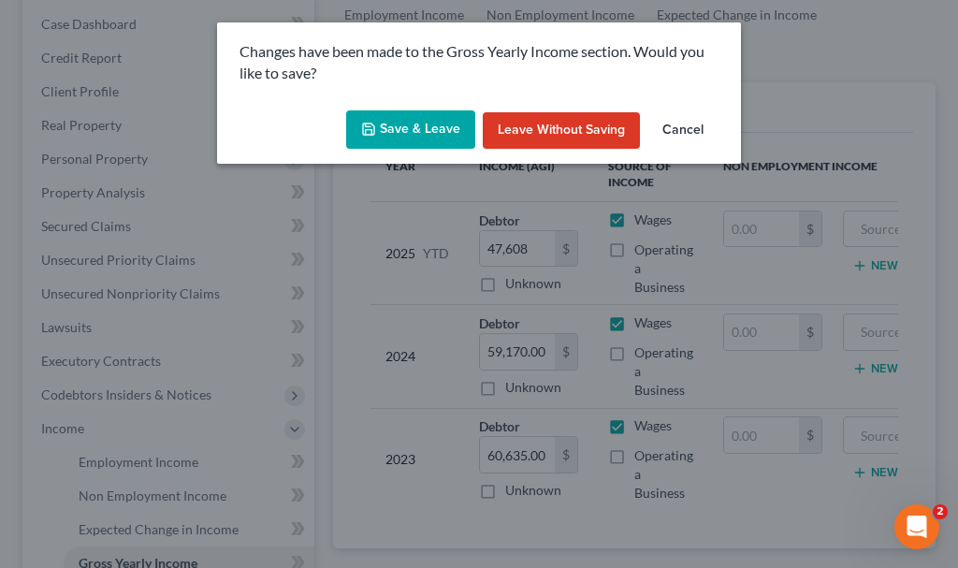
click at [388, 126] on button "Save & Leave" at bounding box center [410, 129] width 129 height 39
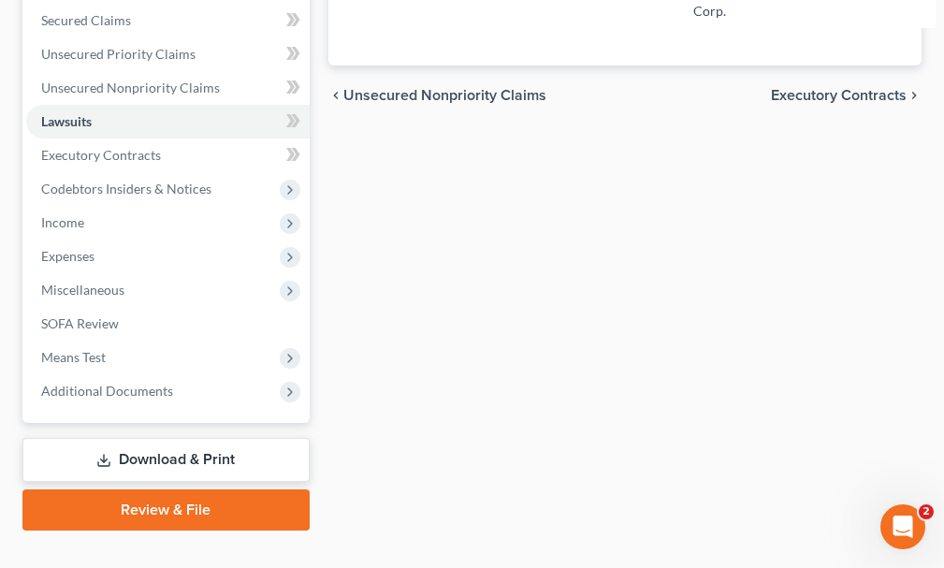
click at [143, 438] on link "Download & Print" at bounding box center [165, 460] width 287 height 44
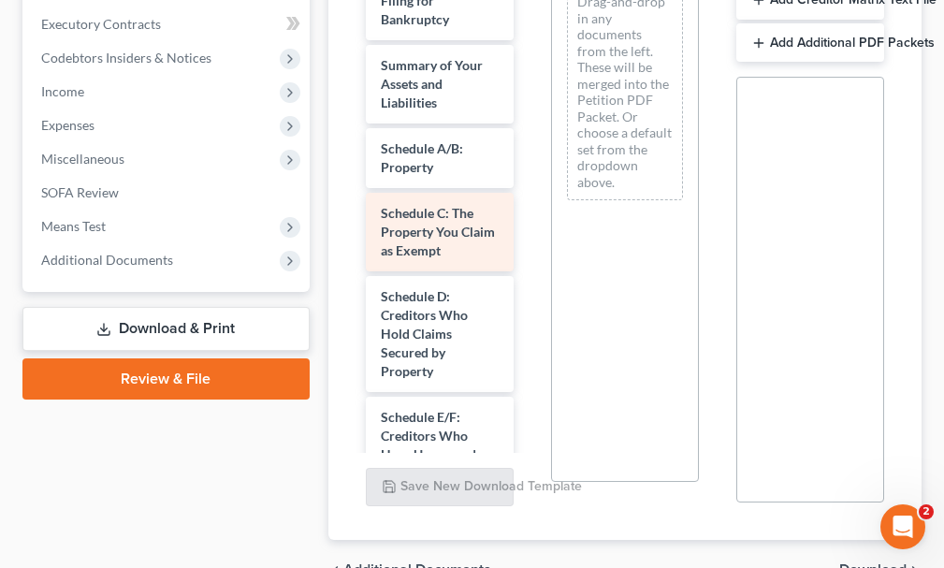
scroll to position [561, 0]
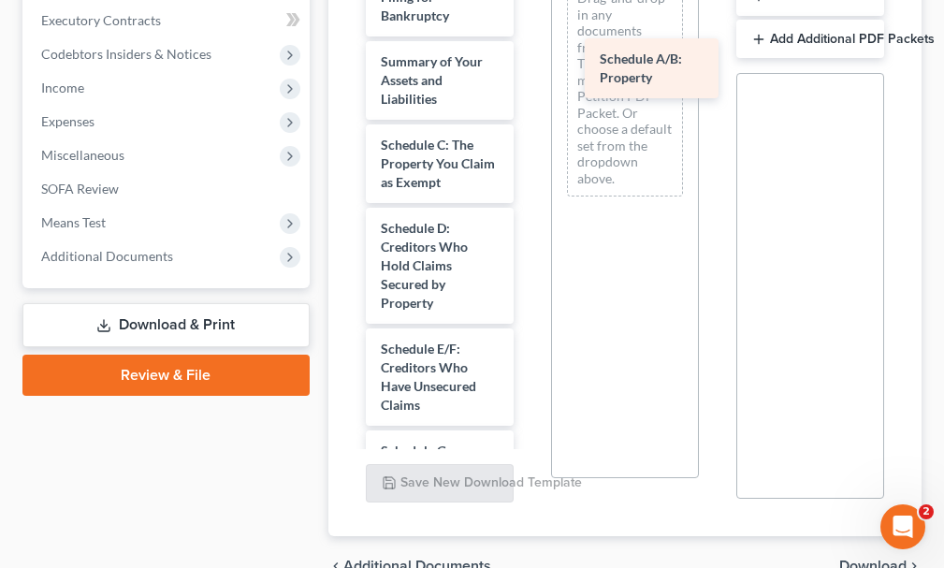
drag, startPoint x: 405, startPoint y: 120, endPoint x: 624, endPoint y: 67, distance: 225.1
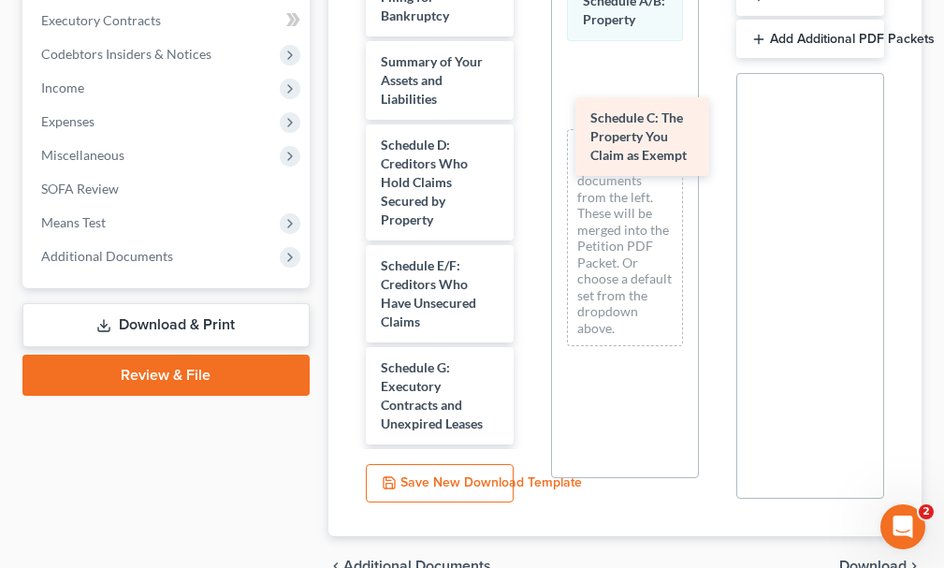
drag, startPoint x: 398, startPoint y: 134, endPoint x: 603, endPoint y: 140, distance: 205.9
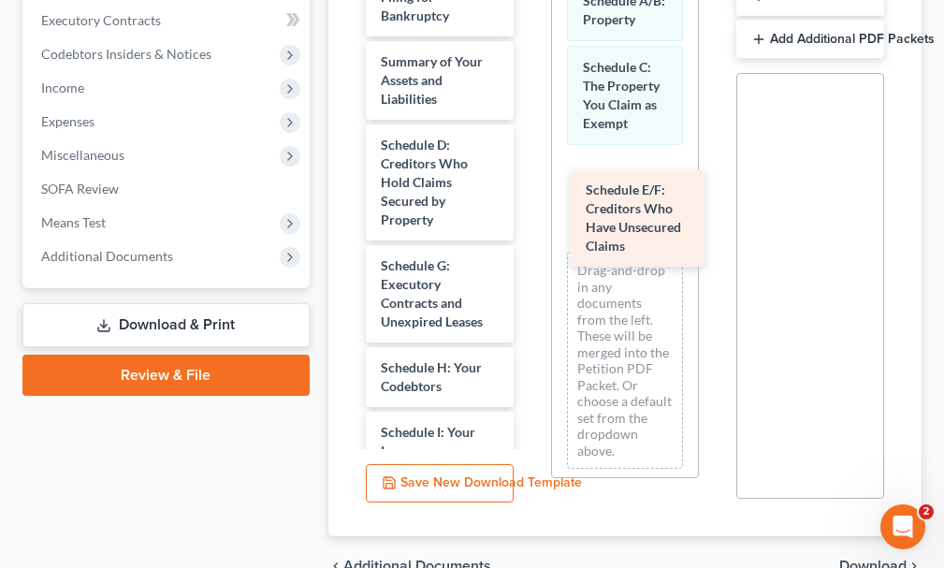
drag, startPoint x: 416, startPoint y: 256, endPoint x: 621, endPoint y: 214, distance: 209.1
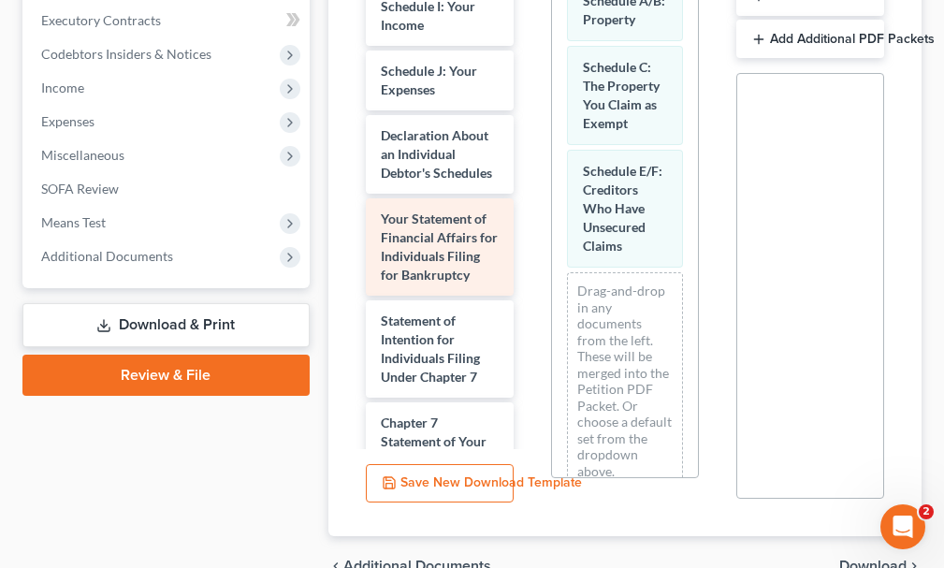
scroll to position [374, 0]
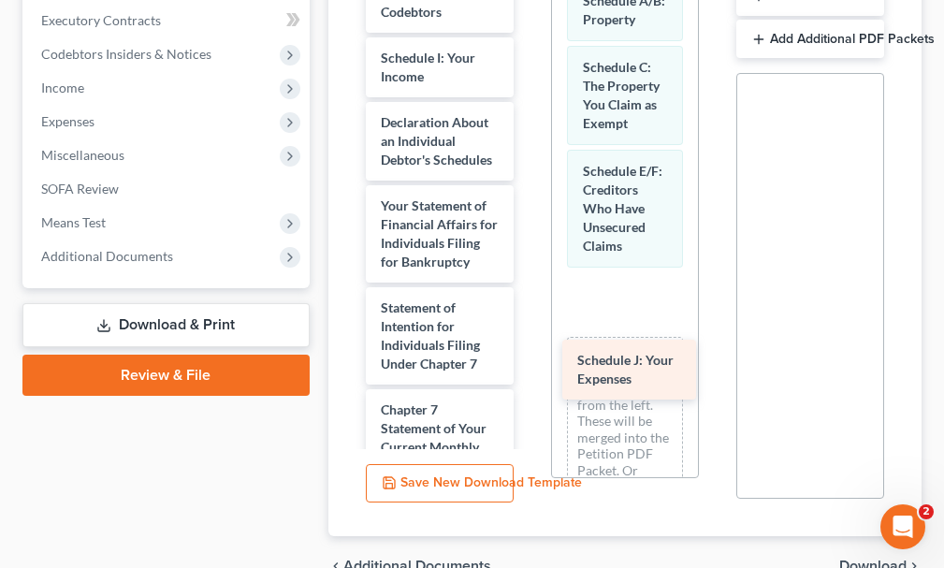
drag, startPoint x: 413, startPoint y: 100, endPoint x: 612, endPoint y: 371, distance: 336.0
click at [528, 371] on div "Schedule J: Your Expenses Voluntary Petition for Individuals Filing for Bankrup…" at bounding box center [440, 192] width 178 height 1254
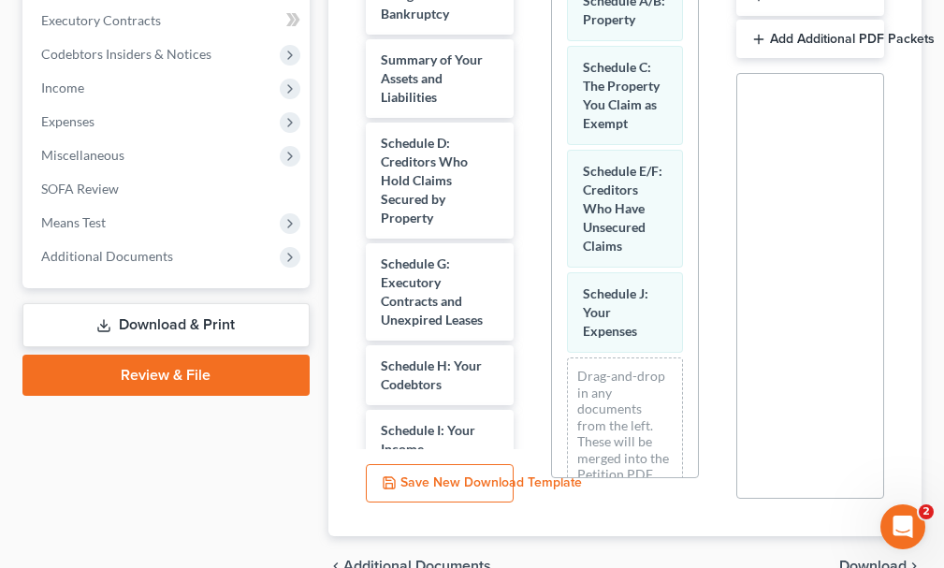
scroll to position [0, 0]
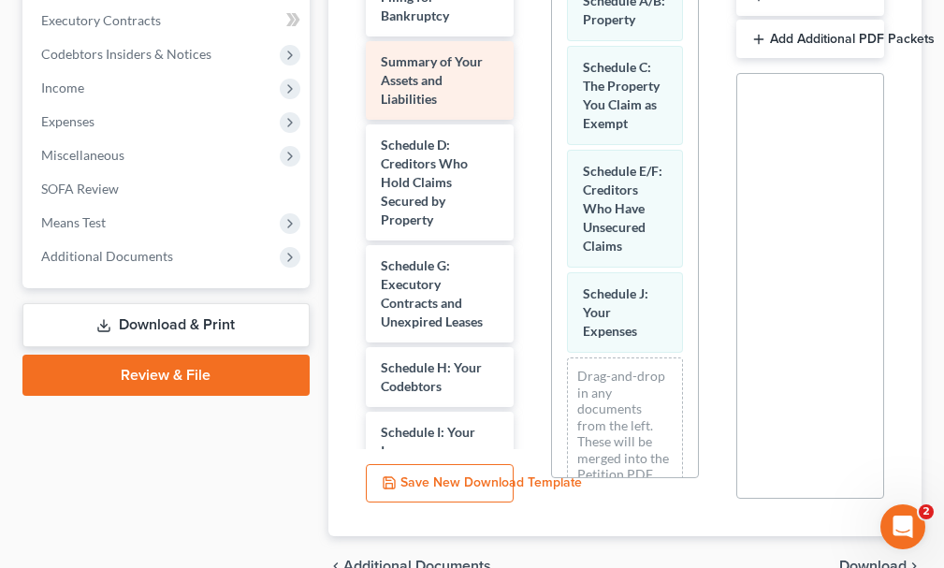
click at [408, 53] on span "Summary of Your Assets and Liabilities" at bounding box center [432, 79] width 102 height 53
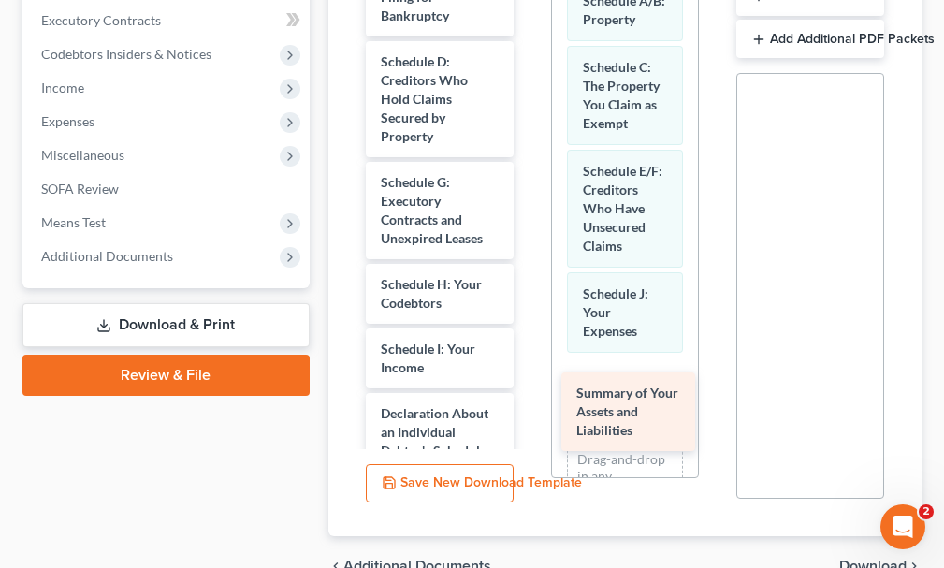
drag, startPoint x: 408, startPoint y: 41, endPoint x: 603, endPoint y: 406, distance: 413.9
click at [528, 406] on div "Summary of Your Assets and Liabilities Voluntary Petition for Individuals Filin…" at bounding box center [440, 524] width 178 height 1171
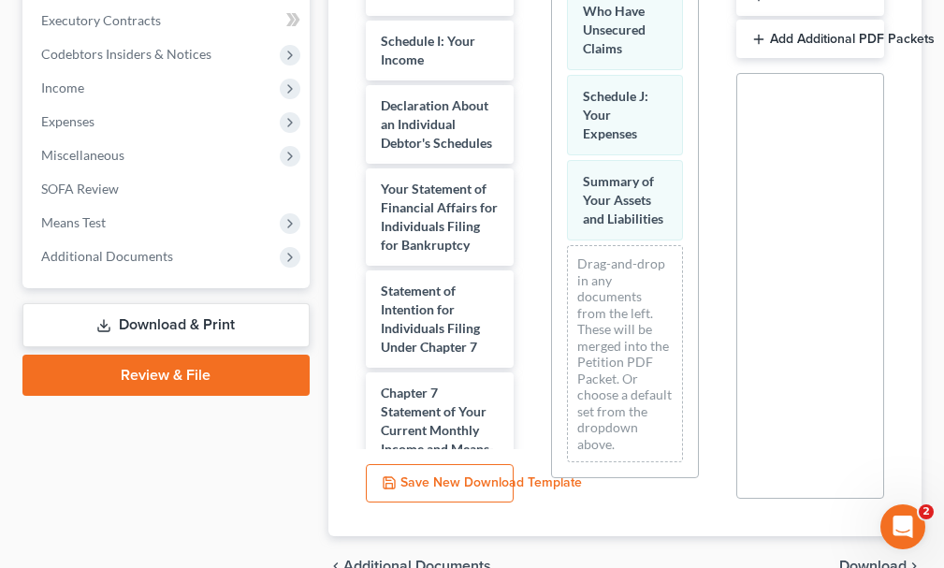
scroll to position [318, 0]
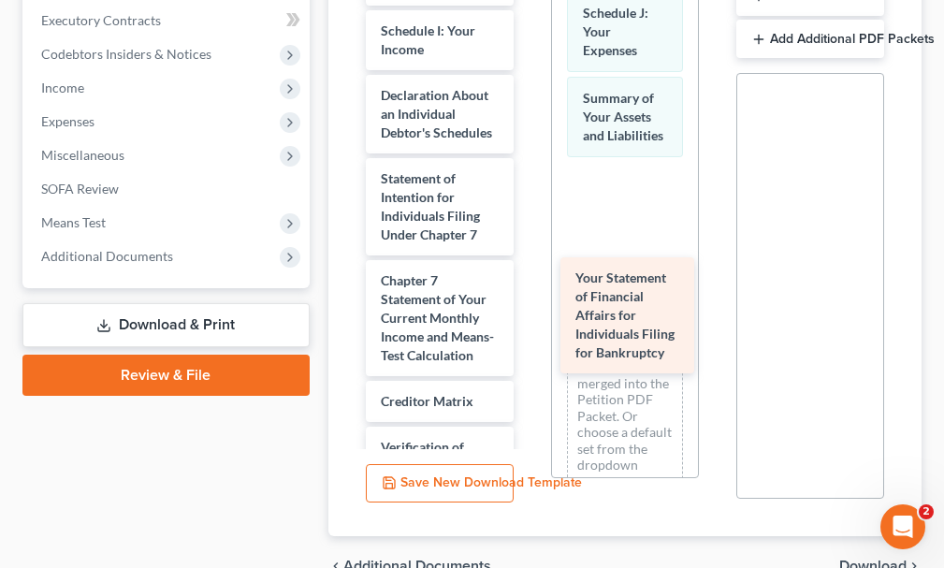
drag, startPoint x: 416, startPoint y: 194, endPoint x: 616, endPoint y: 286, distance: 220.5
click at [528, 286] on div "Your Statement of Financial Affairs for Individuals Filing for Bankruptcy Volun…" at bounding box center [440, 155] width 178 height 1069
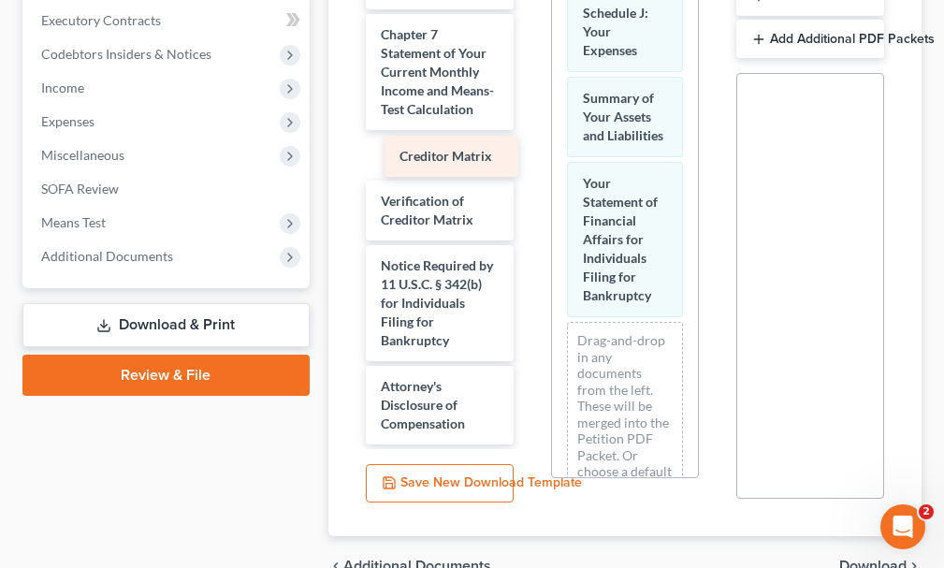
scroll to position [574, 0]
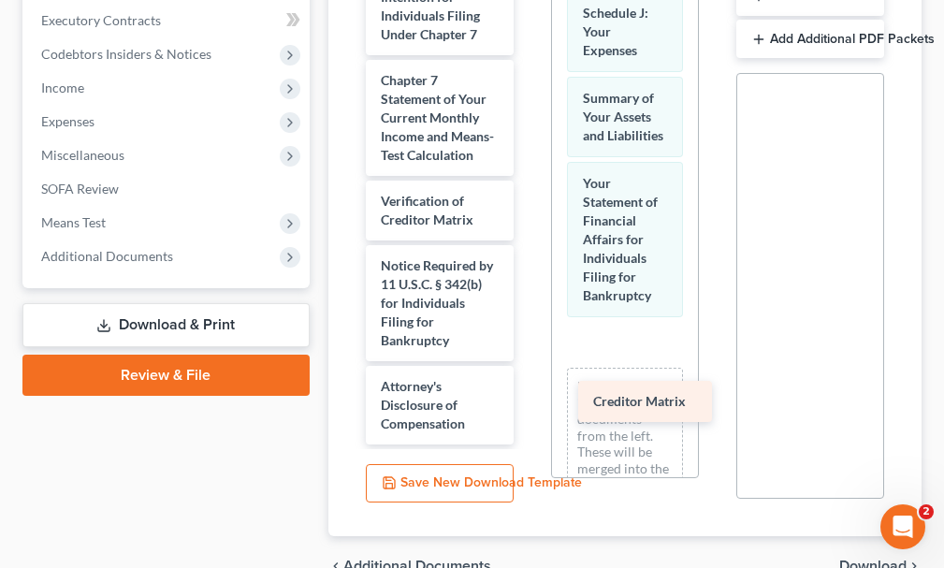
drag, startPoint x: 411, startPoint y: 113, endPoint x: 623, endPoint y: 393, distance: 351.1
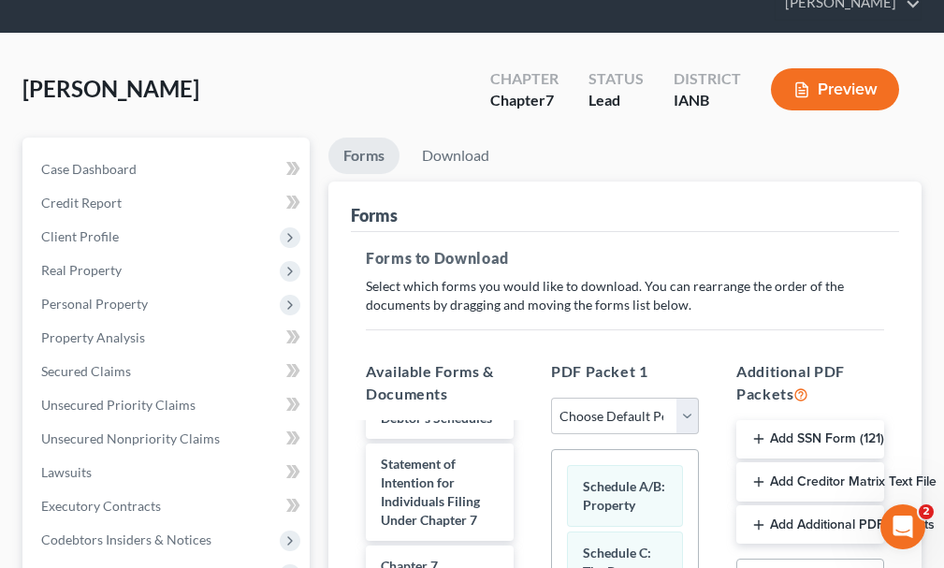
scroll to position [0, 0]
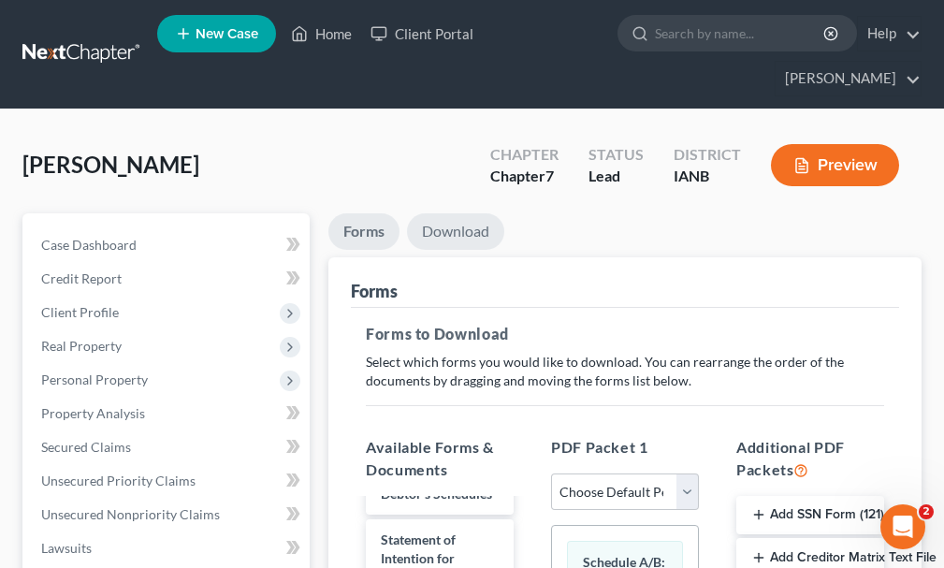
click at [452, 213] on link "Download" at bounding box center [455, 231] width 97 height 36
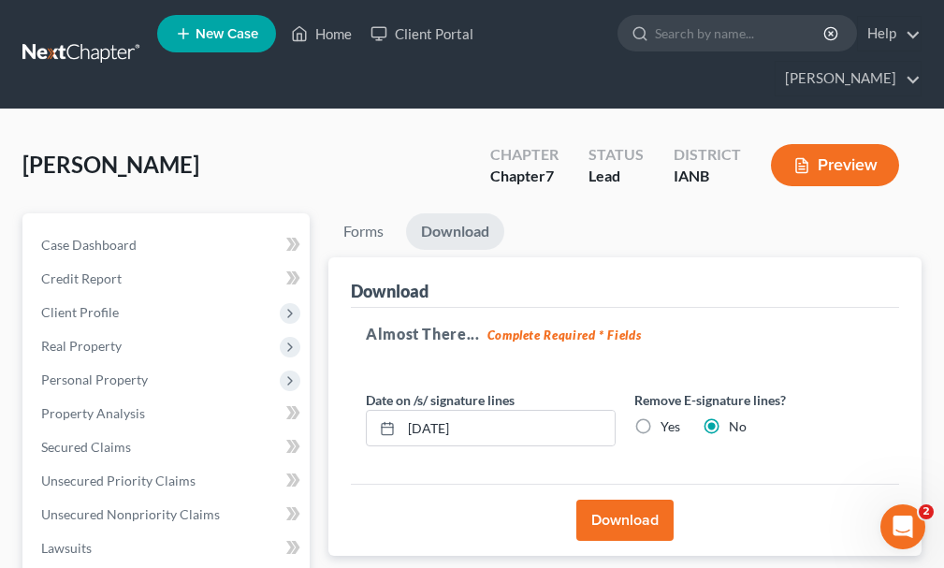
click at [610, 499] on button "Download" at bounding box center [624, 519] width 97 height 41
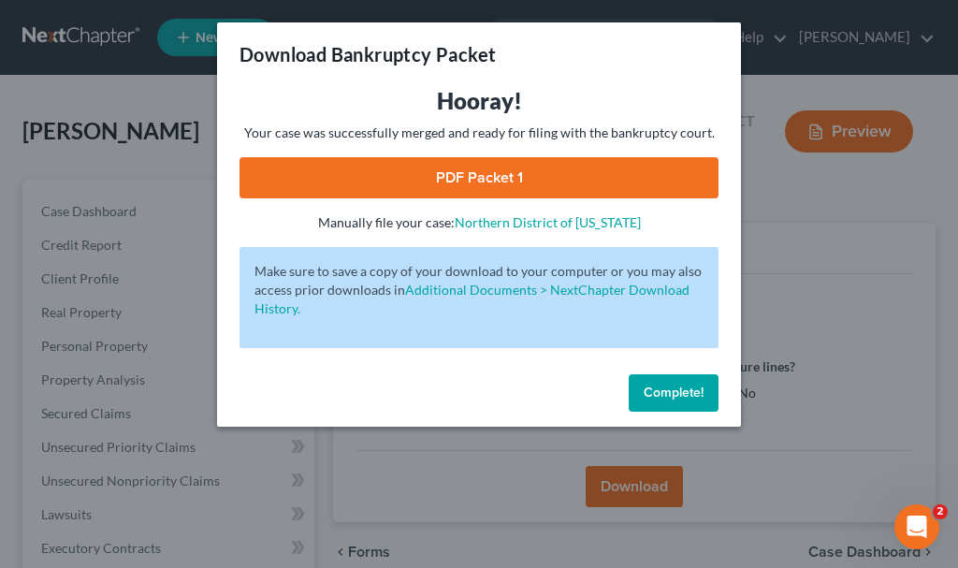
click at [304, 164] on link "PDF Packet 1" at bounding box center [478, 177] width 479 height 41
click at [660, 396] on span "Complete!" at bounding box center [674, 392] width 60 height 16
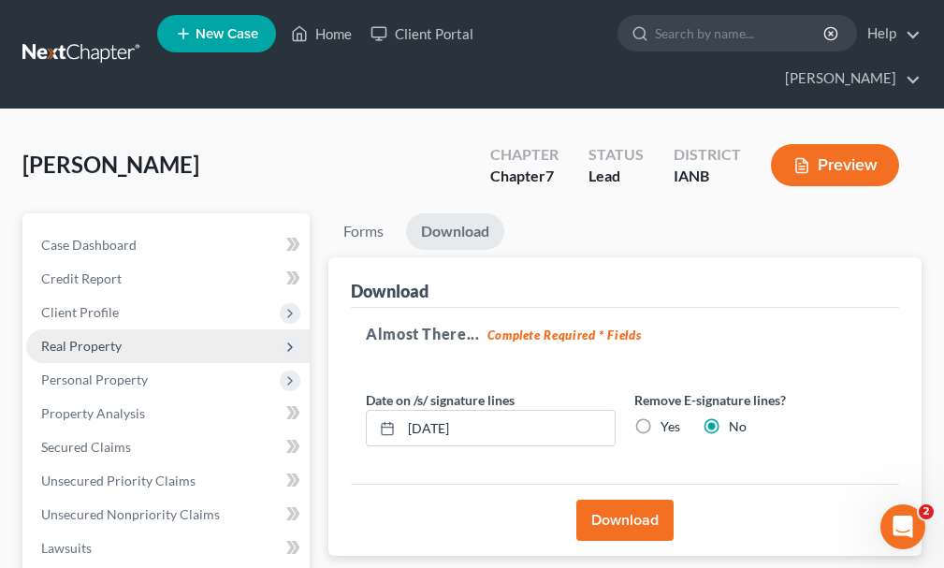
click at [74, 338] on span "Real Property" at bounding box center [81, 346] width 80 height 16
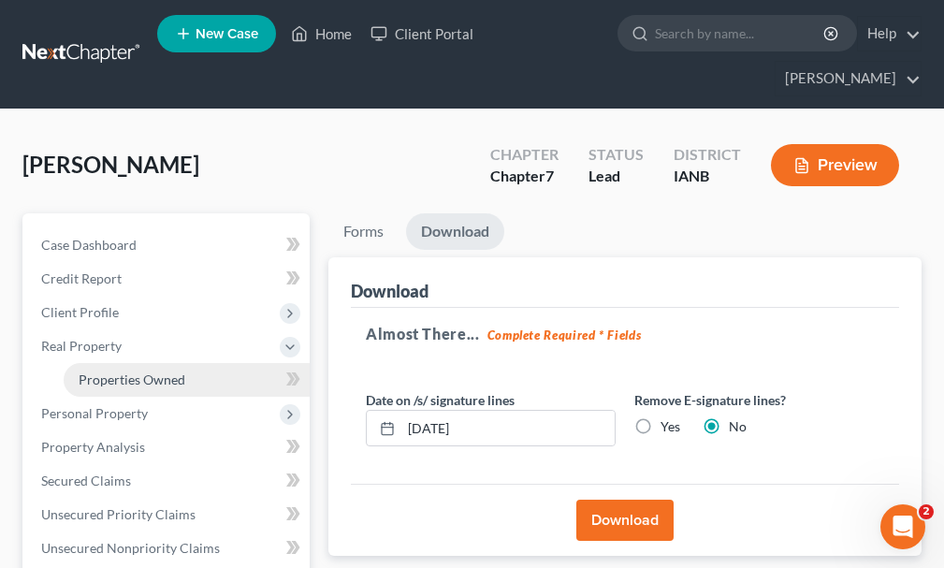
click at [109, 371] on span "Properties Owned" at bounding box center [132, 379] width 107 height 16
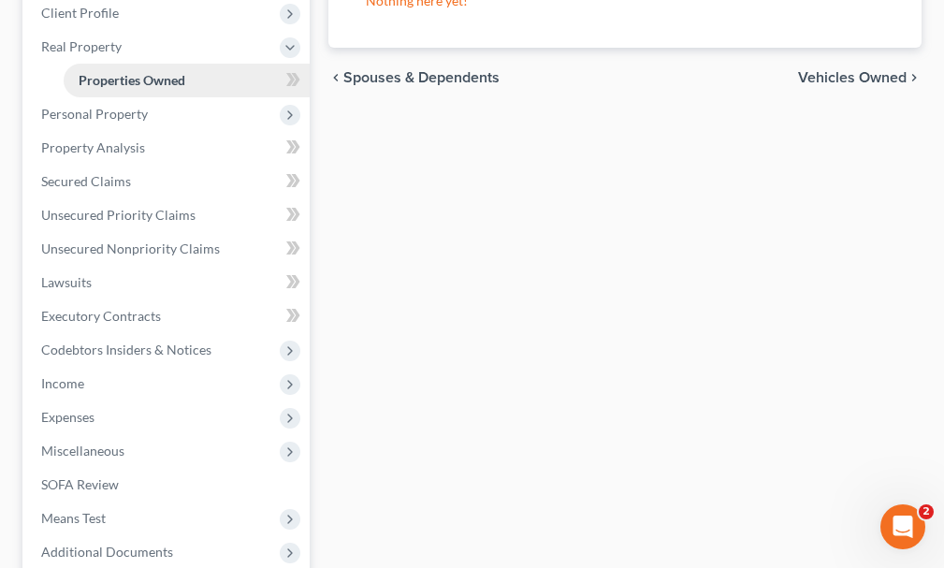
scroll to position [460, 0]
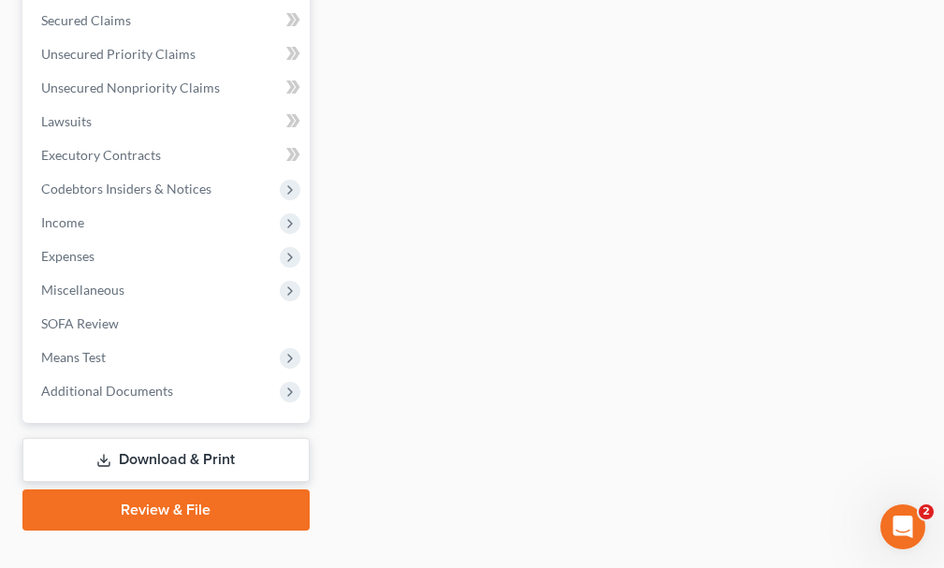
click at [137, 438] on link "Download & Print" at bounding box center [165, 460] width 287 height 44
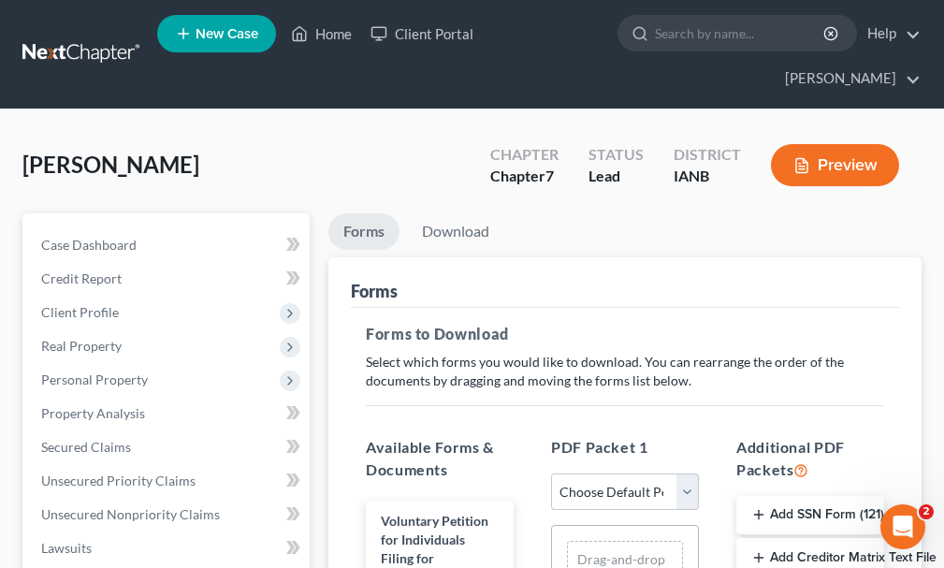
click at [781, 538] on button "Add Creditor Matrix Text File" at bounding box center [810, 557] width 148 height 39
click at [471, 213] on link "Download" at bounding box center [455, 231] width 97 height 36
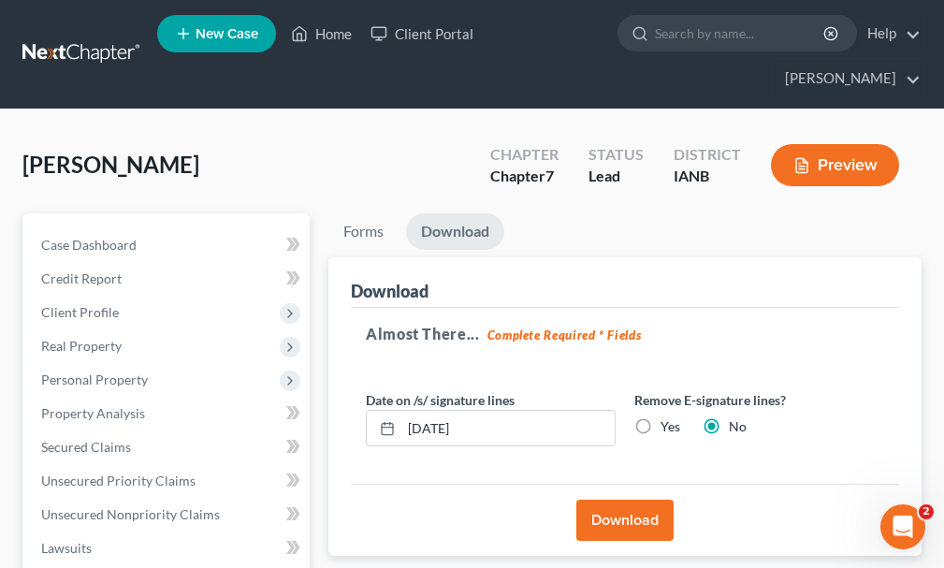
click at [604, 499] on button "Download" at bounding box center [624, 519] width 97 height 41
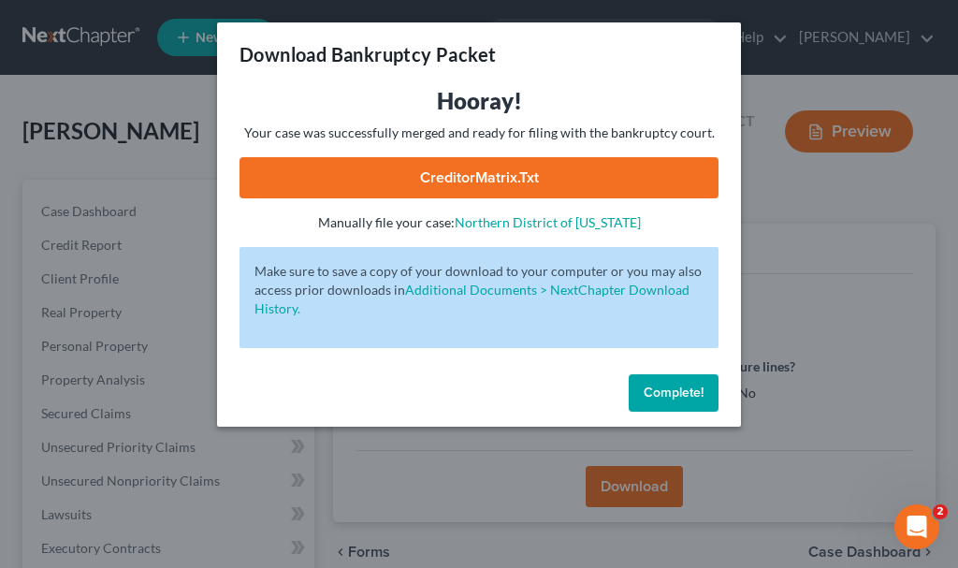
click at [357, 171] on link "CreditorMatrix.txt" at bounding box center [478, 177] width 479 height 41
click at [647, 386] on span "Complete!" at bounding box center [674, 392] width 60 height 16
